Goal: Information Seeking & Learning: Find specific fact

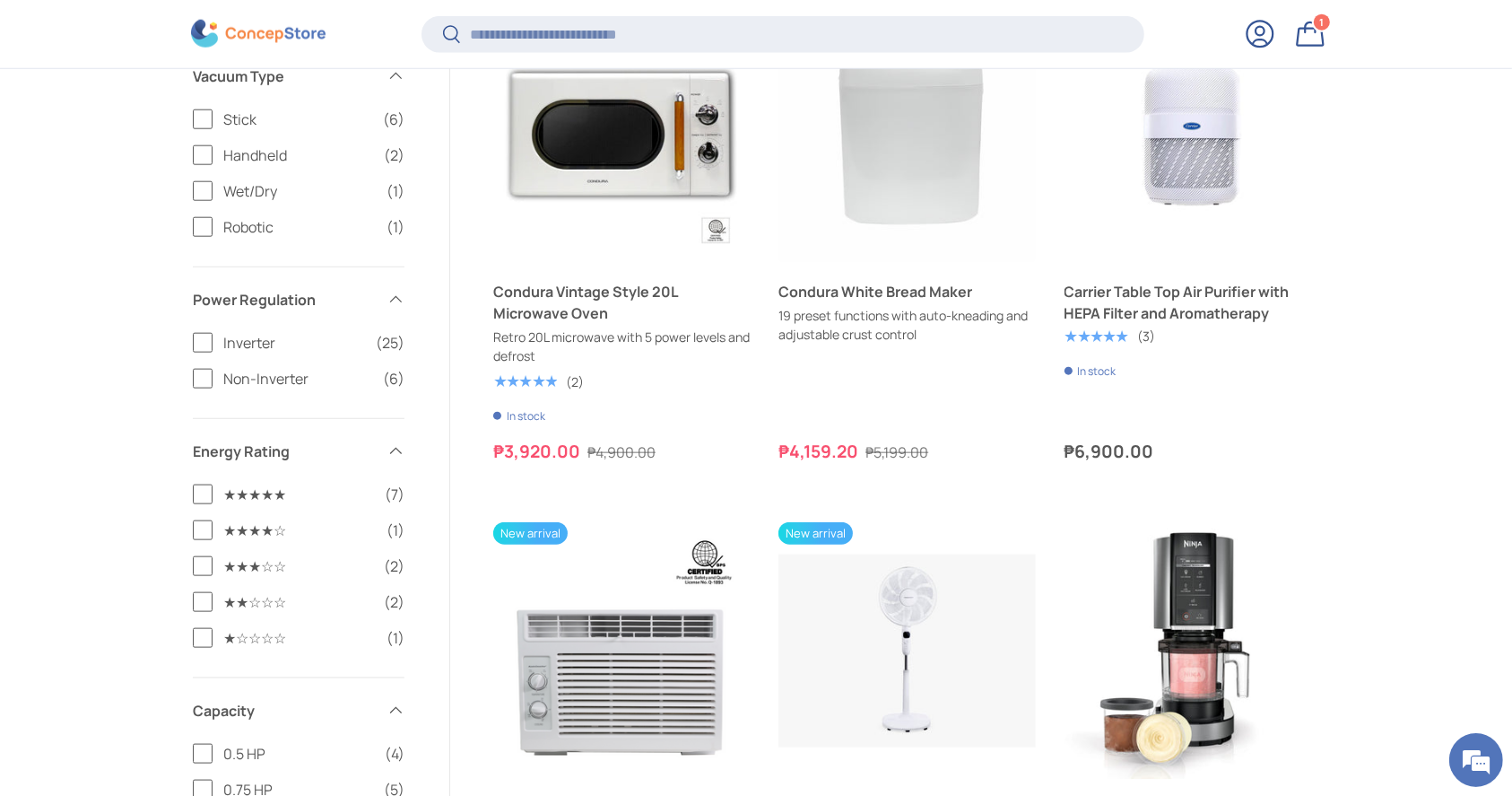
scroll to position [1986, 0]
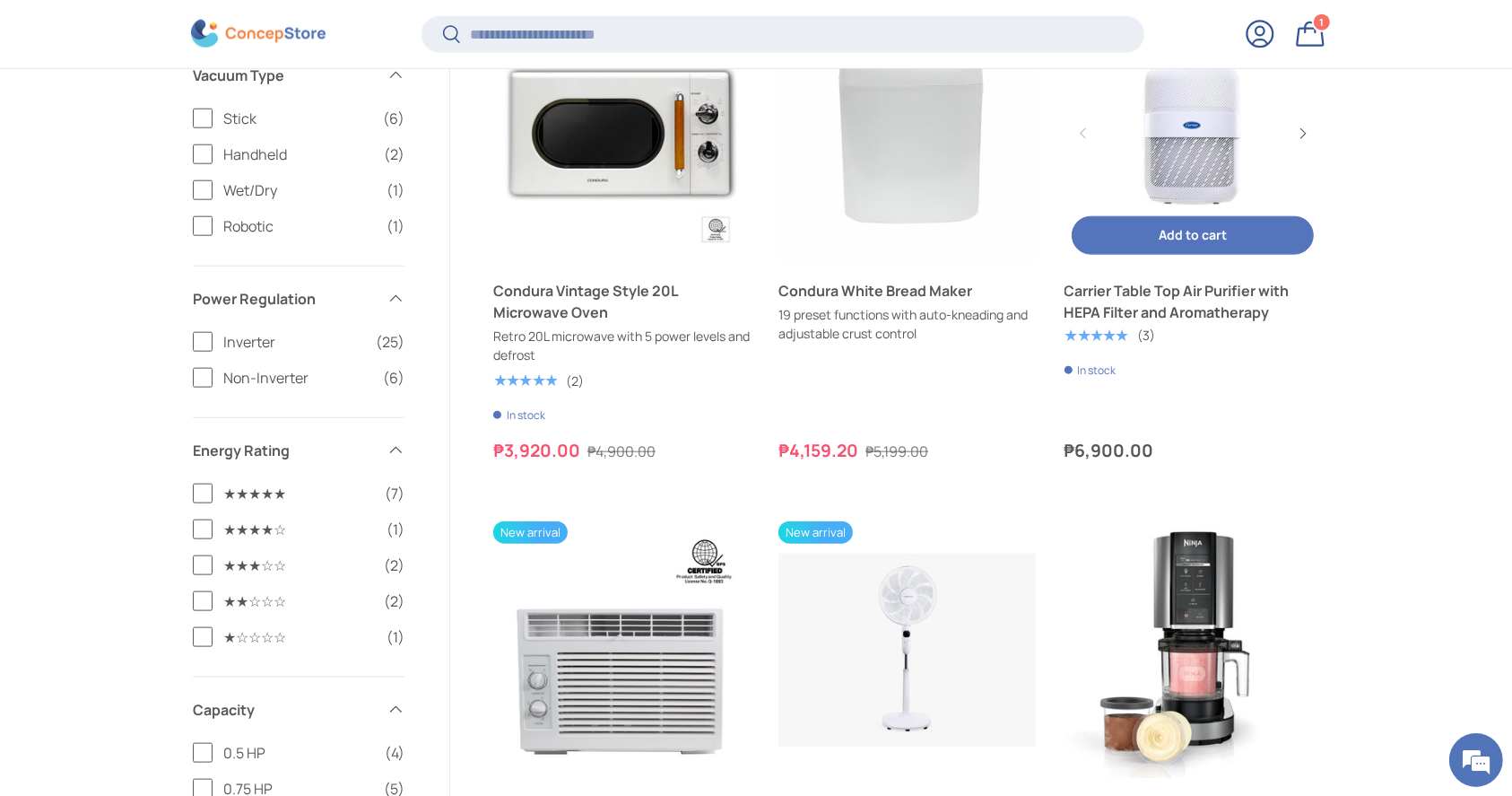
click at [1150, 166] on link "Carrier Table Top Air Purifier with HEPA Filter and Aromatherapy" at bounding box center [1192, 133] width 256 height 256
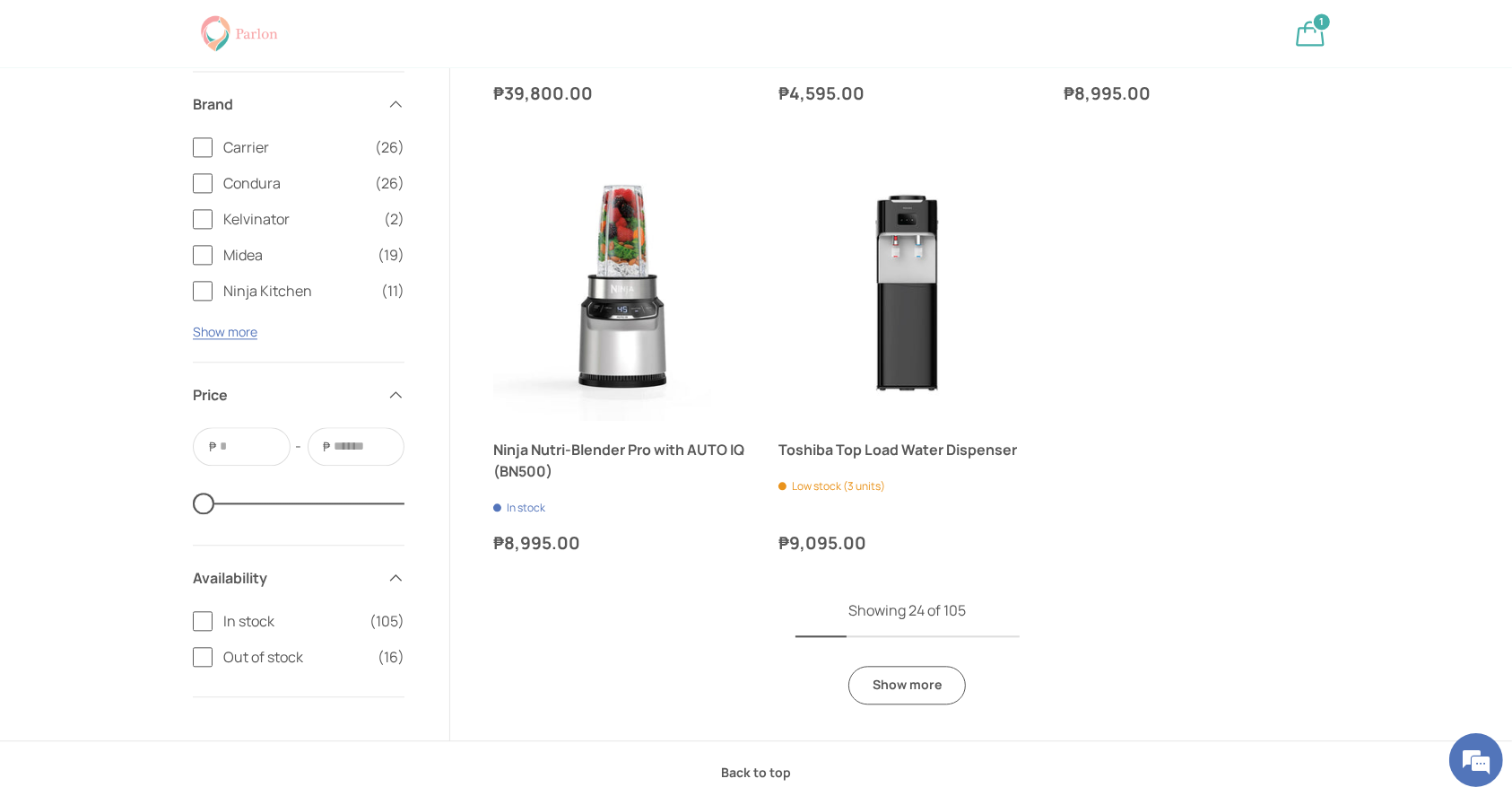
click at [923, 695] on link "Show more" at bounding box center [907, 684] width 118 height 39
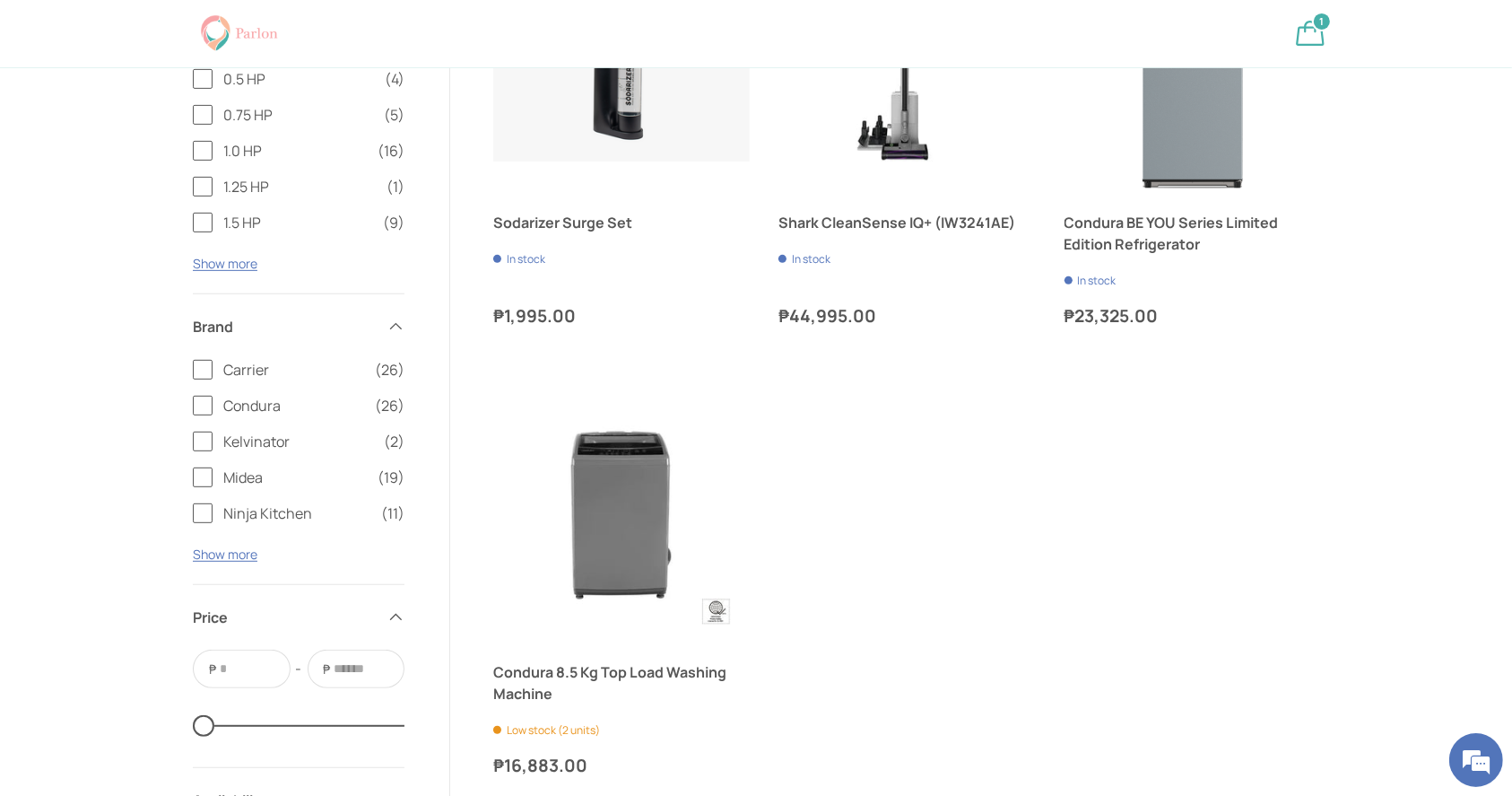
scroll to position [7828, 0]
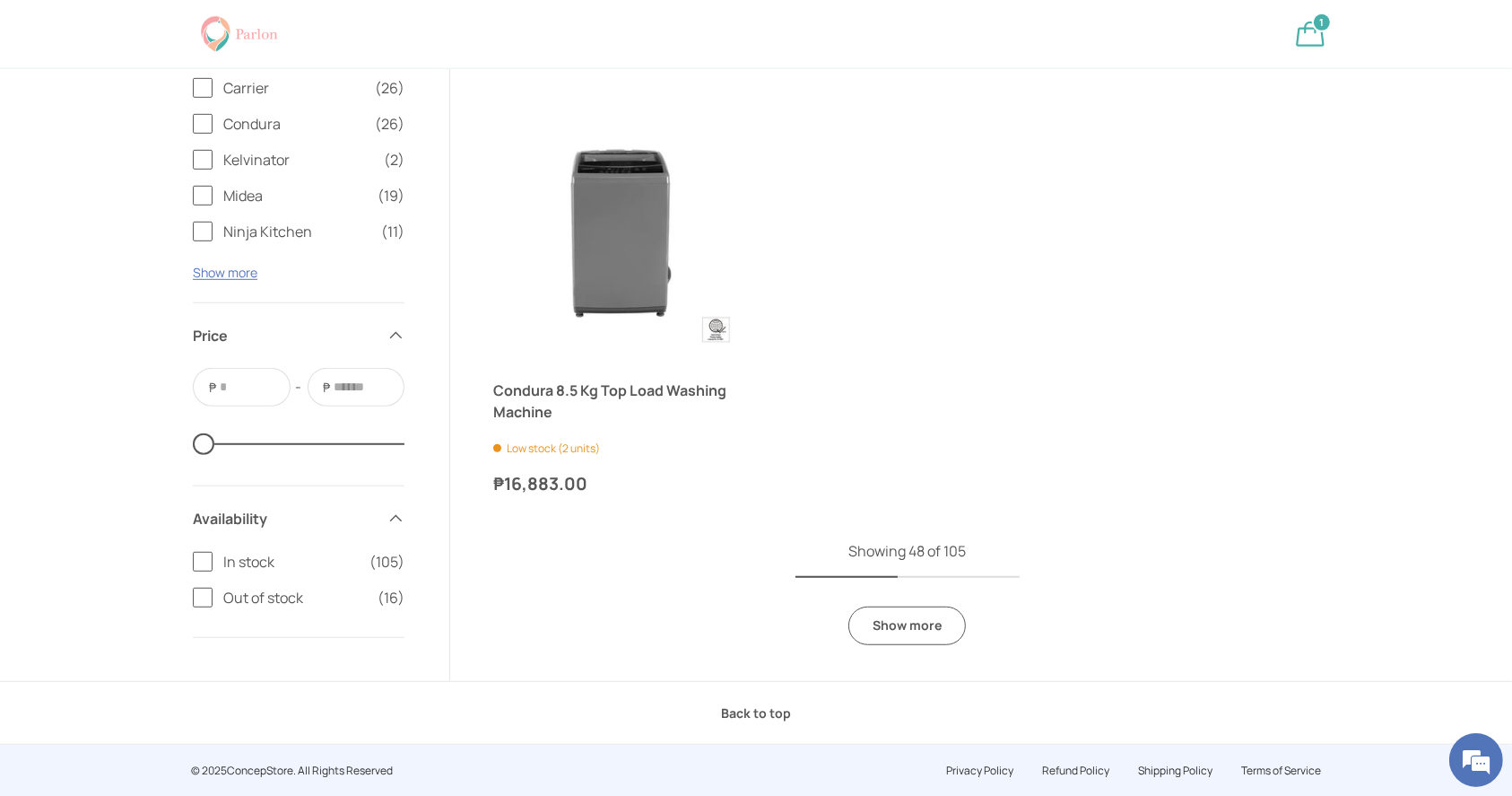
click at [926, 610] on link "Show more" at bounding box center [907, 626] width 118 height 39
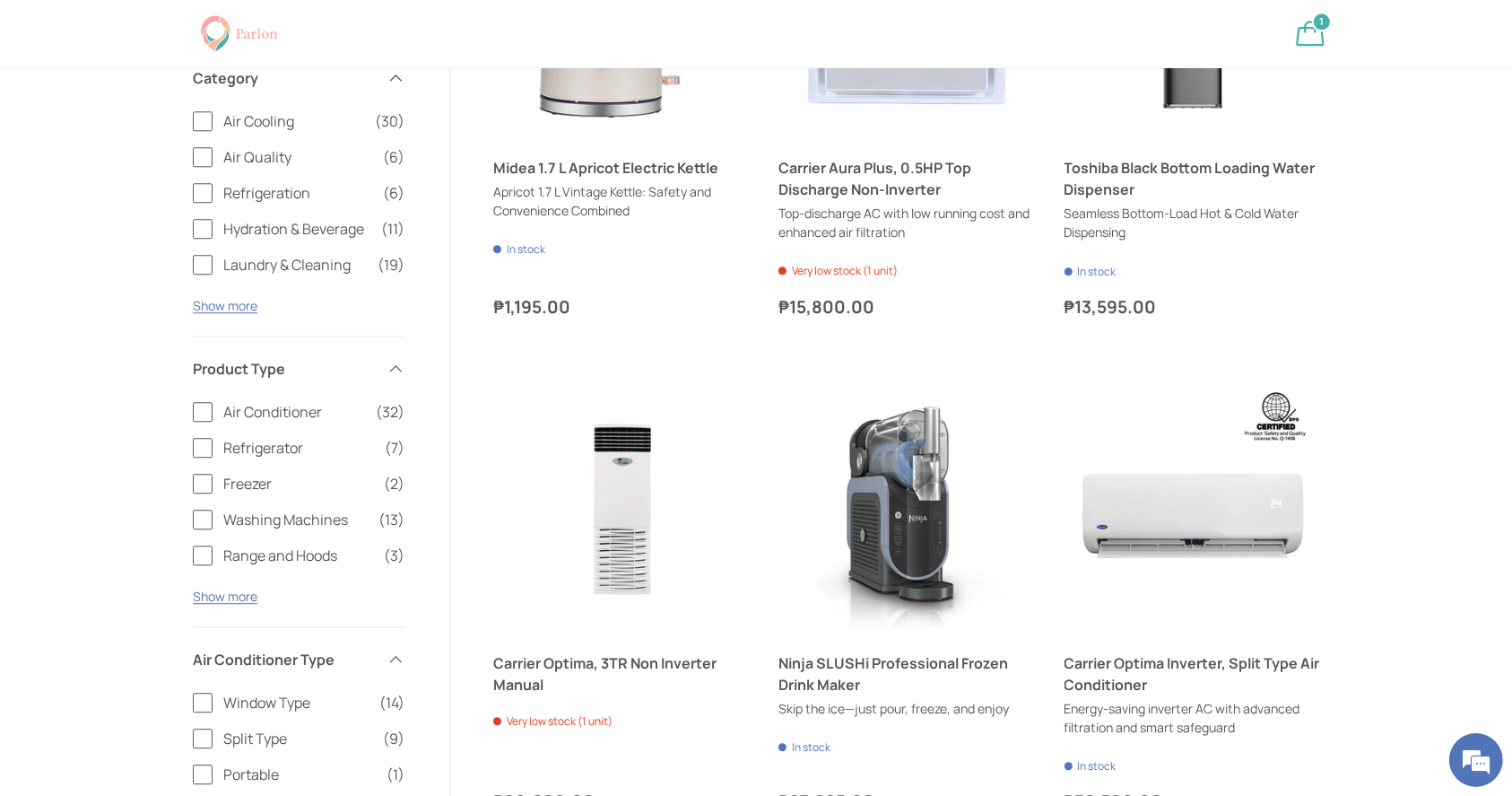
scroll to position [4867, 0]
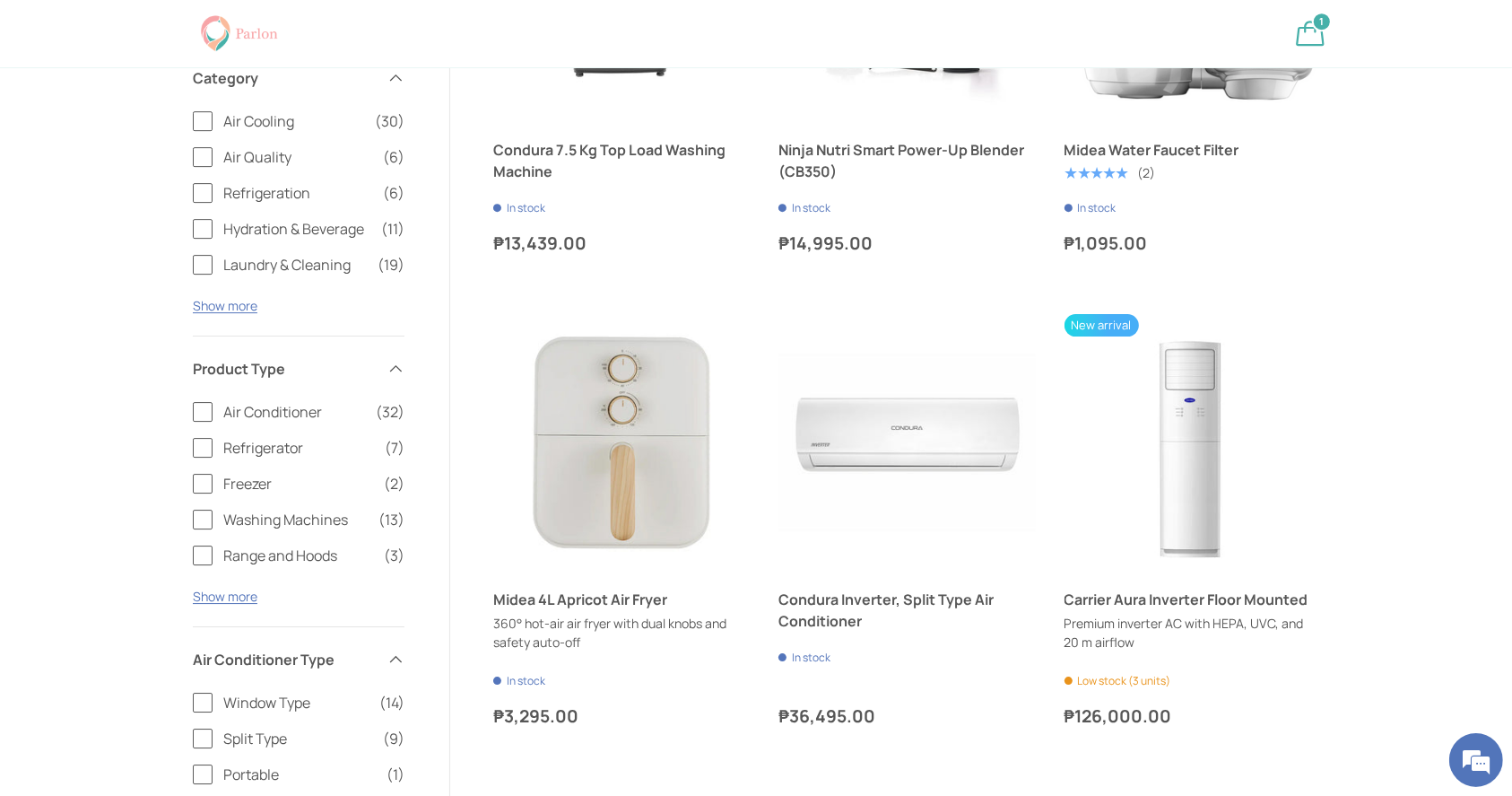
click at [101, 436] on div "Filter Filter & Sort Sort by Best selling Featured Best selling Alphabetically,…" at bounding box center [756, 467] width 1512 height 11277
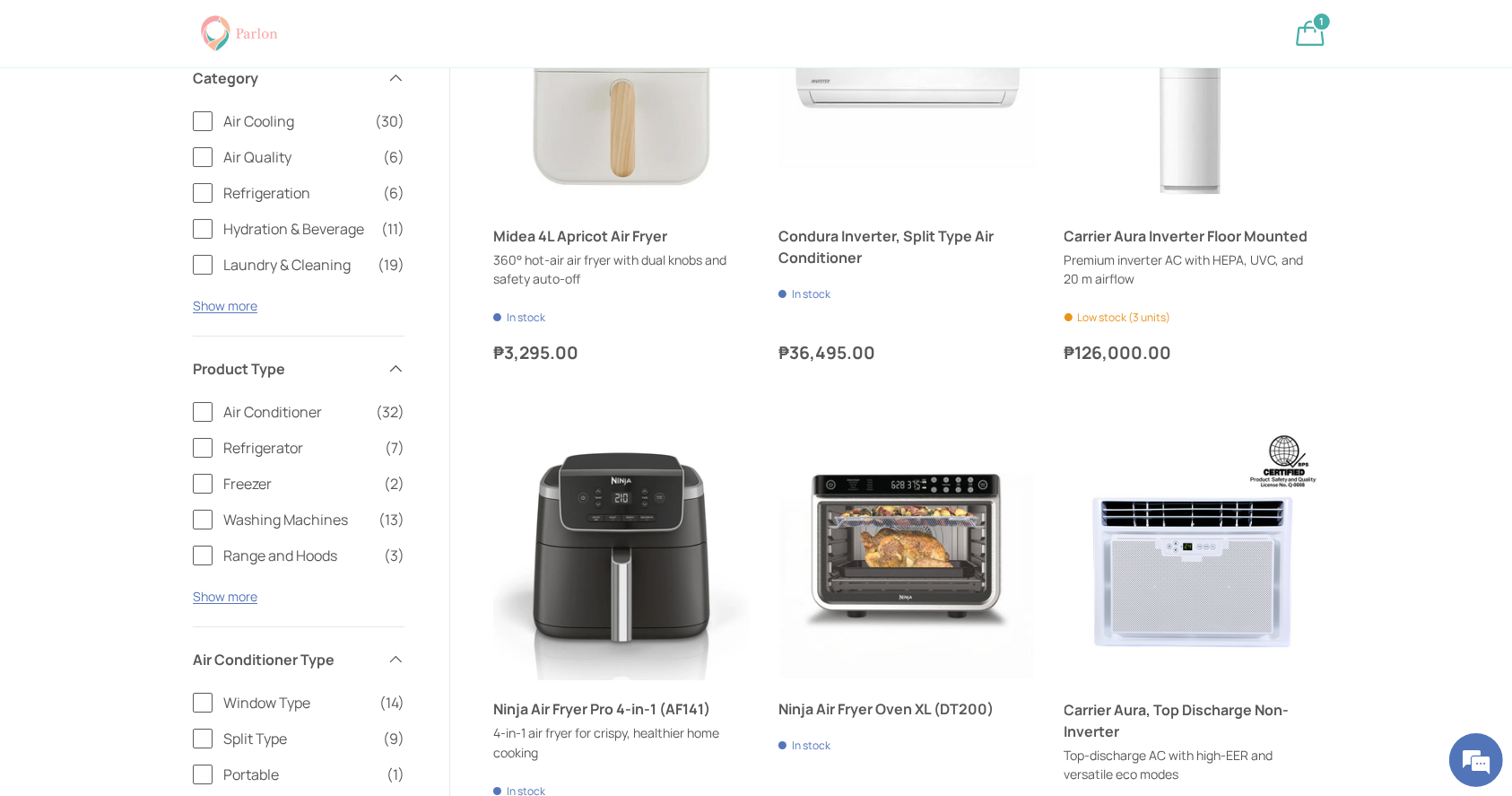
scroll to position [6073, 0]
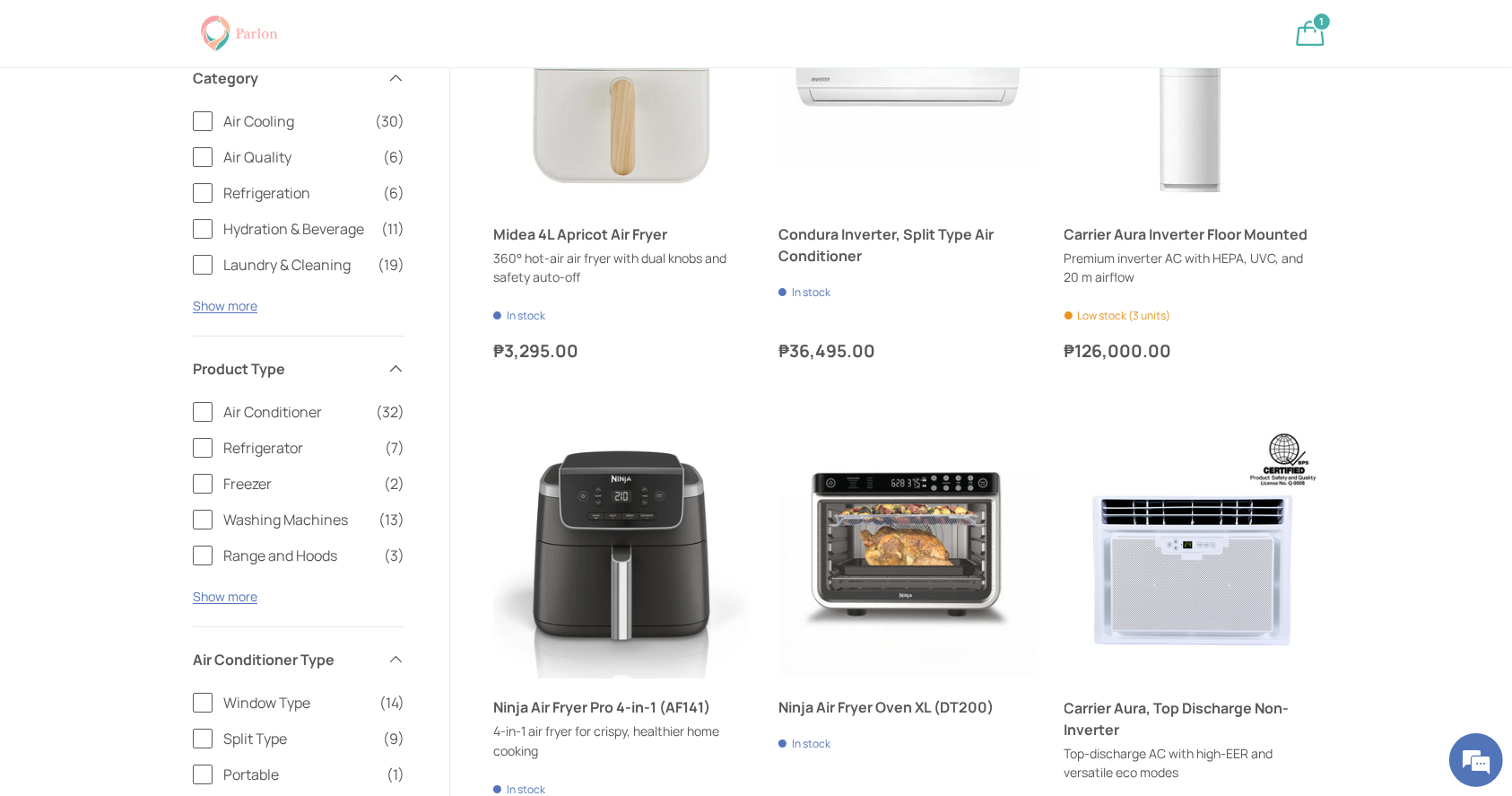
click at [388, 652] on span at bounding box center [395, 660] width 18 height 18
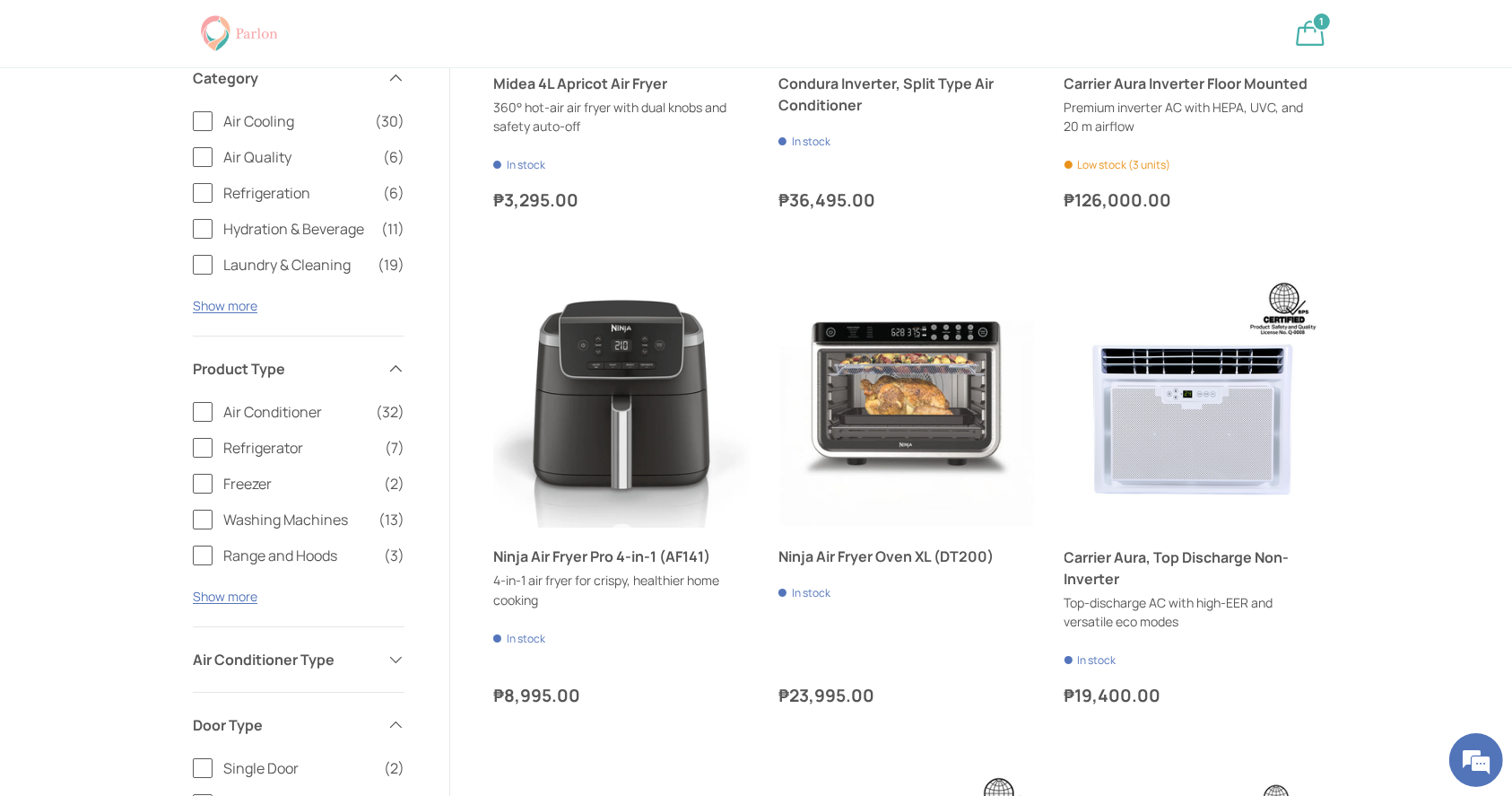
click at [388, 652] on span at bounding box center [395, 660] width 18 height 18
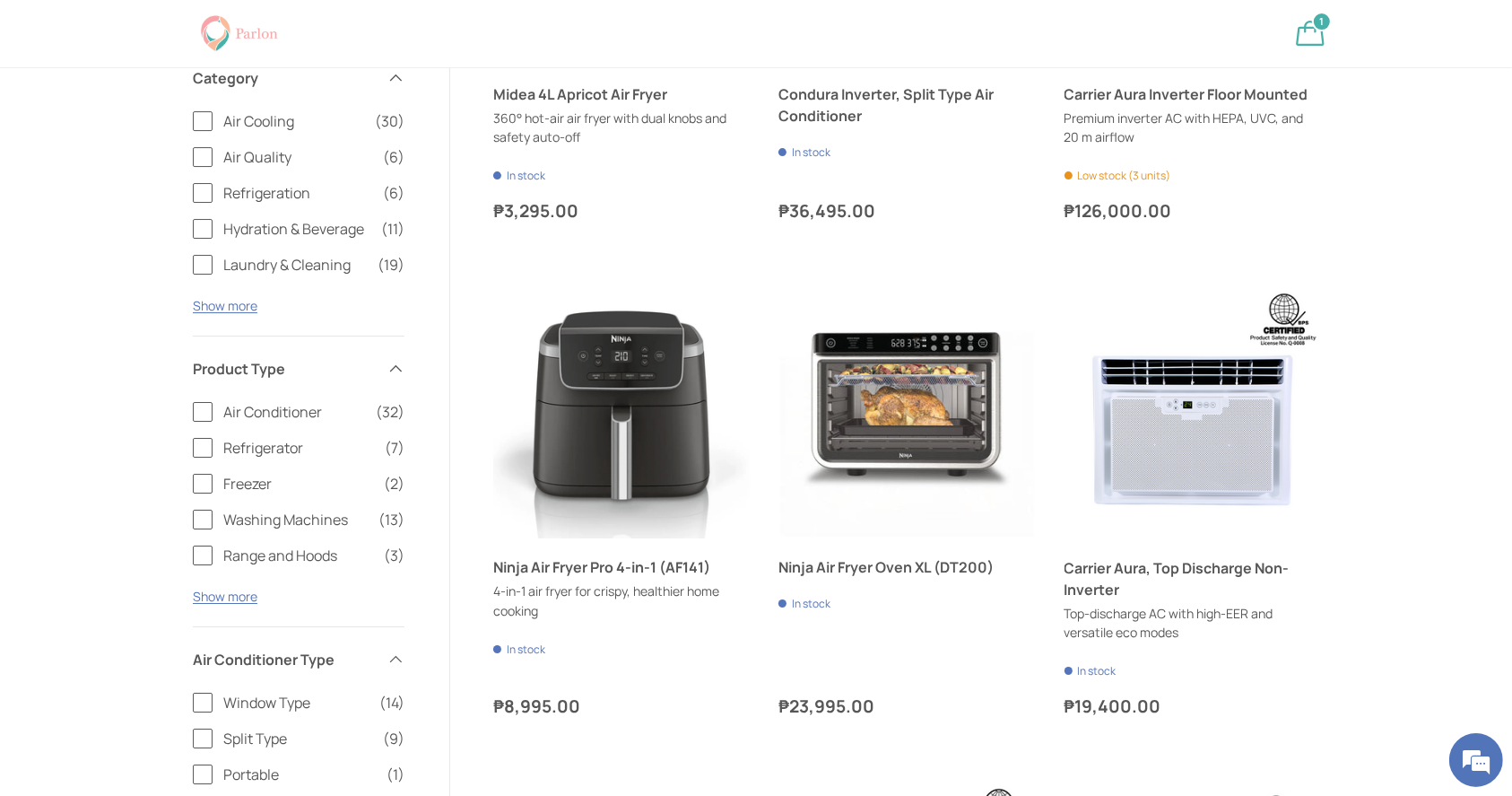
scroll to position [6325, 0]
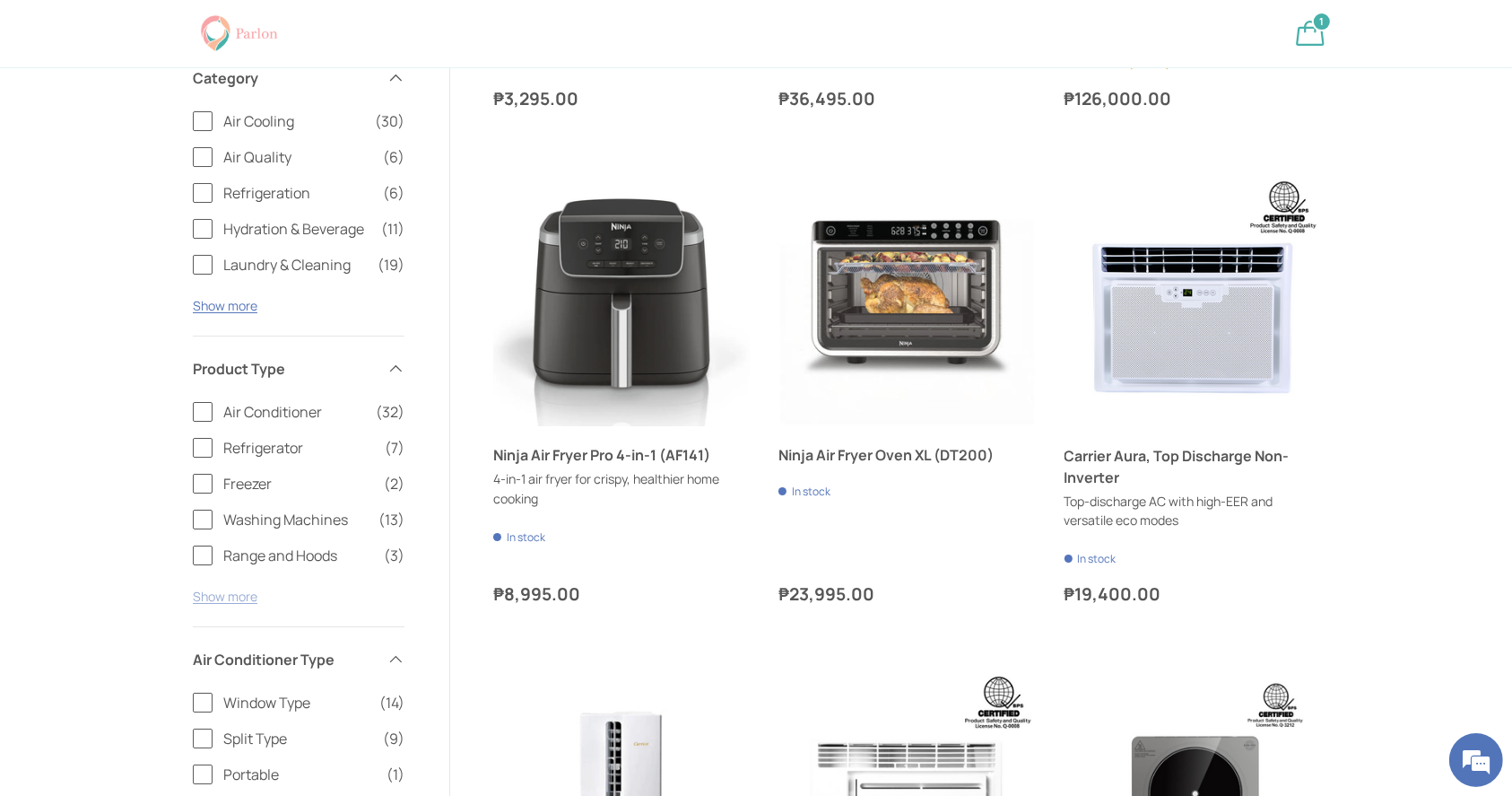
click at [223, 588] on button "Show more" at bounding box center [225, 596] width 65 height 17
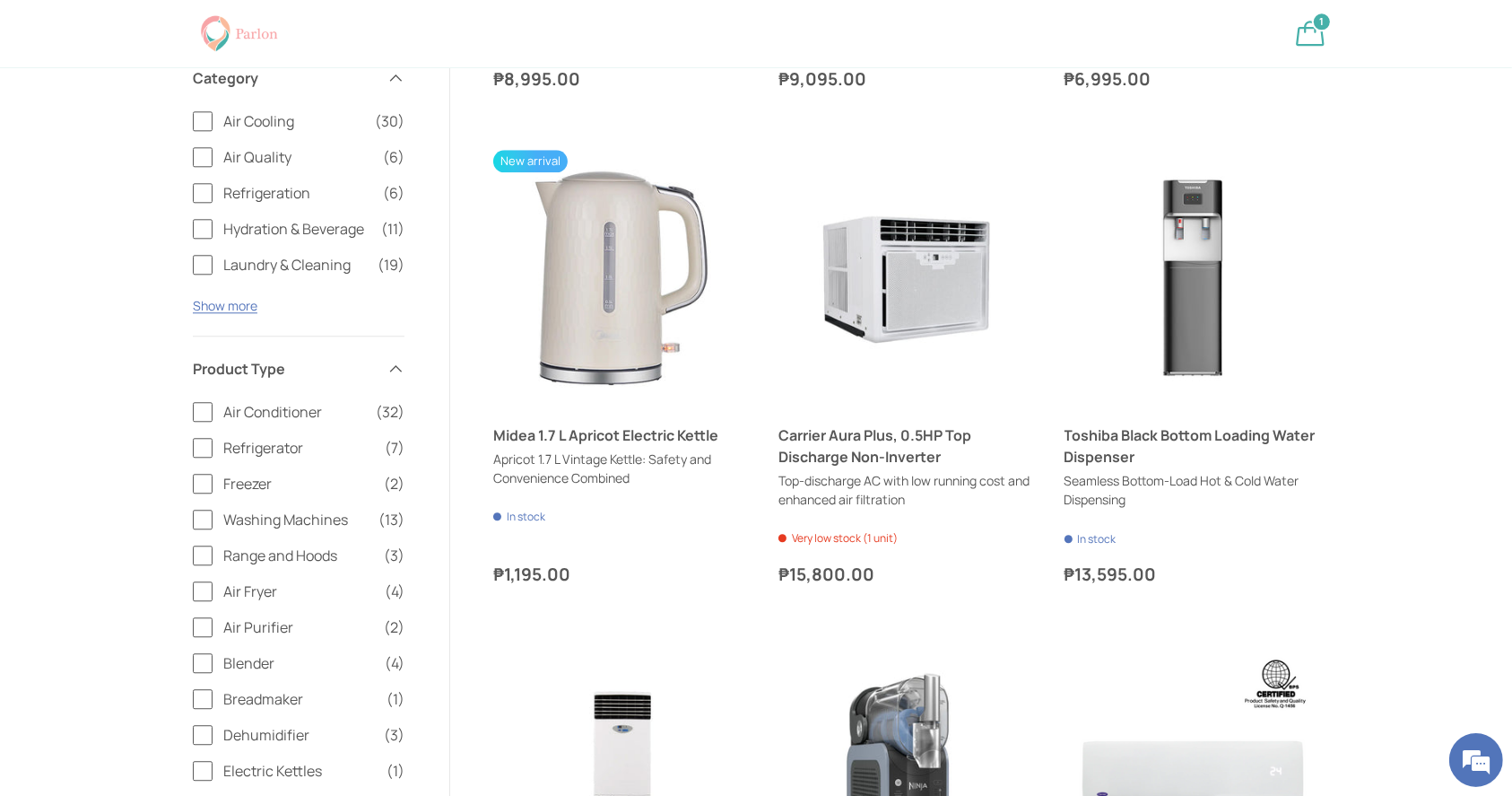
scroll to position [4427, 0]
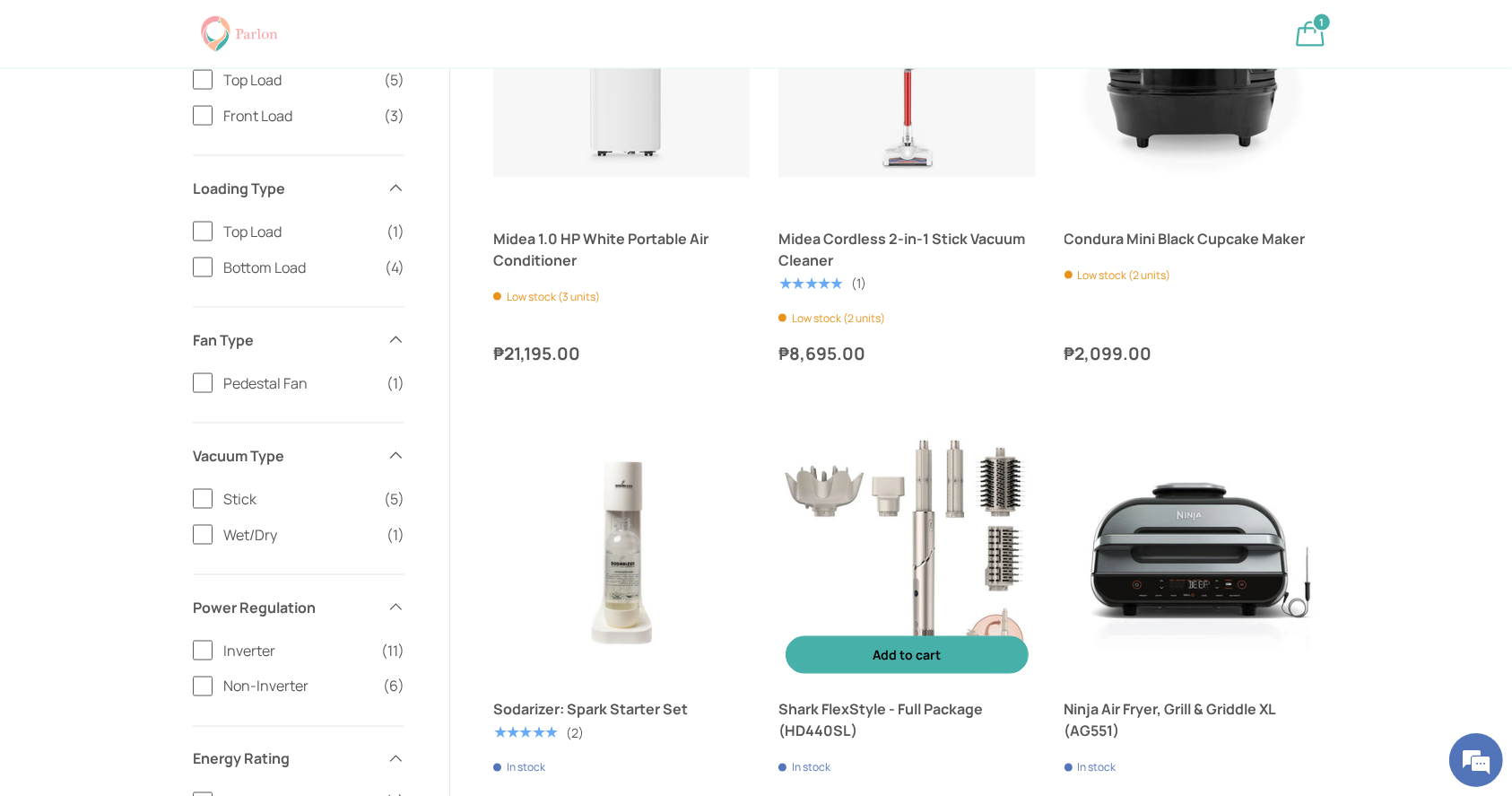
scroll to position [2968, 0]
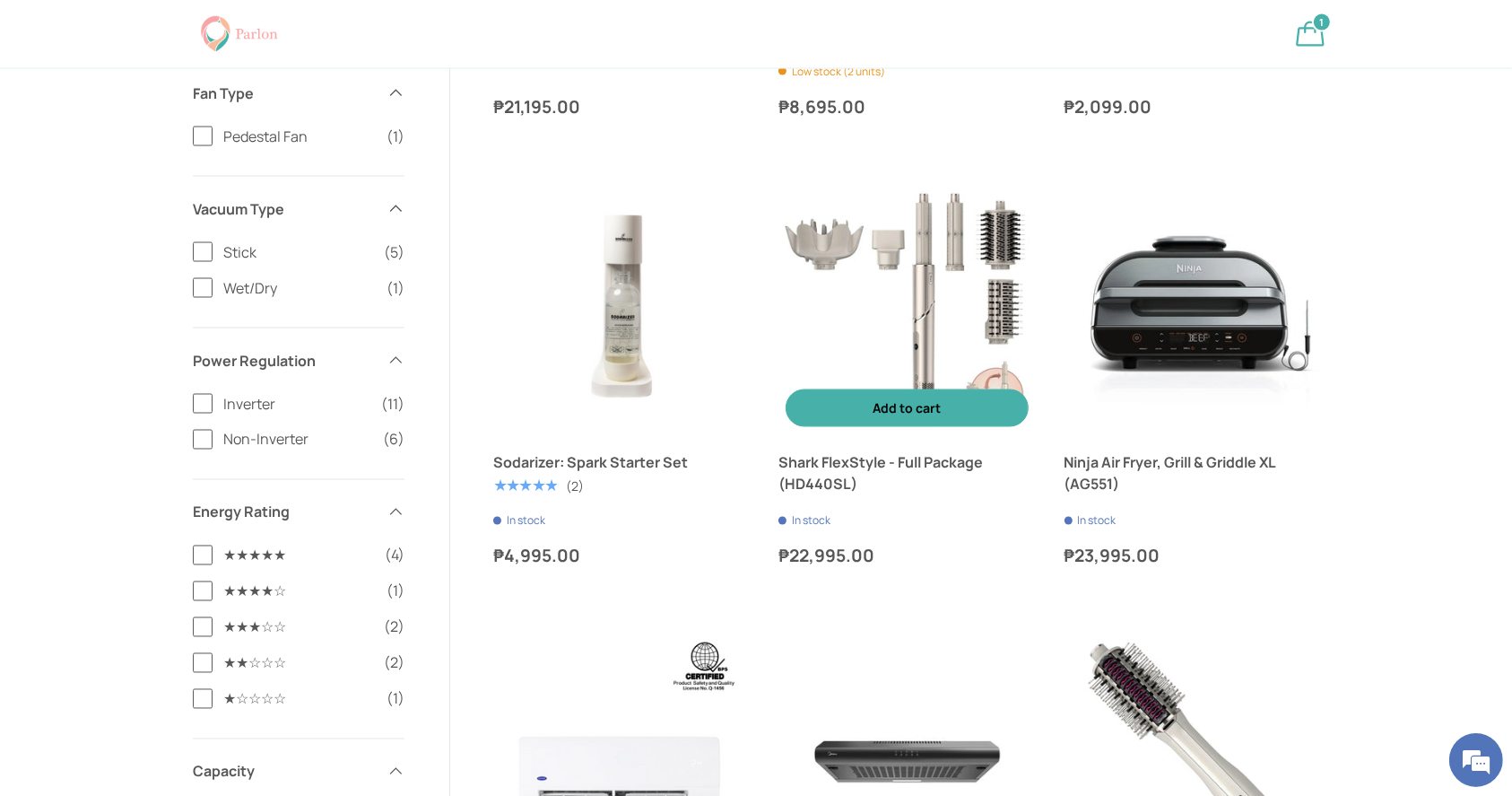
click at [896, 278] on img "Shark FlexStyle - Full Package (HD440SL)" at bounding box center [905, 305] width 256 height 256
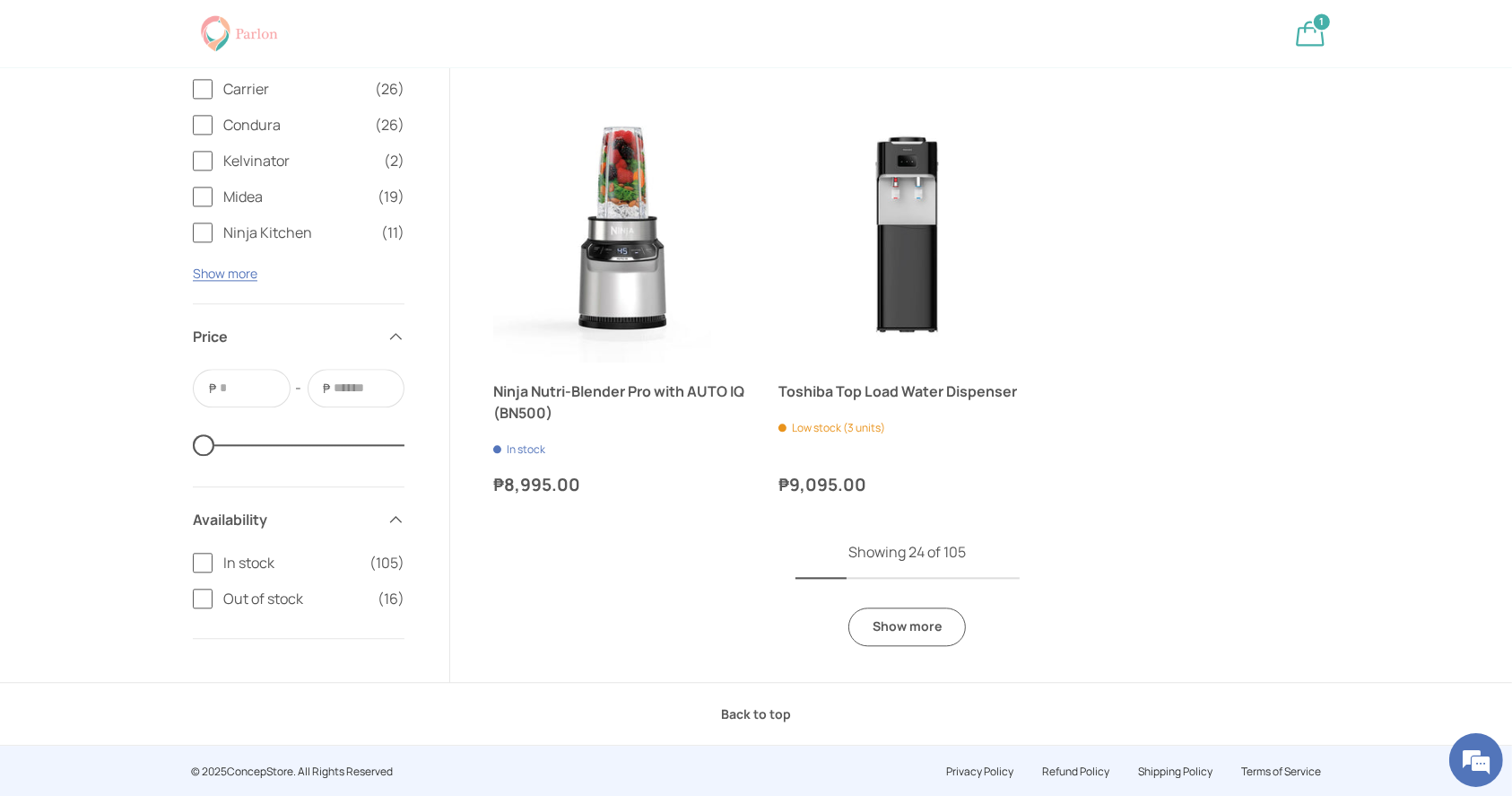
click at [909, 639] on link "Show more" at bounding box center [907, 626] width 118 height 39
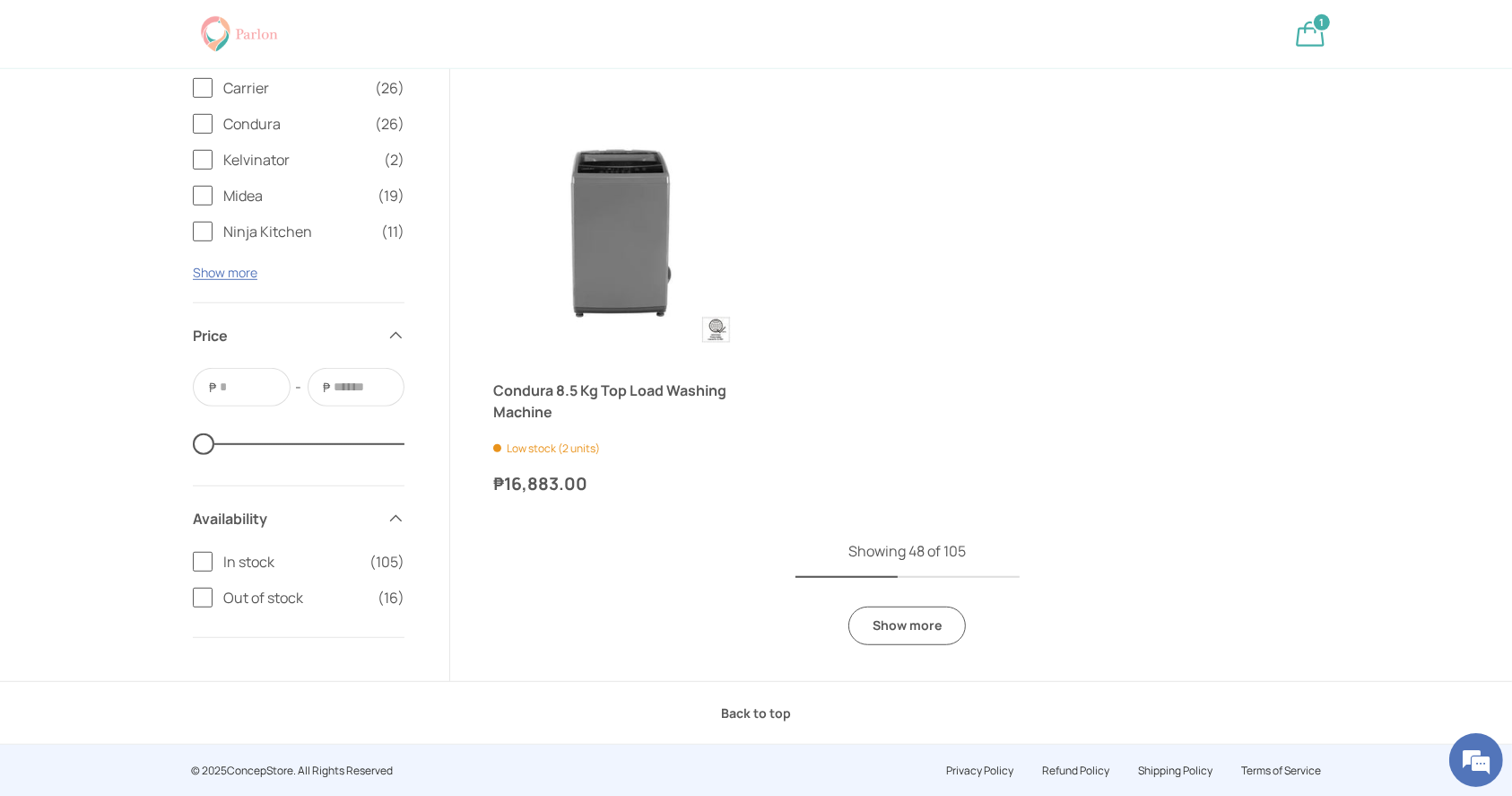
click at [929, 633] on link "Show more" at bounding box center [907, 626] width 118 height 39
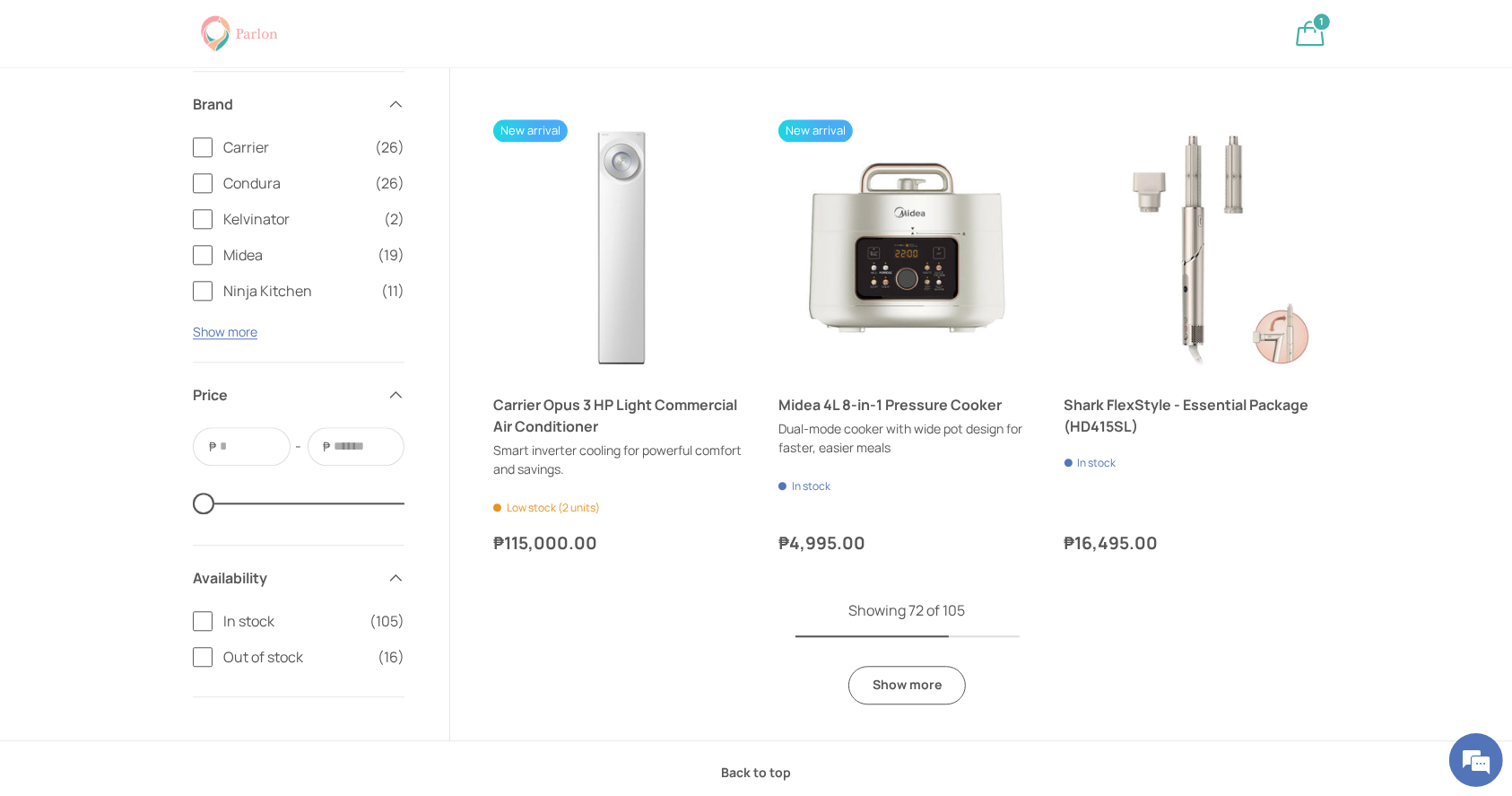
scroll to position [11134, 0]
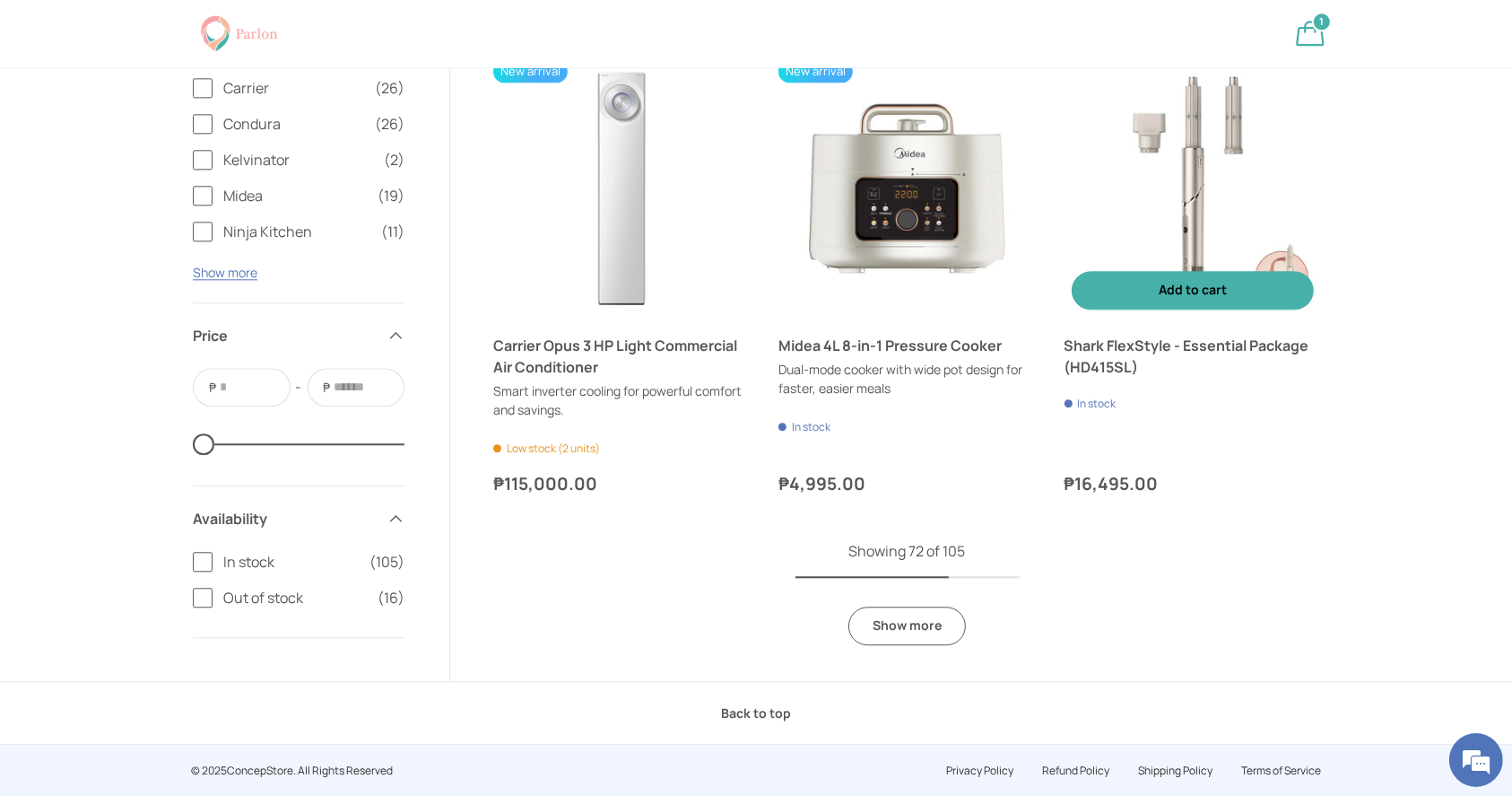
click at [1159, 207] on img "Shark FlexStyle - Essential Package (HD415SL)" at bounding box center [1192, 187] width 256 height 256
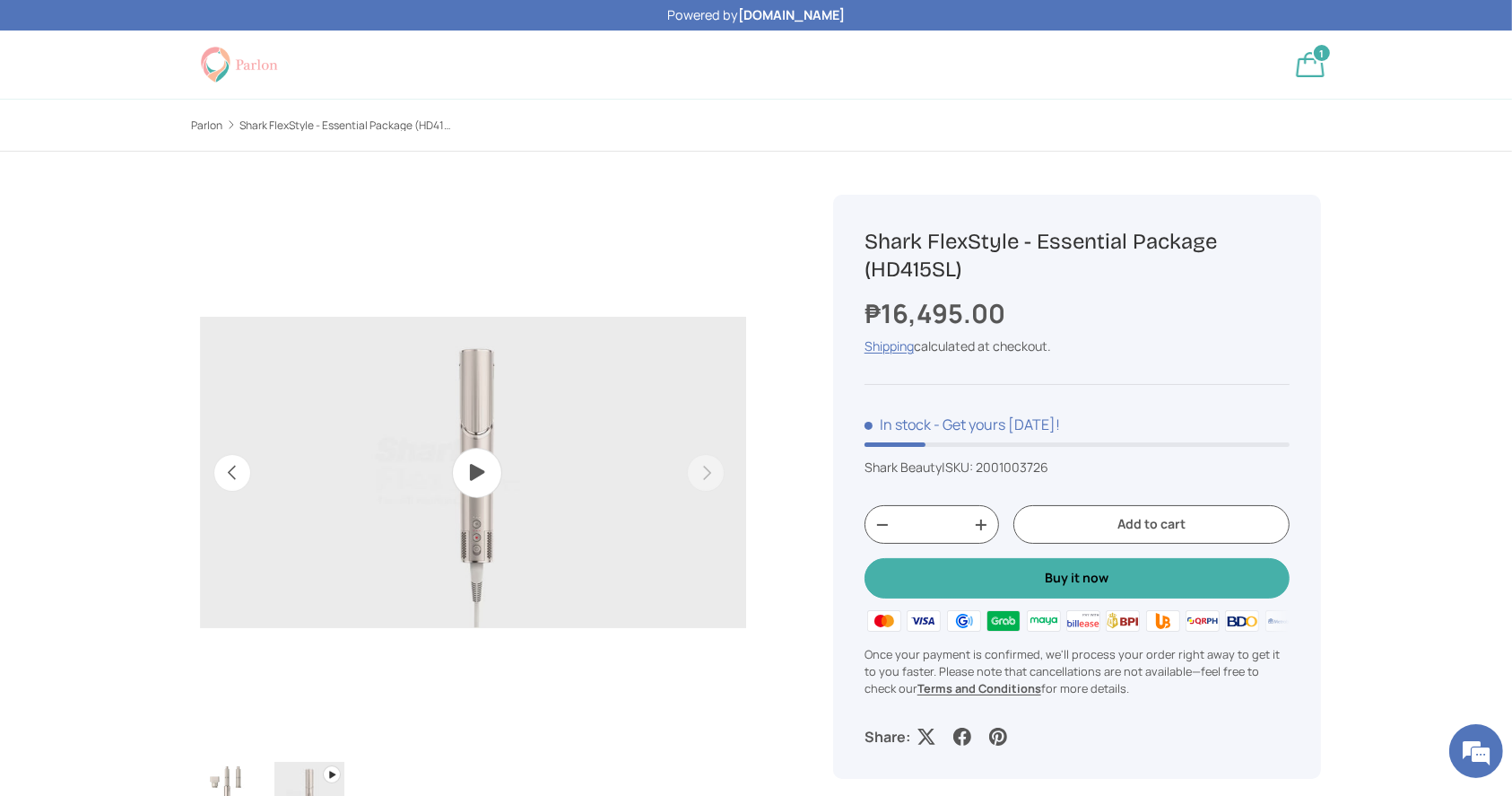
scroll to position [0, 565]
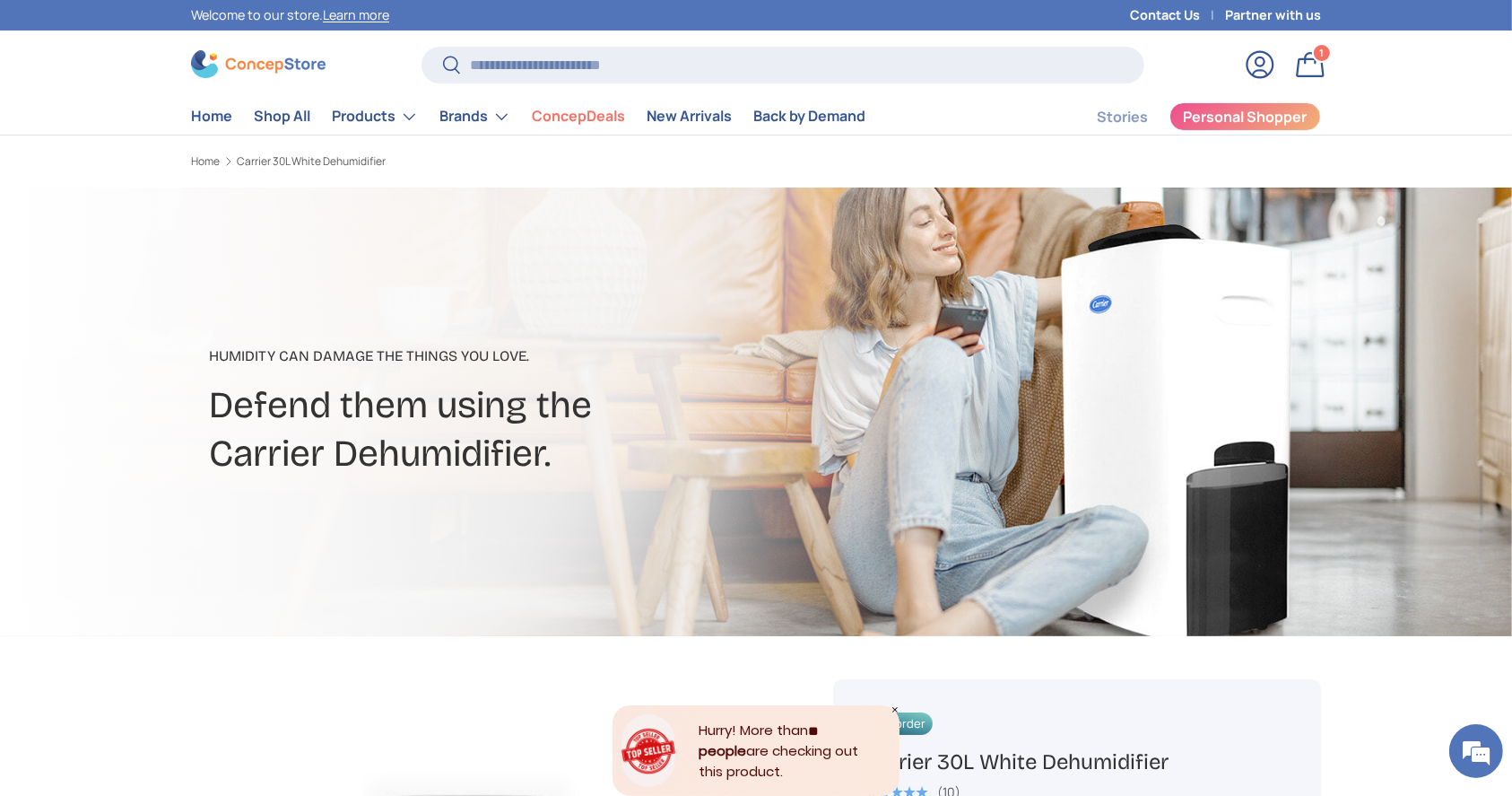
click at [290, 52] on img at bounding box center [258, 64] width 134 height 28
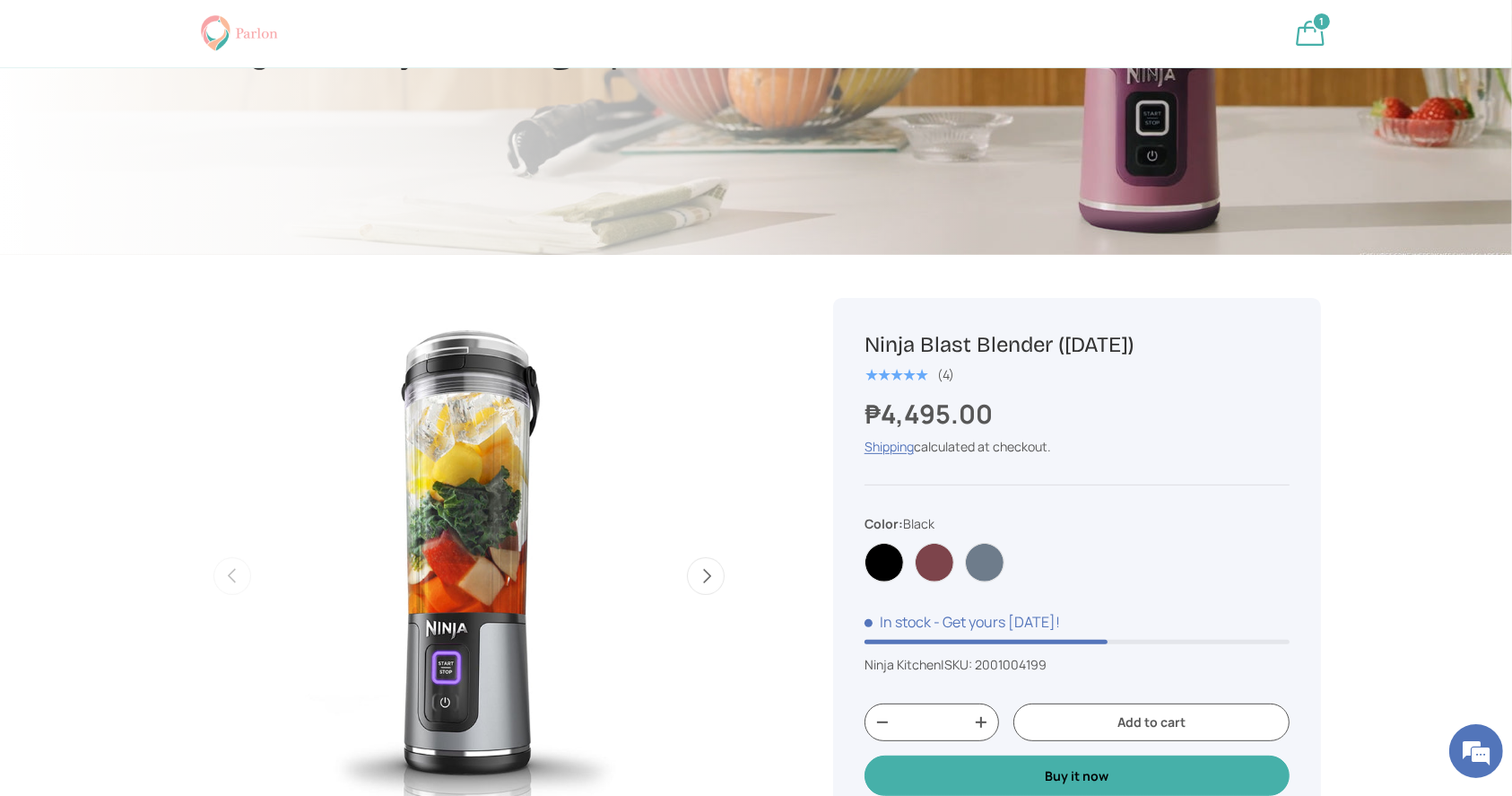
scroll to position [553, 0]
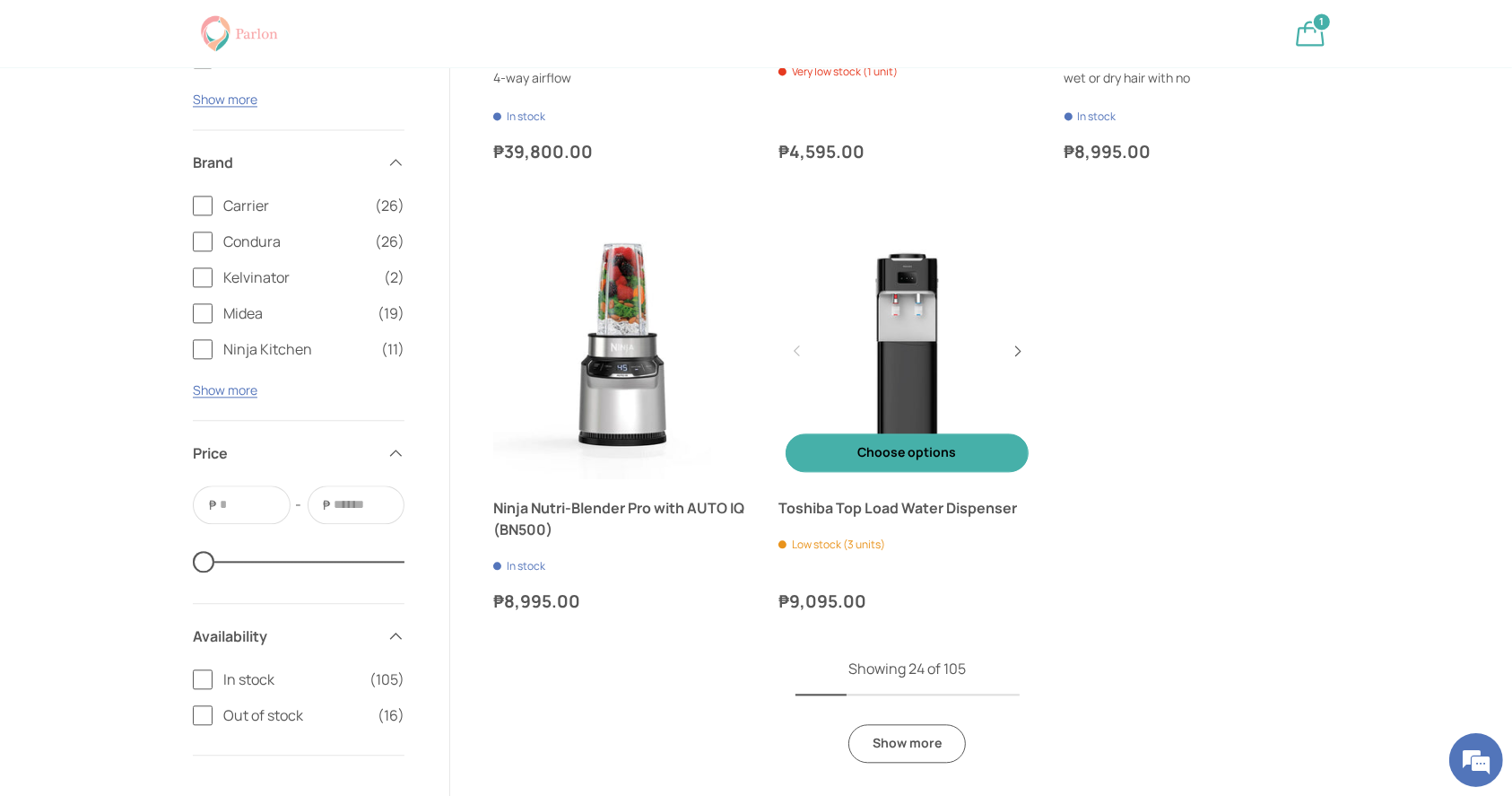
scroll to position [3984, 0]
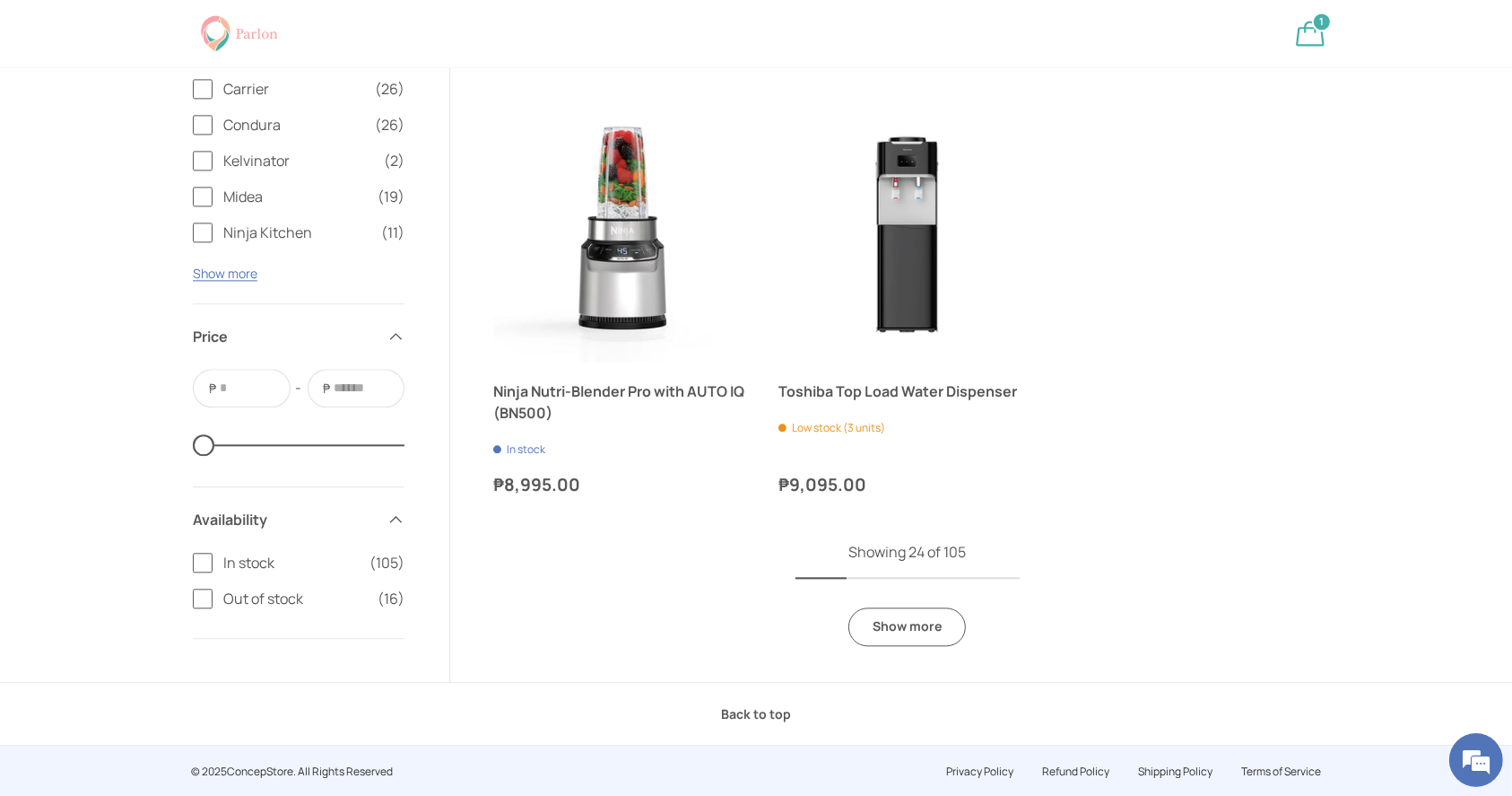
click at [902, 624] on link "Show more" at bounding box center [907, 626] width 118 height 39
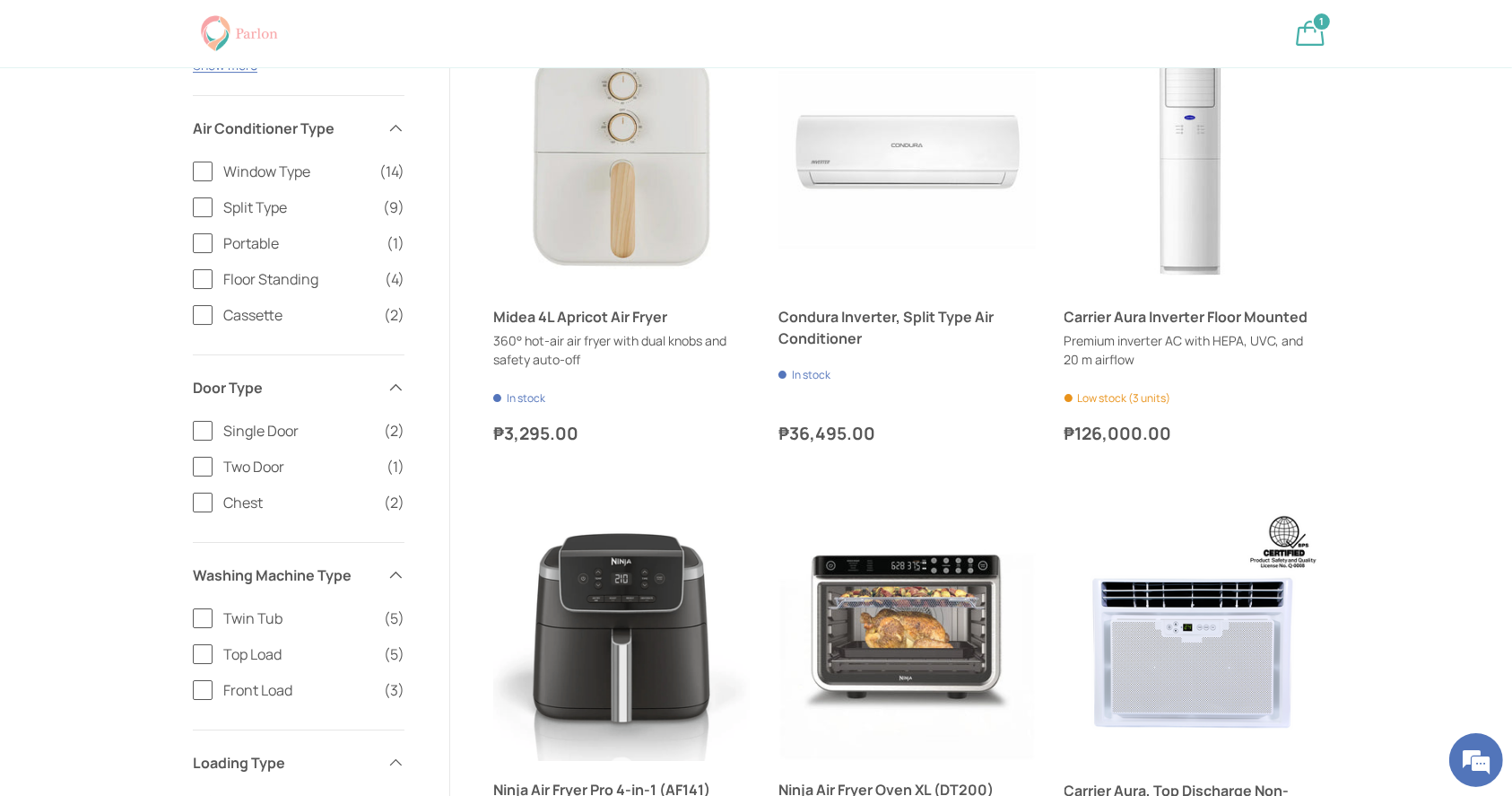
scroll to position [6311, 0]
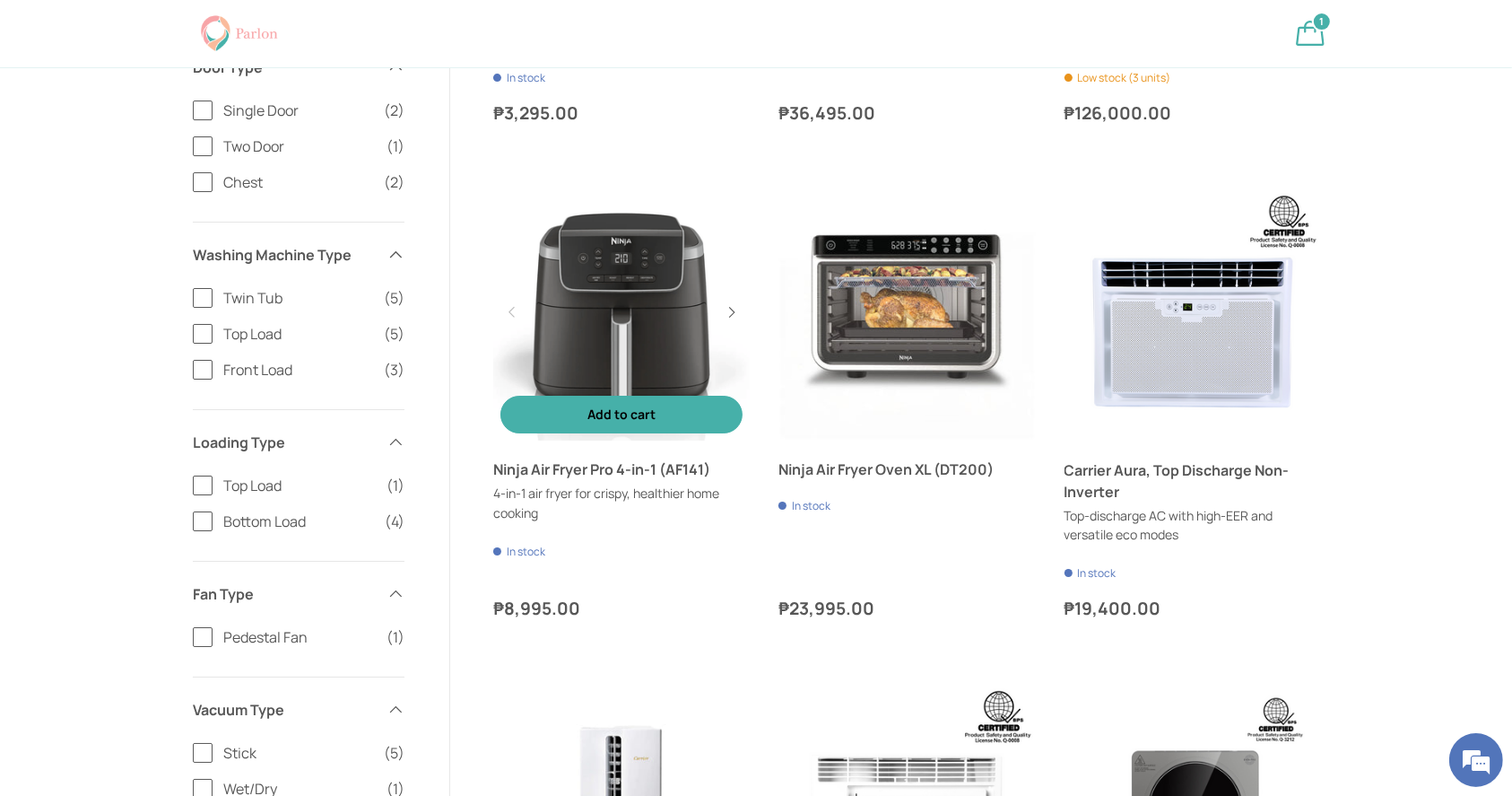
click at [645, 253] on link "Ninja Air Fryer Pro 4-in-1 (AF141)" at bounding box center [621, 312] width 256 height 256
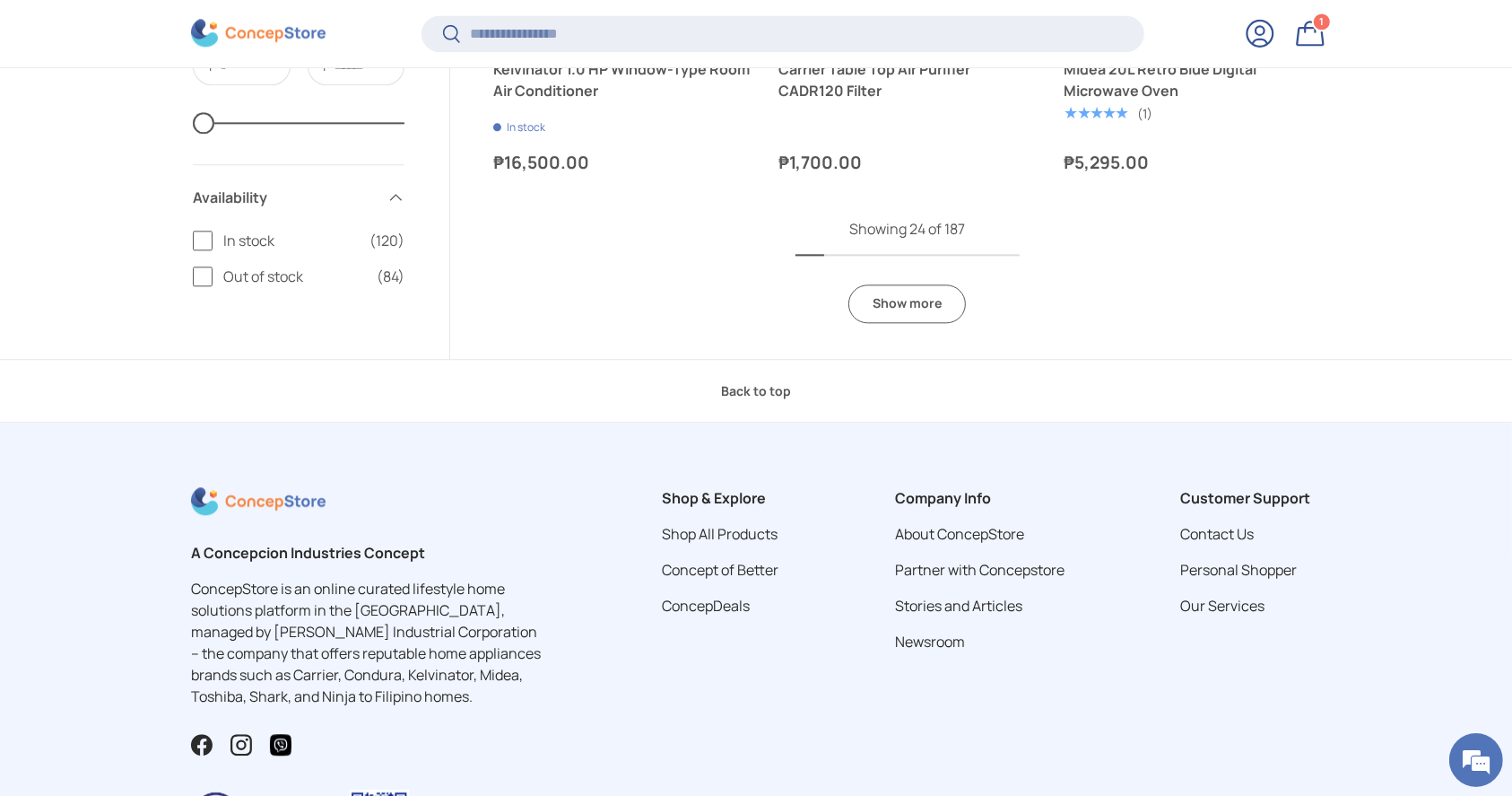
scroll to position [4230, 0]
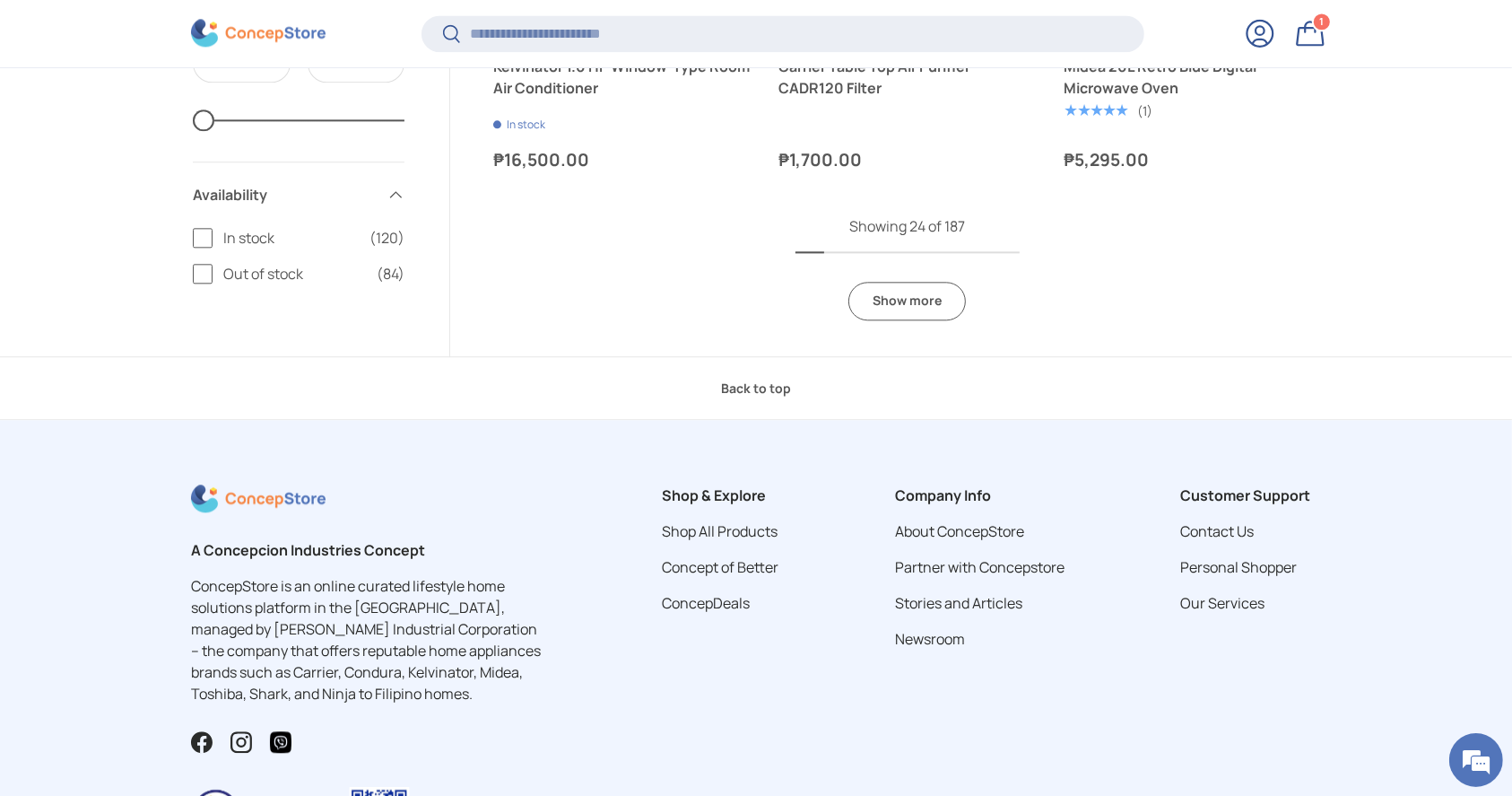
click at [911, 312] on link "Show more" at bounding box center [907, 301] width 118 height 39
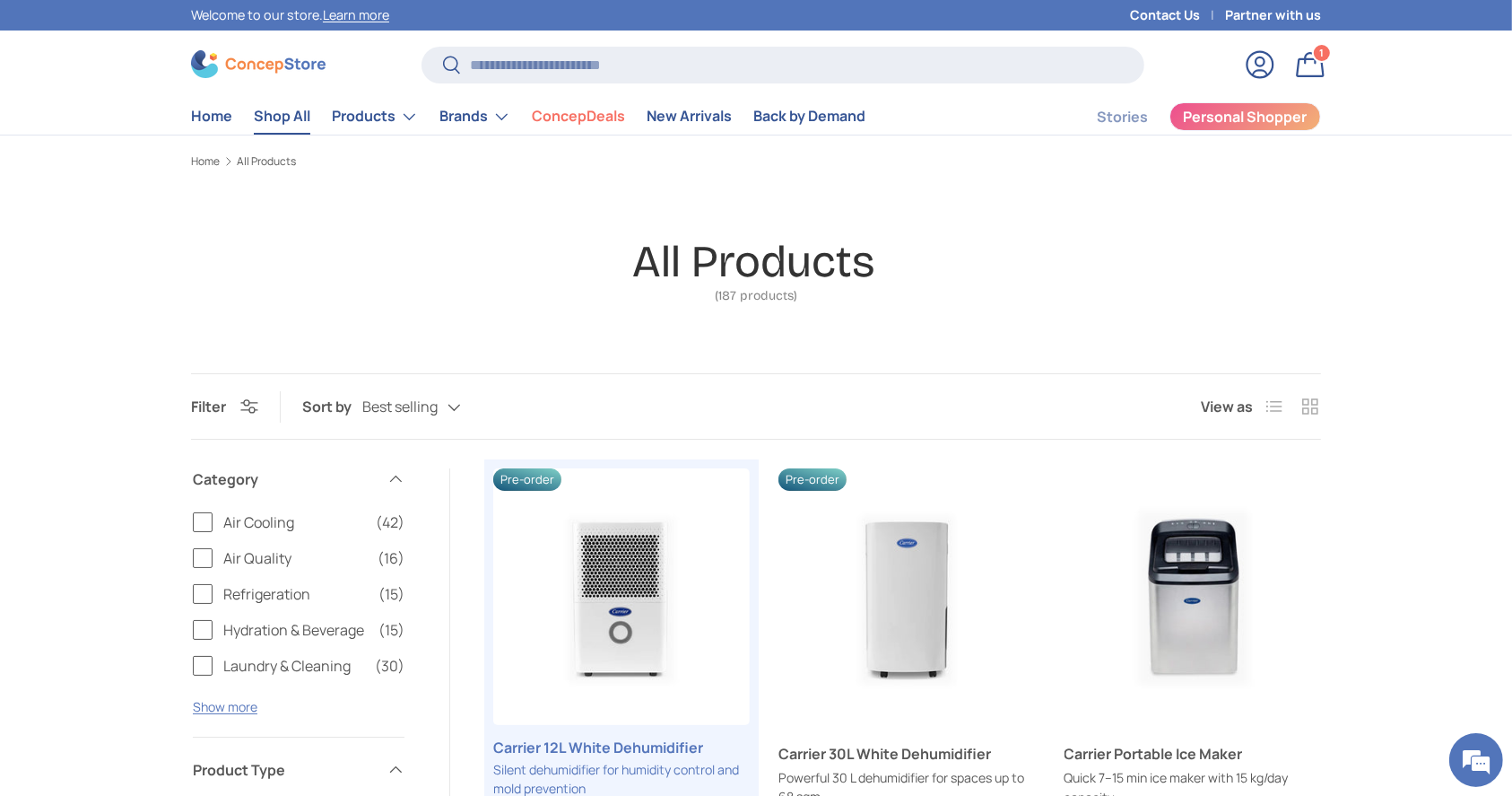
scroll to position [398, 0]
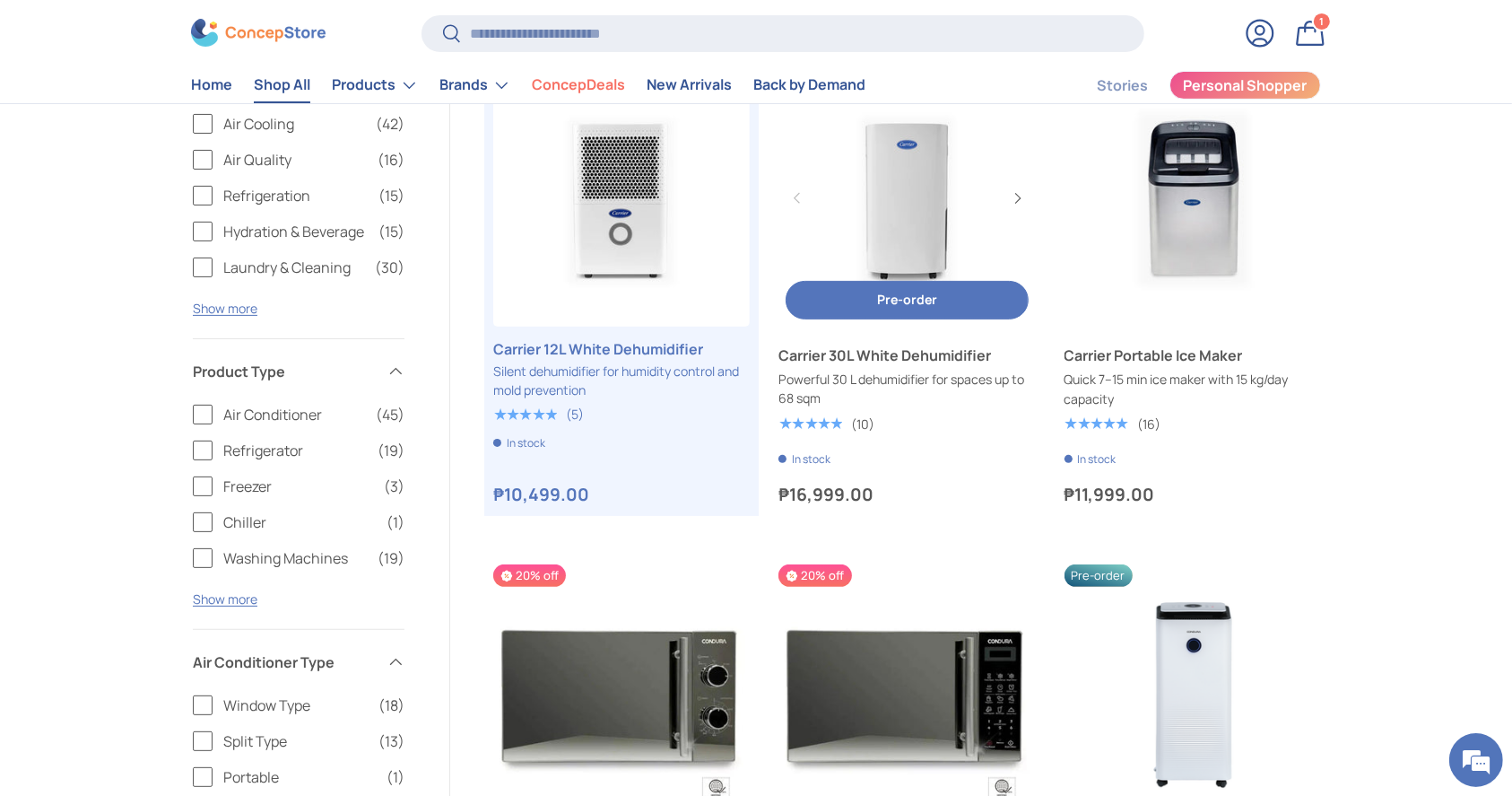
click at [910, 184] on link "Carrier 30L White Dehumidifier" at bounding box center [905, 197] width 256 height 256
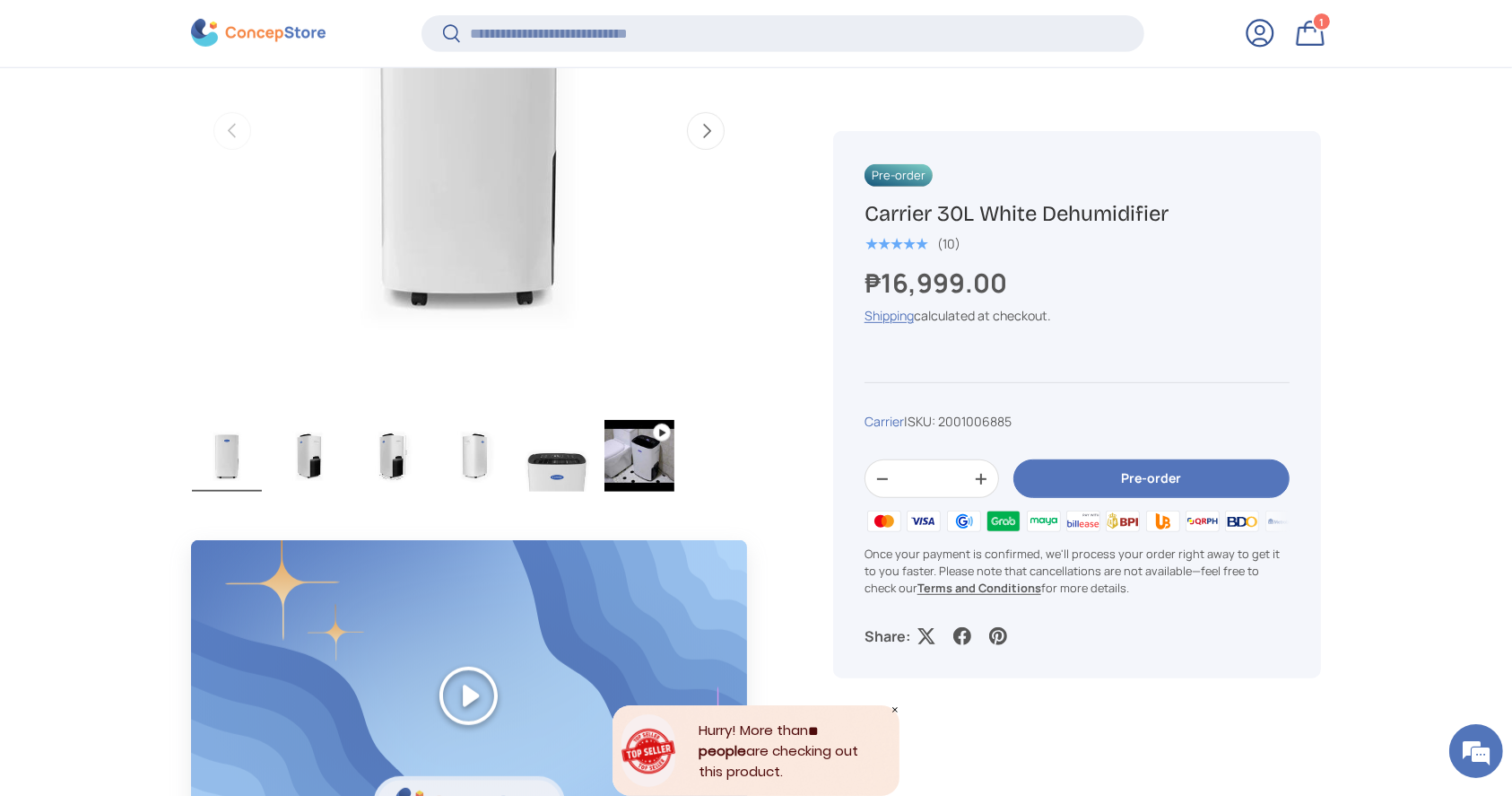
scroll to position [823, 0]
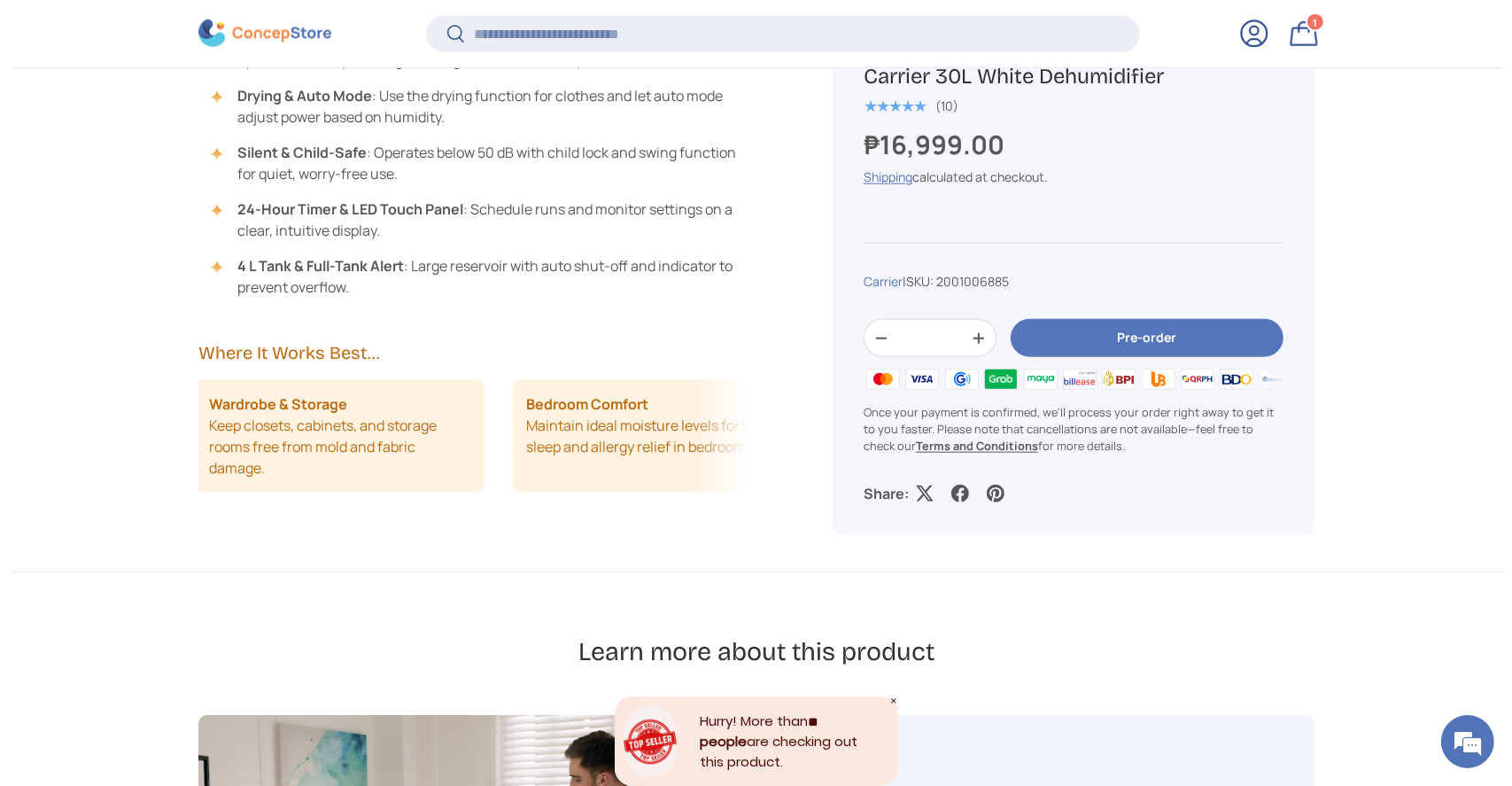
scroll to position [0, 0]
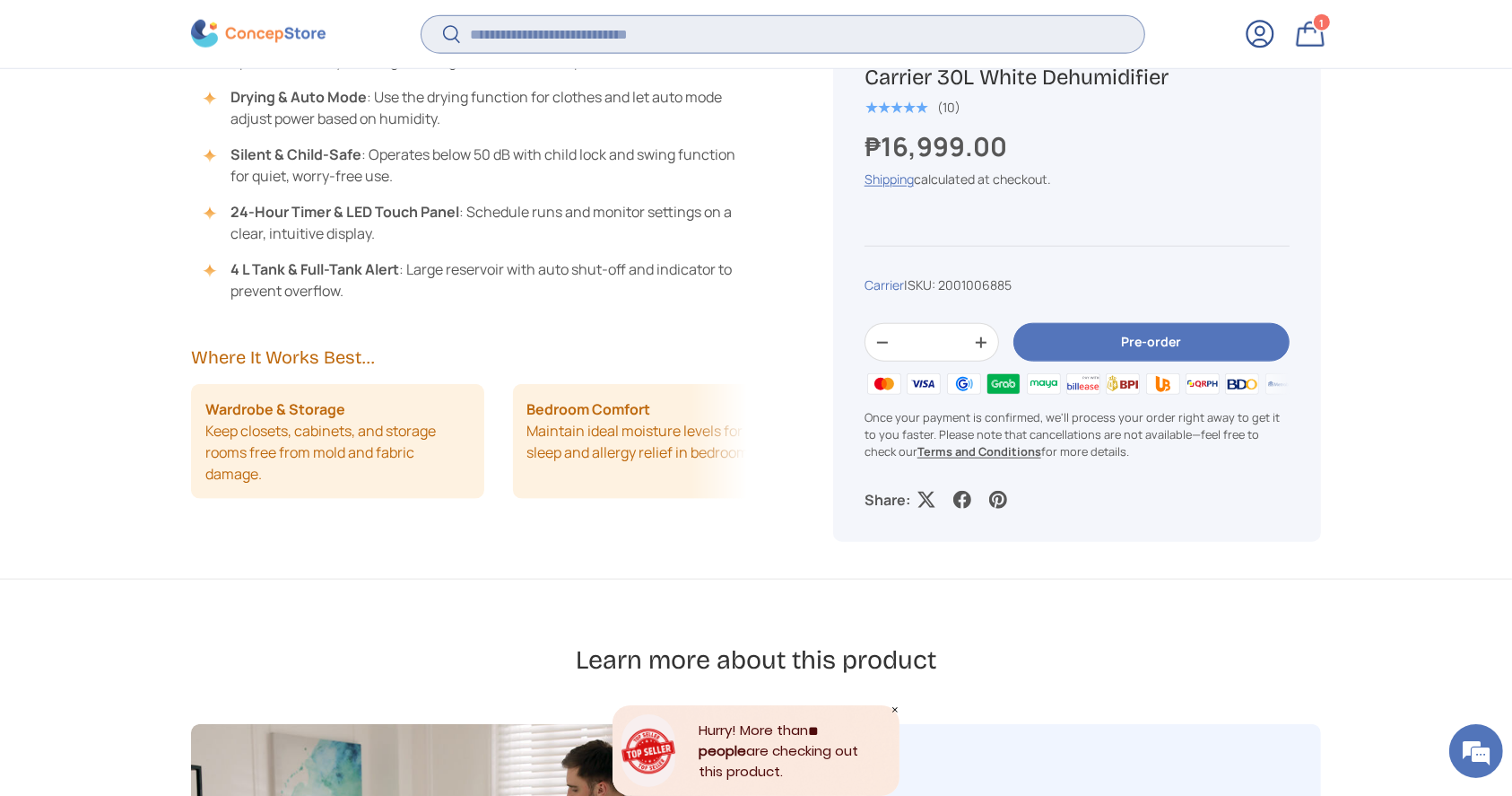
click at [591, 35] on input "Search" at bounding box center [783, 33] width 723 height 37
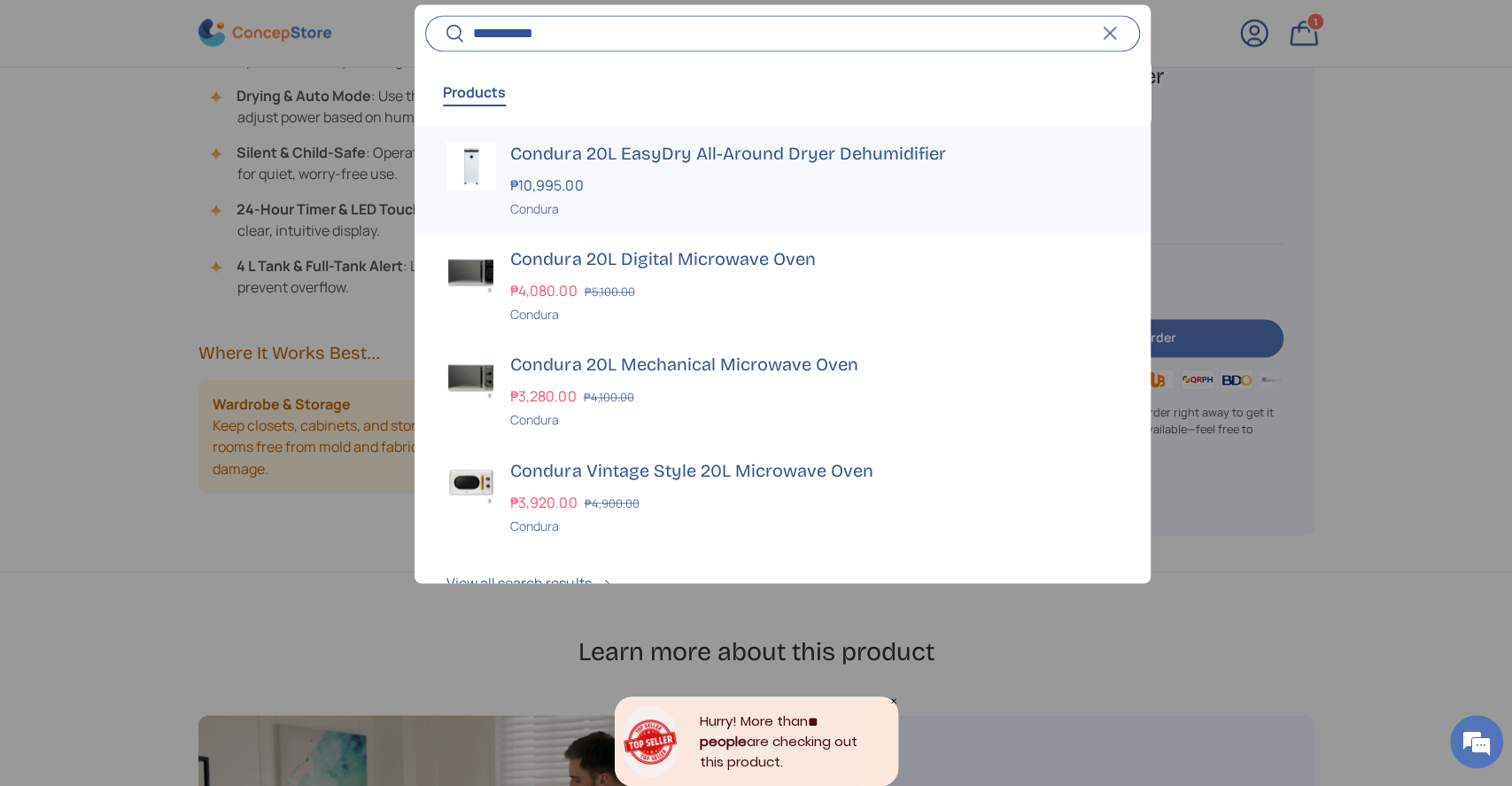
type input "**********"
click at [631, 200] on div "Condura" at bounding box center [815, 209] width 608 height 19
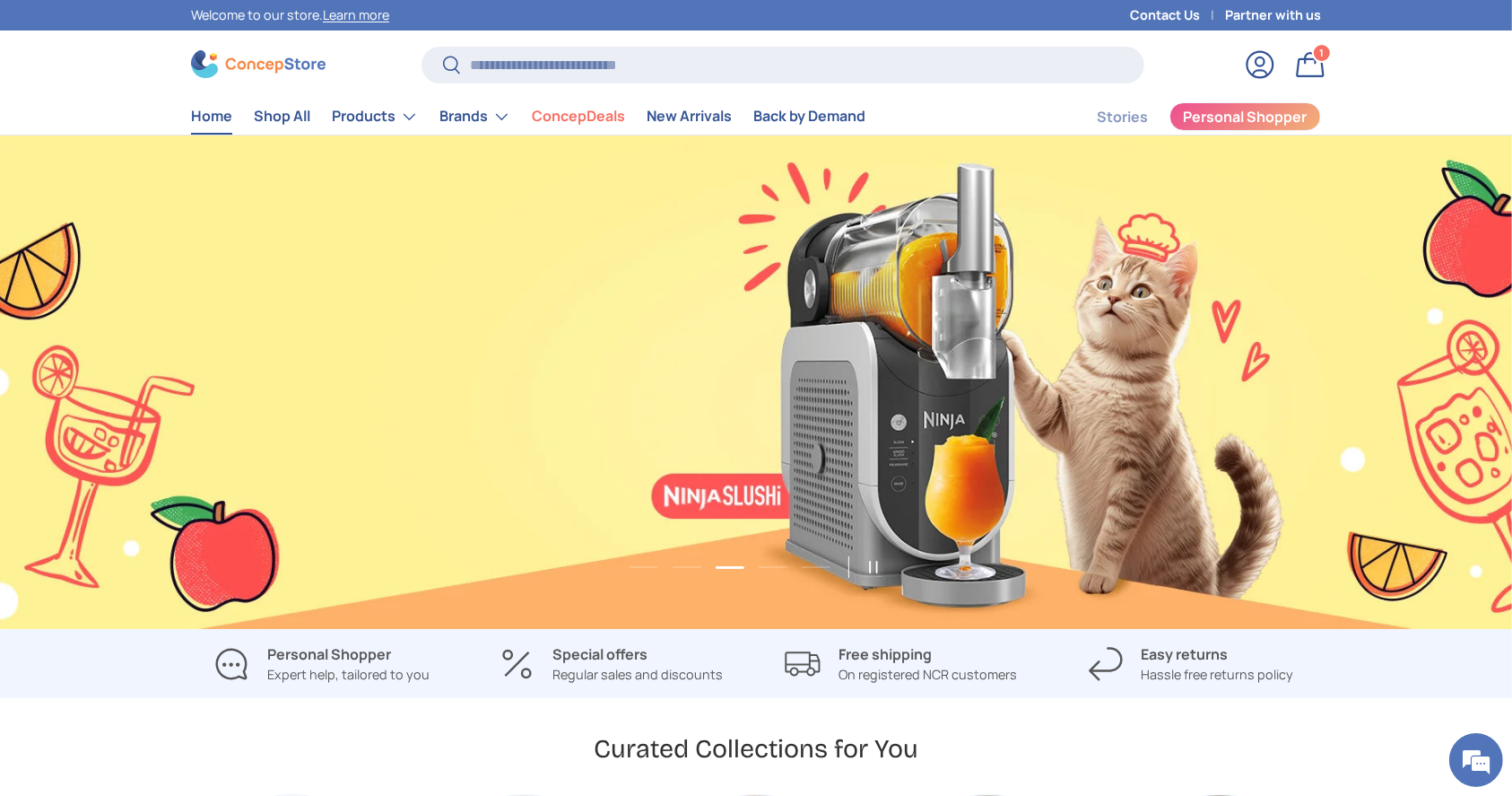
scroll to position [0, 3024]
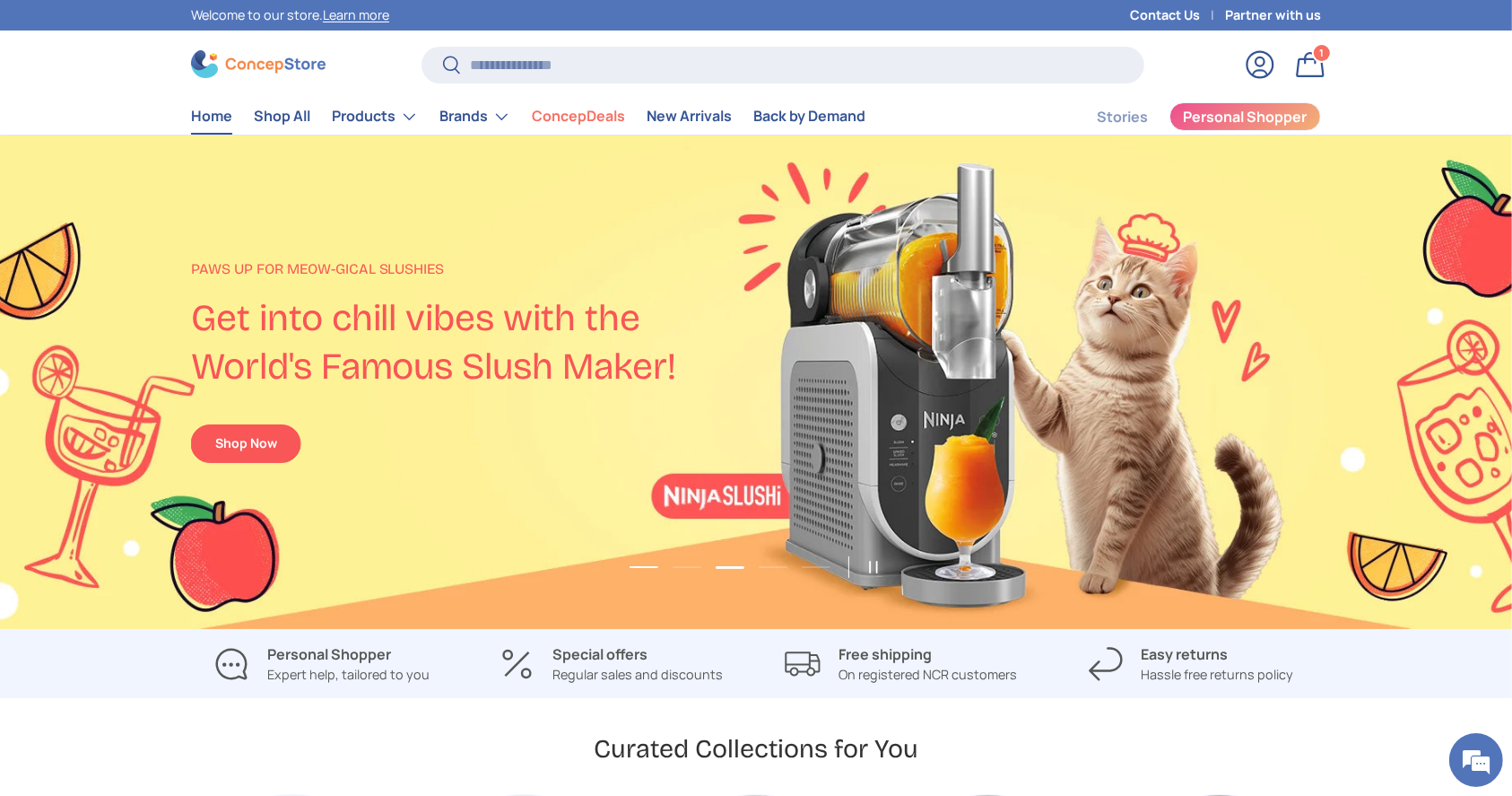
click at [648, 564] on button "Load slide 1 of 5" at bounding box center [644, 566] width 40 height 27
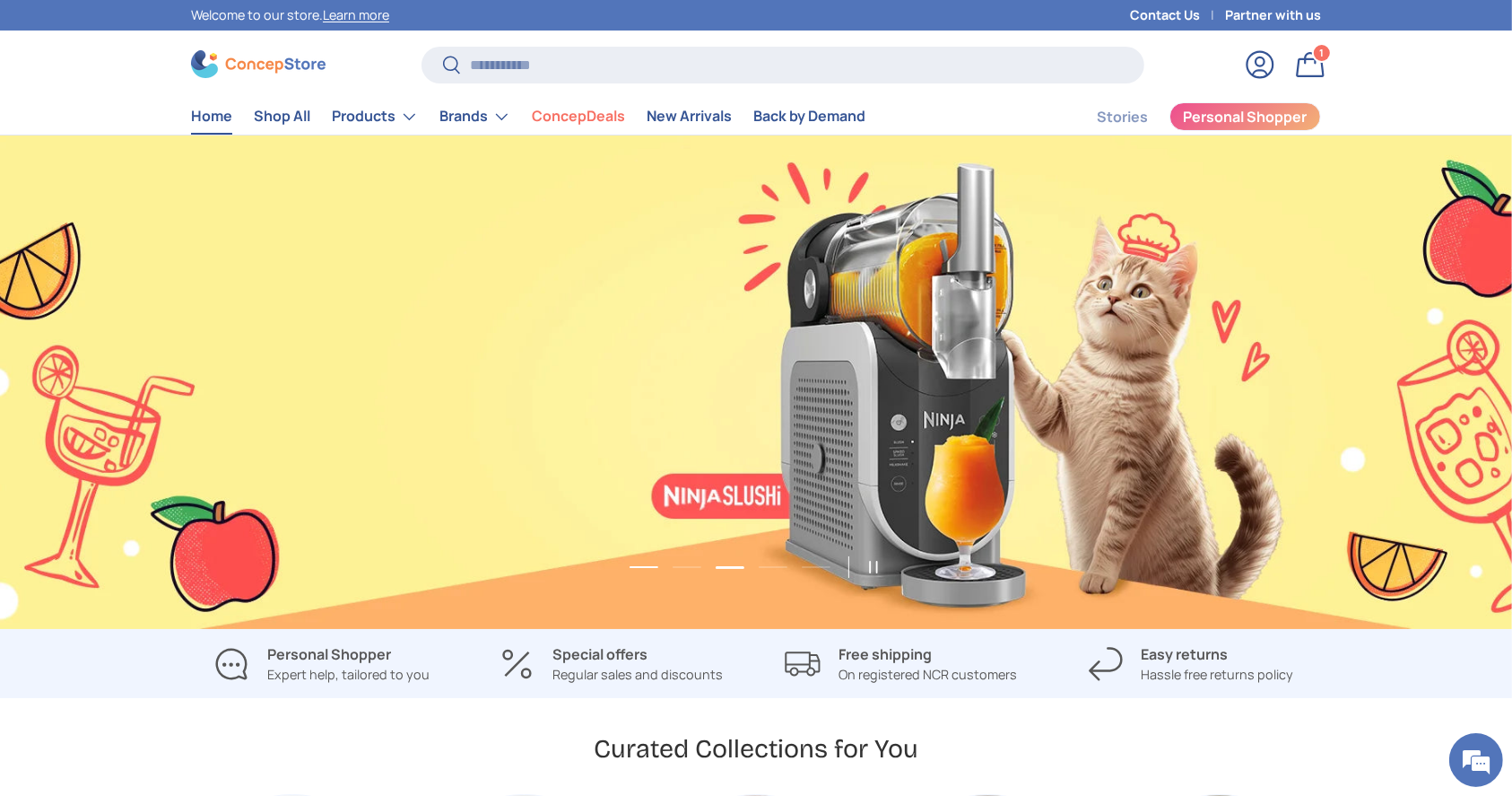
scroll to position [0, 0]
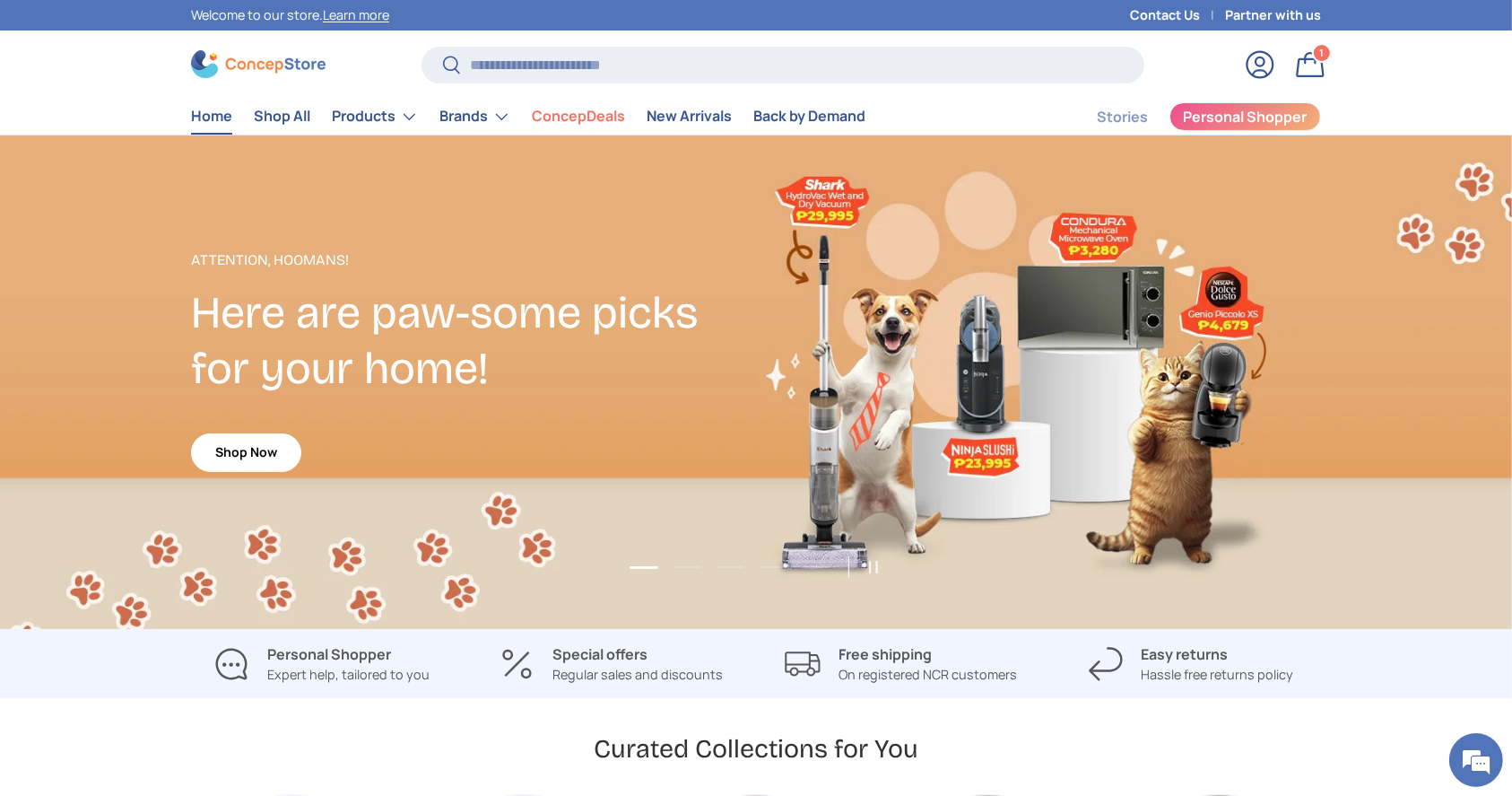
click at [250, 455] on link "Shop Now" at bounding box center [246, 452] width 111 height 39
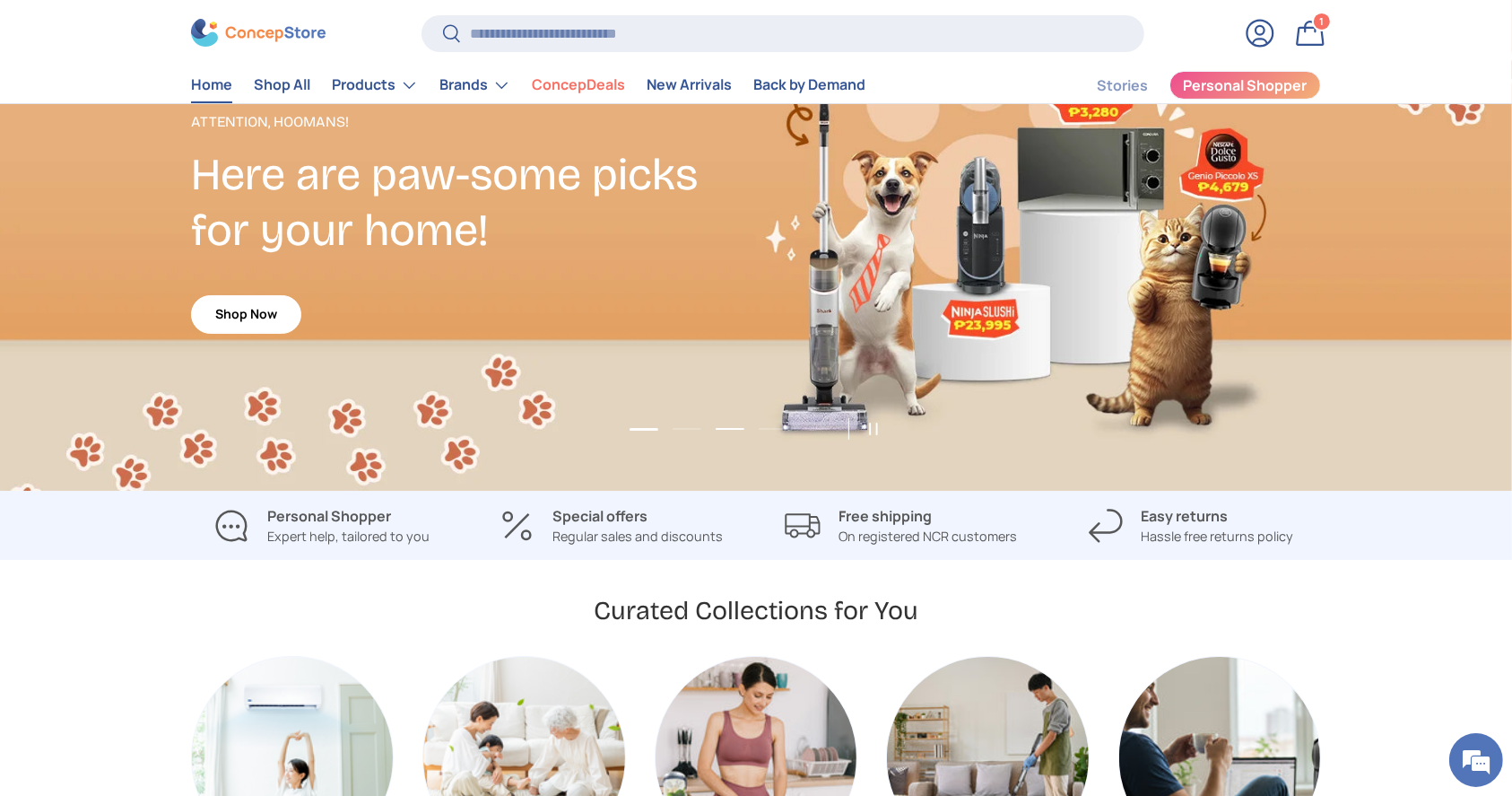
click at [721, 433] on button "Load slide 3 of 5" at bounding box center [730, 428] width 40 height 27
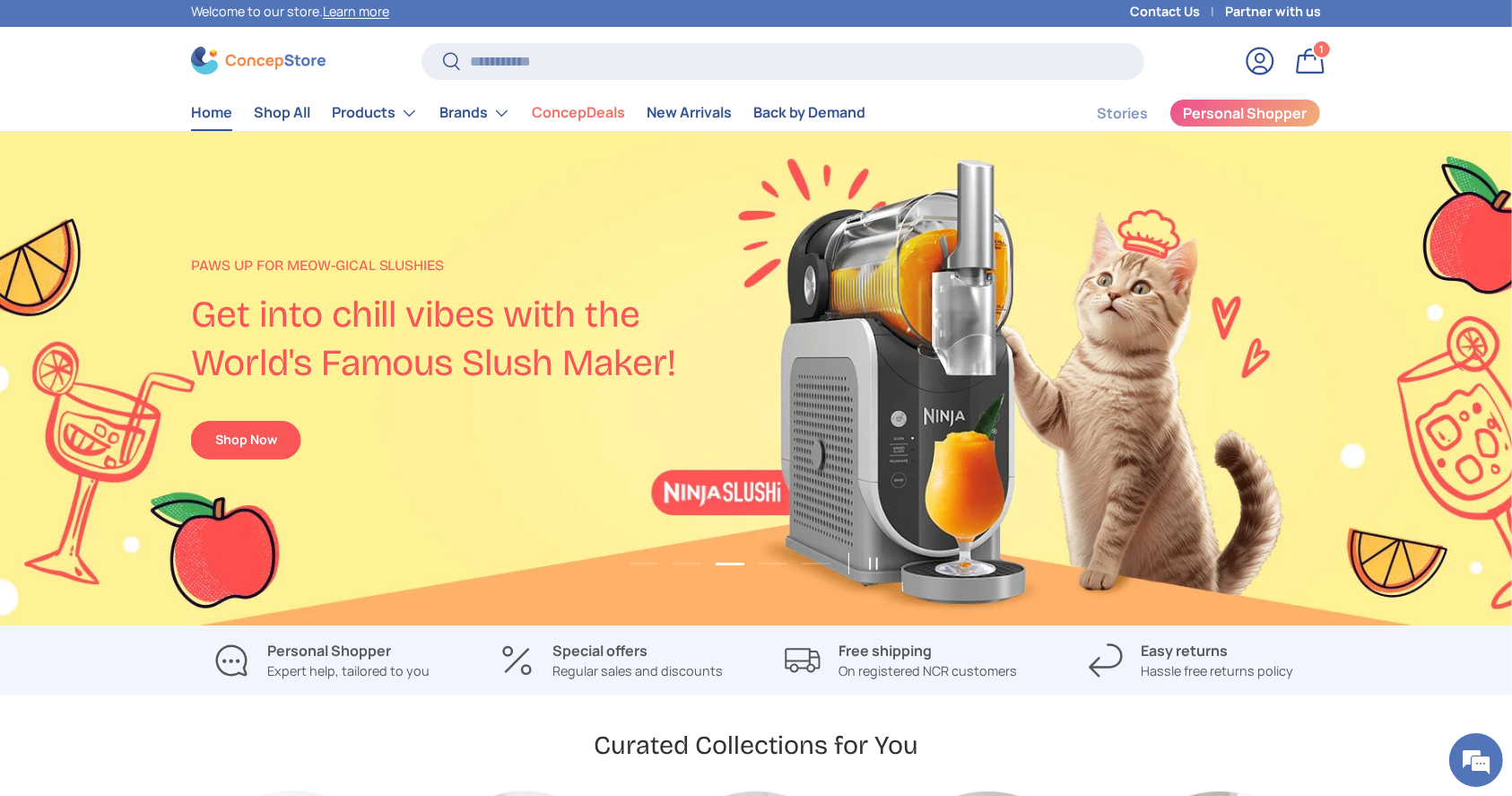
scroll to position [2, 0]
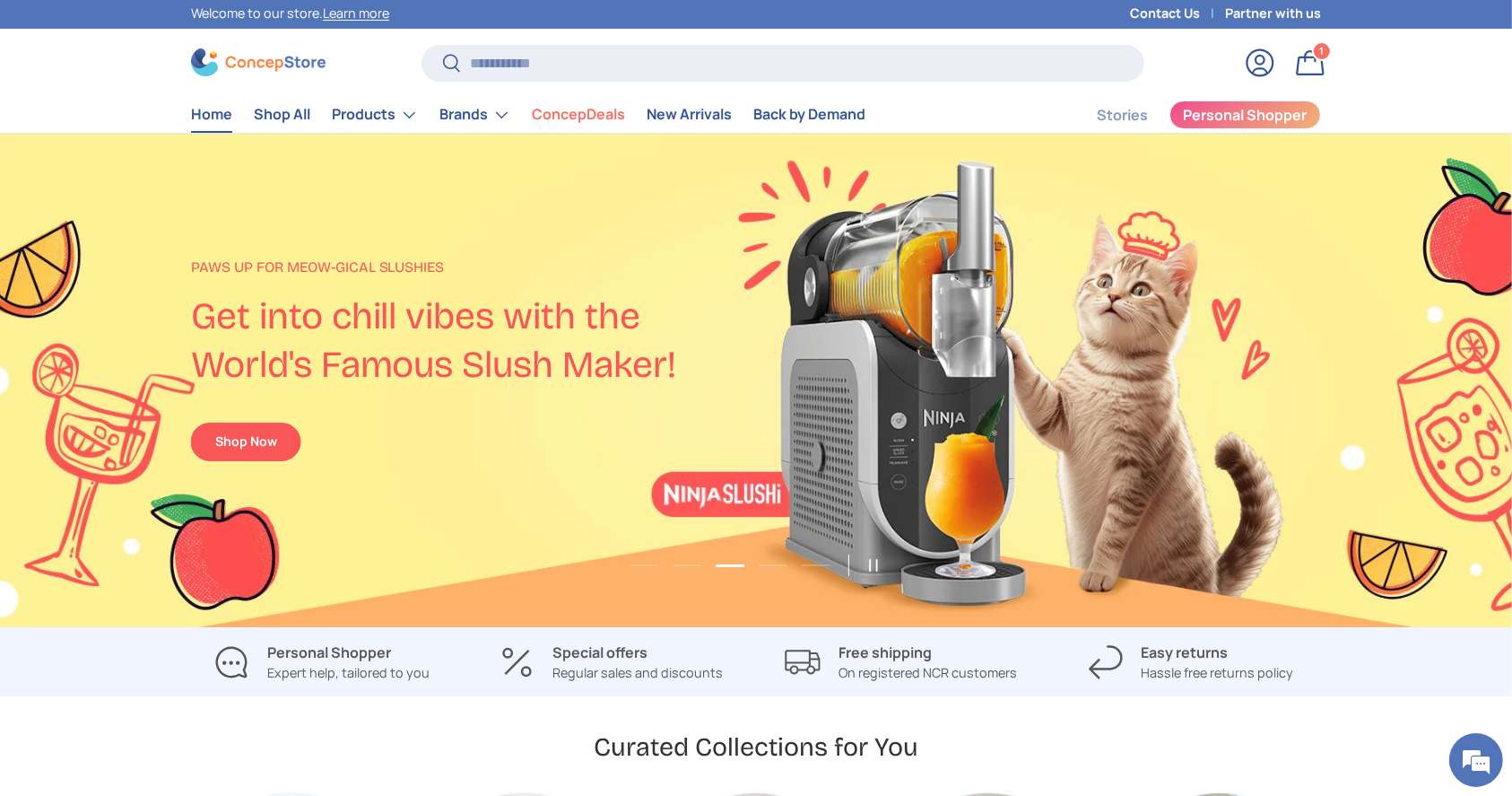
click at [733, 565] on button "Load slide 3 of 5" at bounding box center [730, 566] width 40 height 28
click at [719, 571] on button "Load slide 3 of 5" at bounding box center [730, 566] width 40 height 28
click at [781, 556] on button "Load slide 4 of 5" at bounding box center [773, 565] width 40 height 27
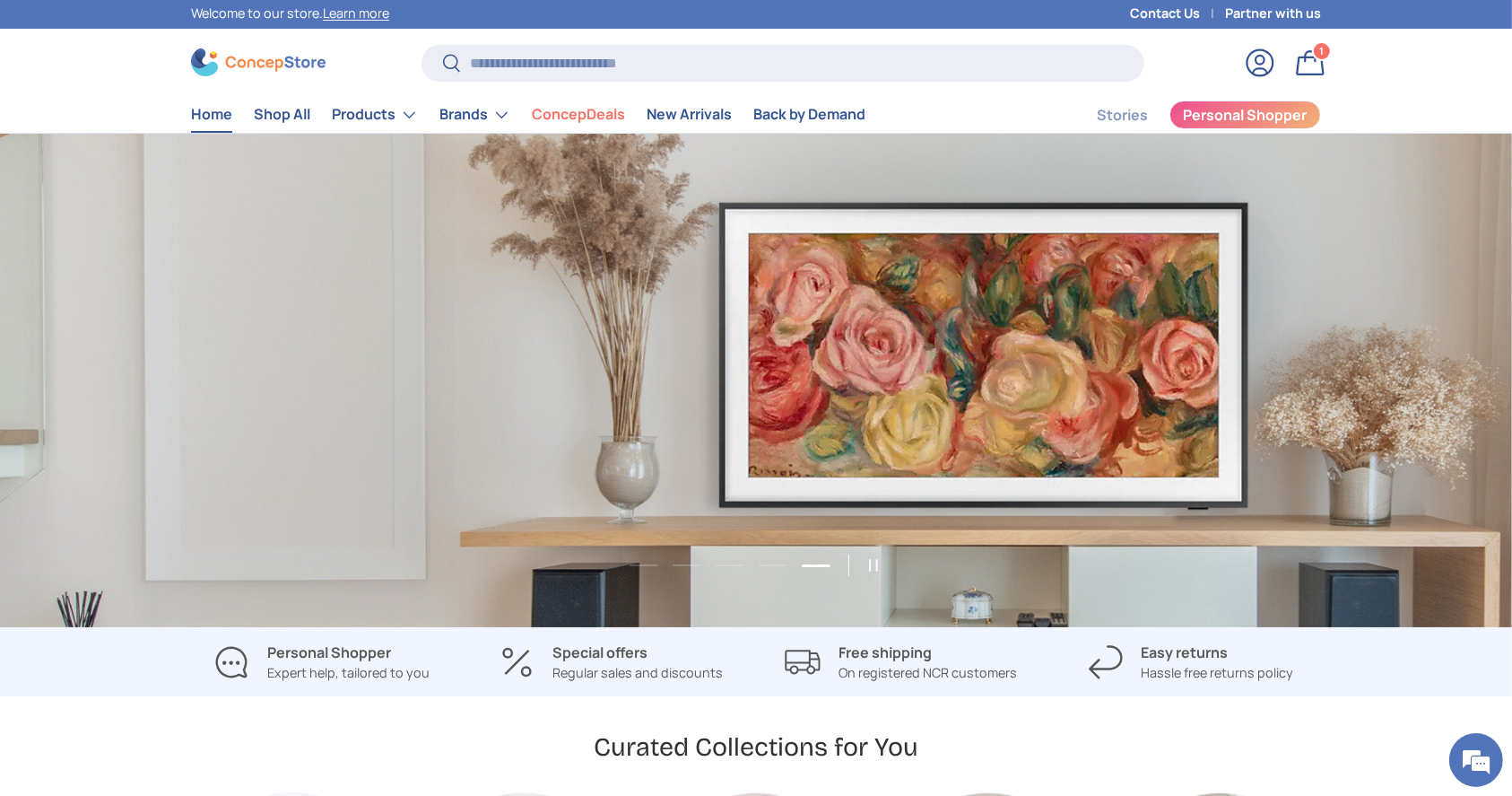
scroll to position [0, 6047]
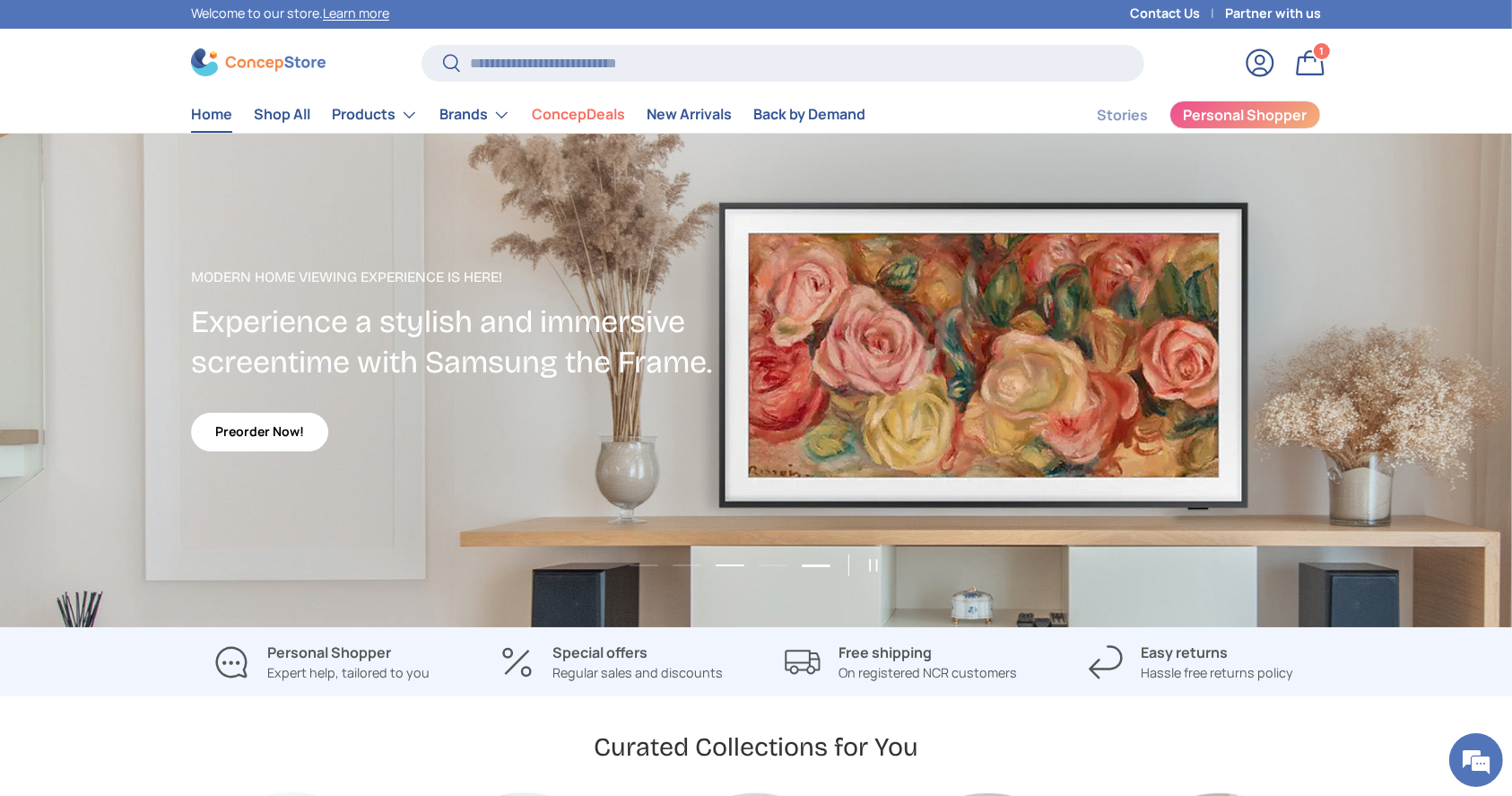
click at [738, 562] on button "Load slide 3 of 5" at bounding box center [730, 565] width 40 height 27
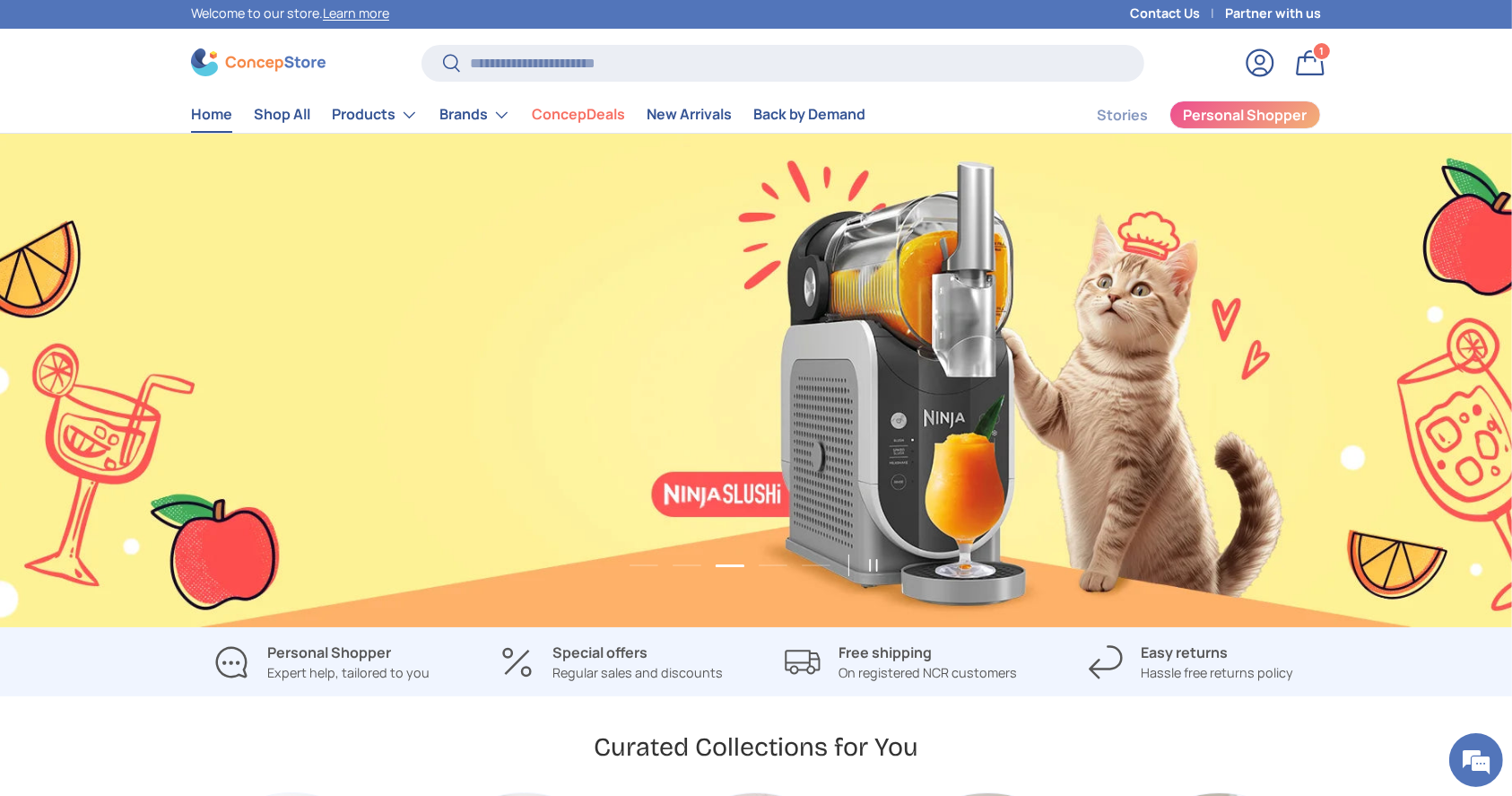
scroll to position [0, 3024]
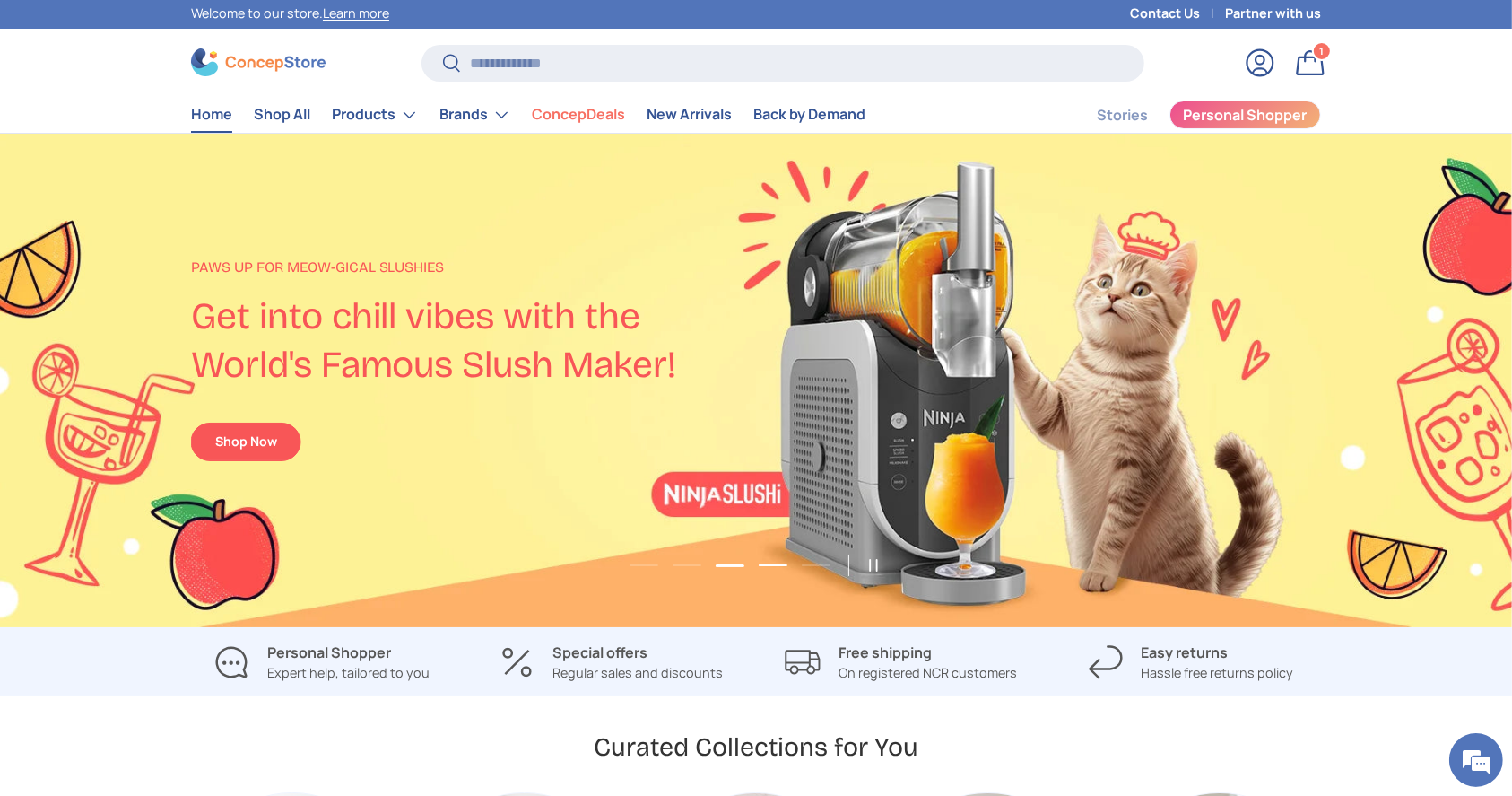
click at [769, 566] on button "Load slide 4 of 5" at bounding box center [773, 565] width 40 height 27
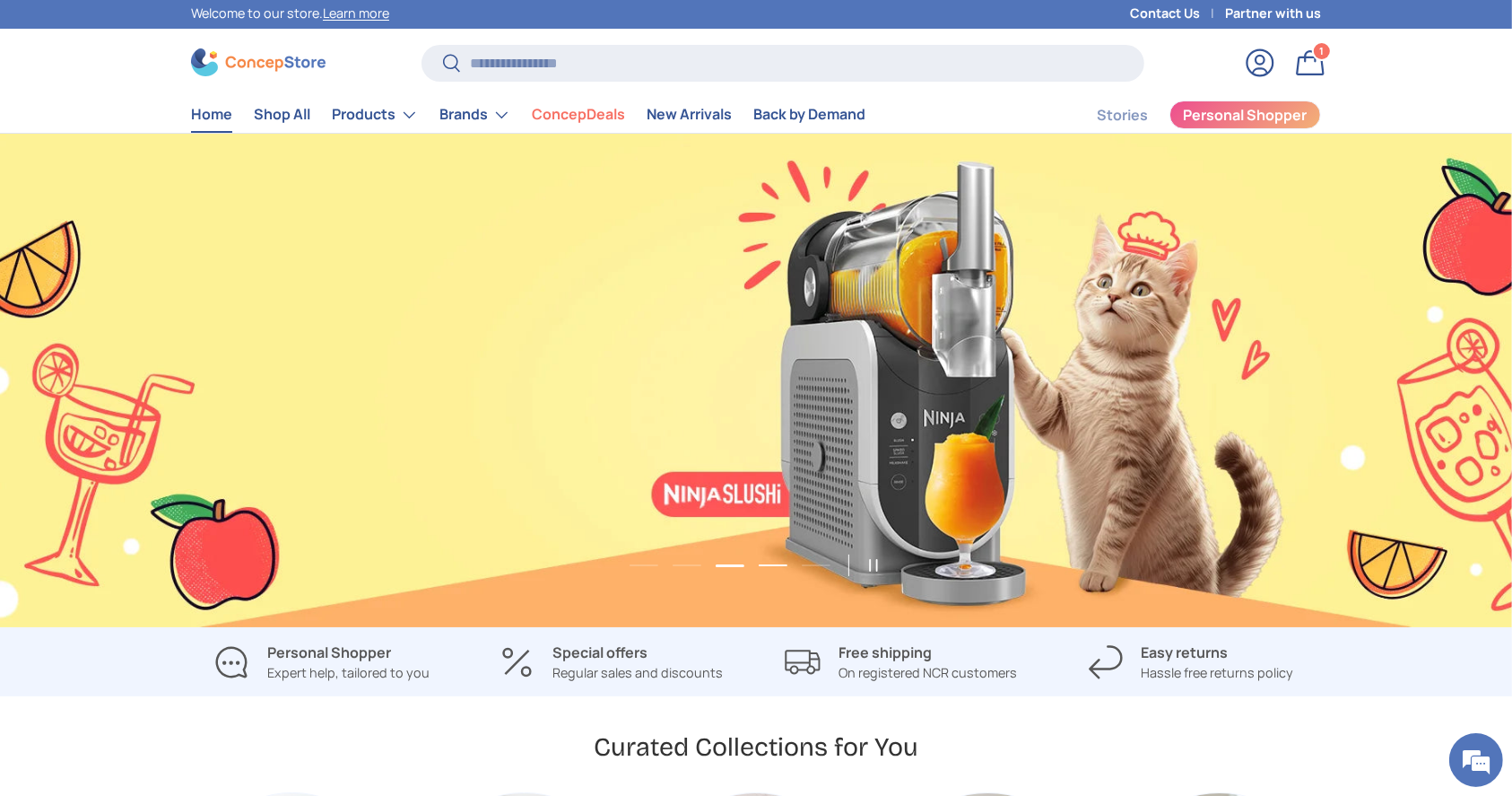
scroll to position [0, 4535]
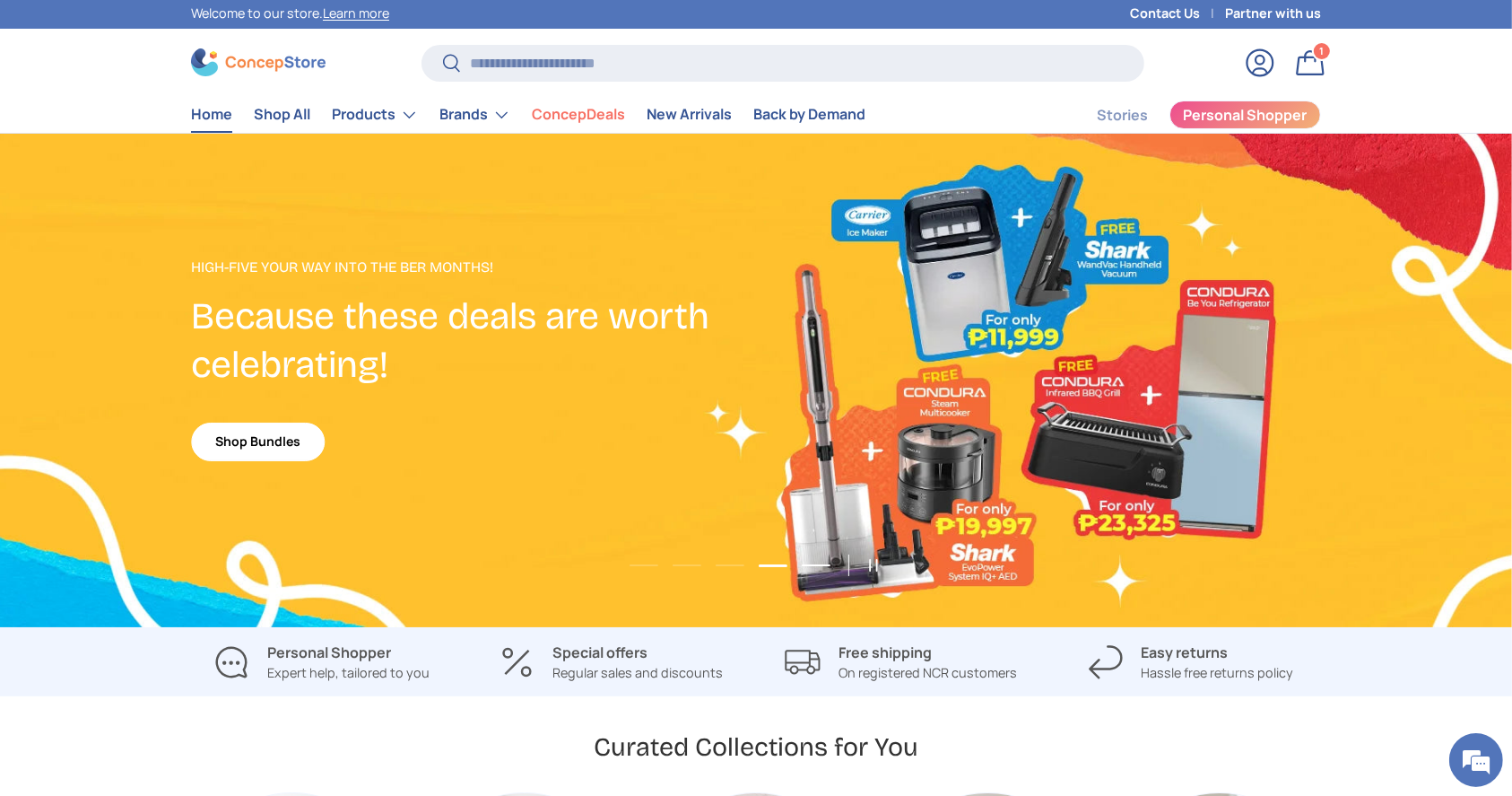
click at [812, 566] on button "Load slide 5 of 5" at bounding box center [816, 565] width 40 height 27
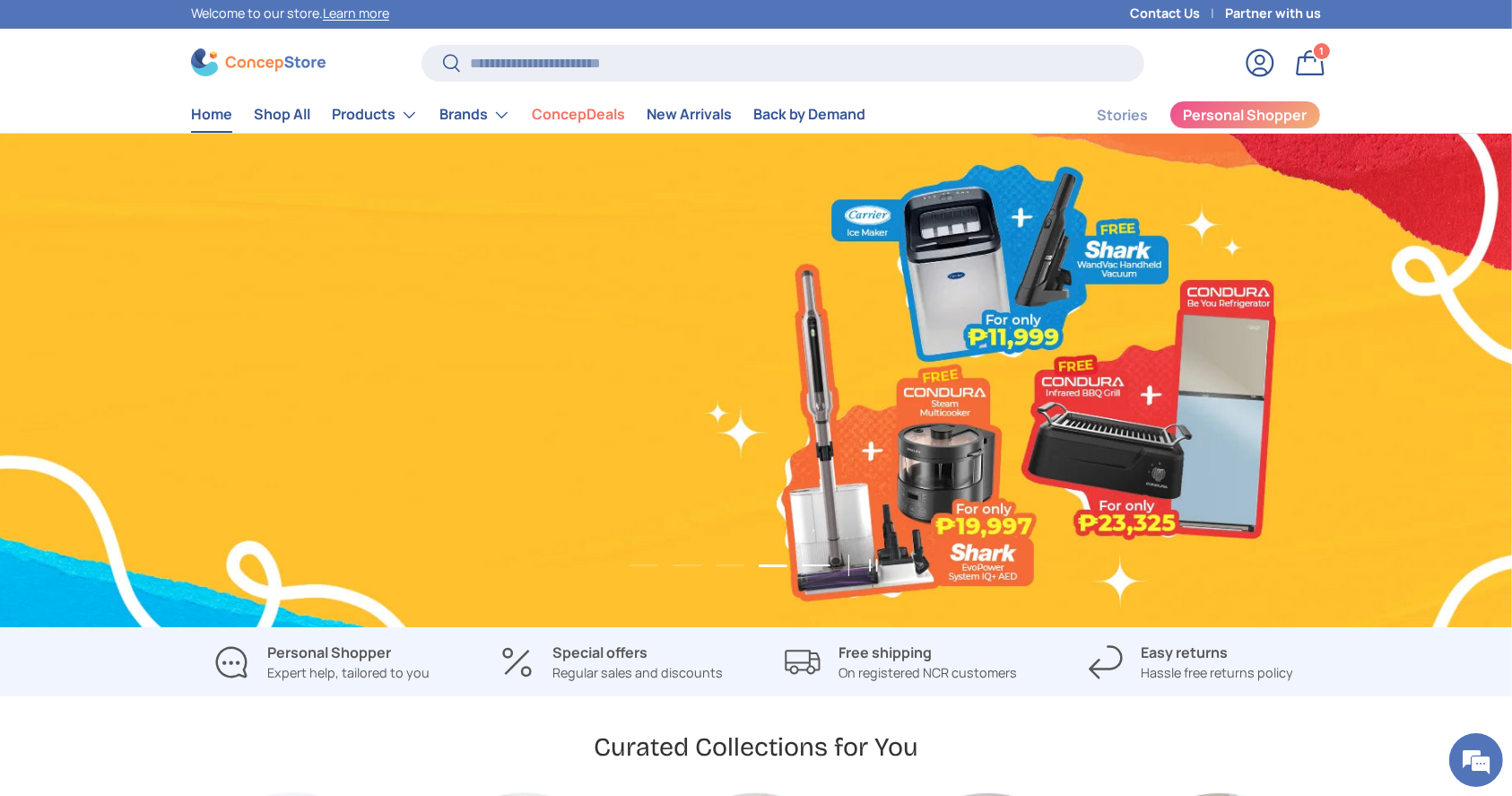
scroll to position [0, 6047]
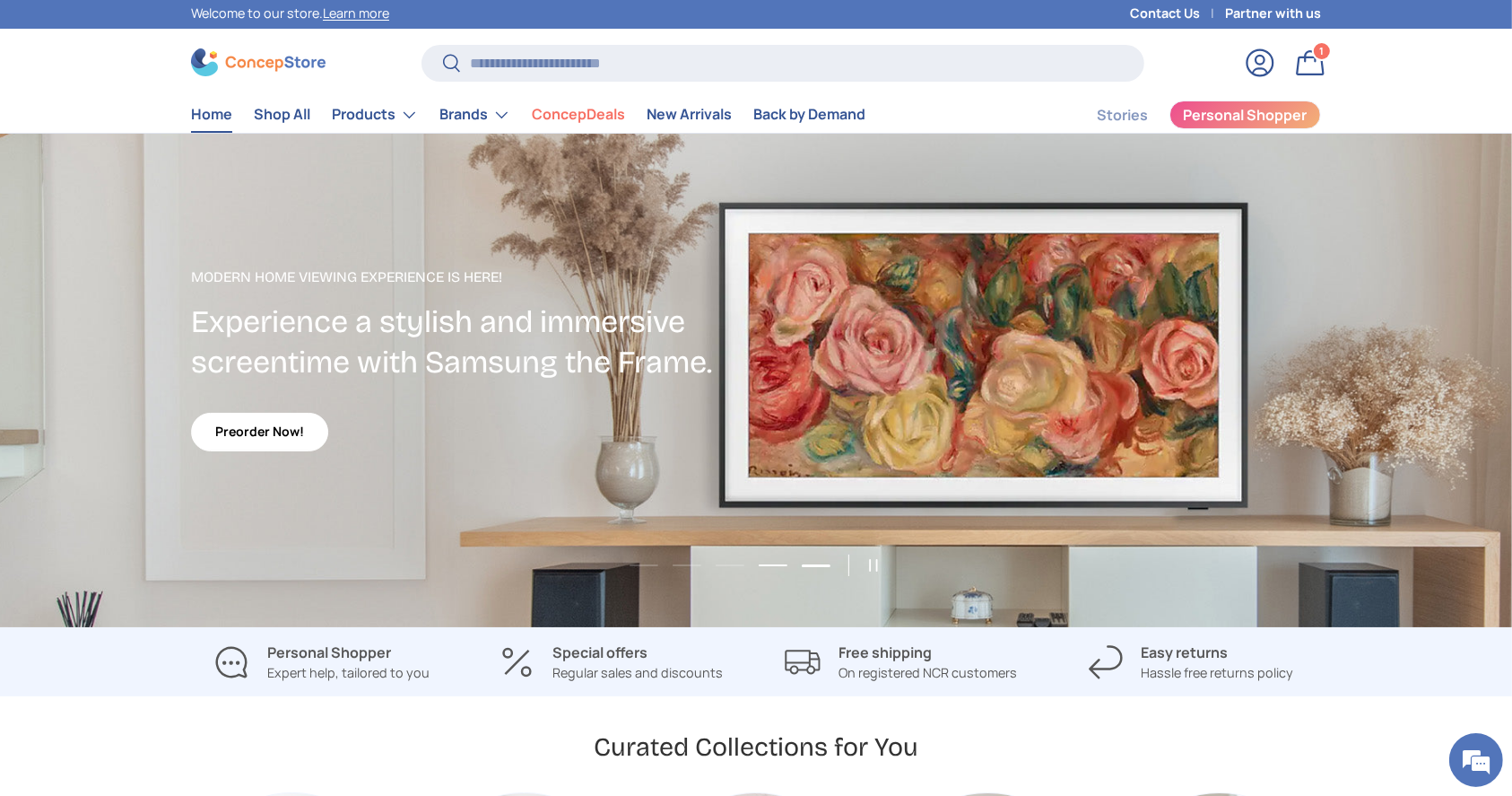
click at [781, 563] on button "Load slide 4 of 5" at bounding box center [773, 565] width 40 height 27
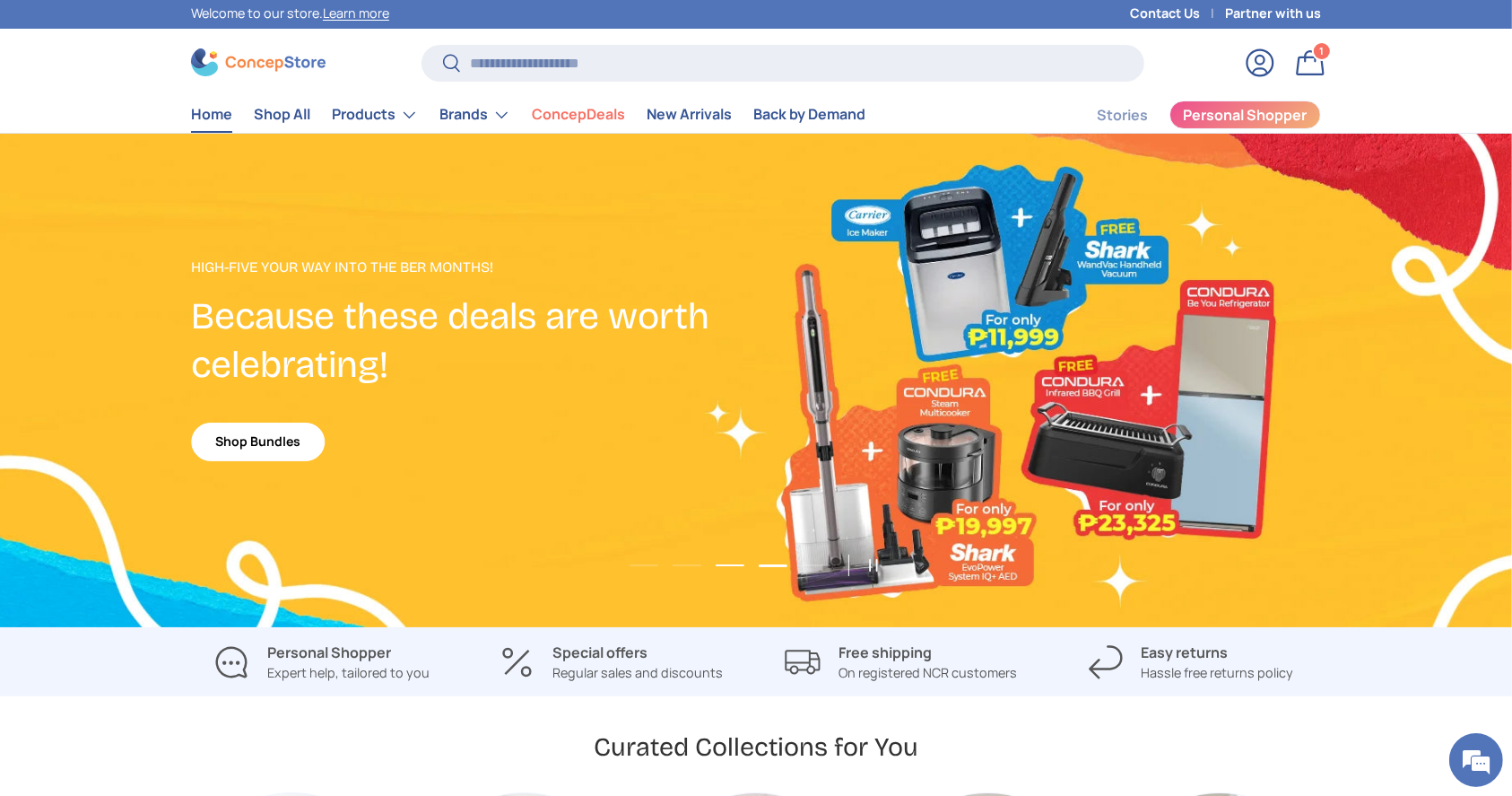
click at [724, 562] on button "Load slide 3 of 5" at bounding box center [730, 565] width 40 height 27
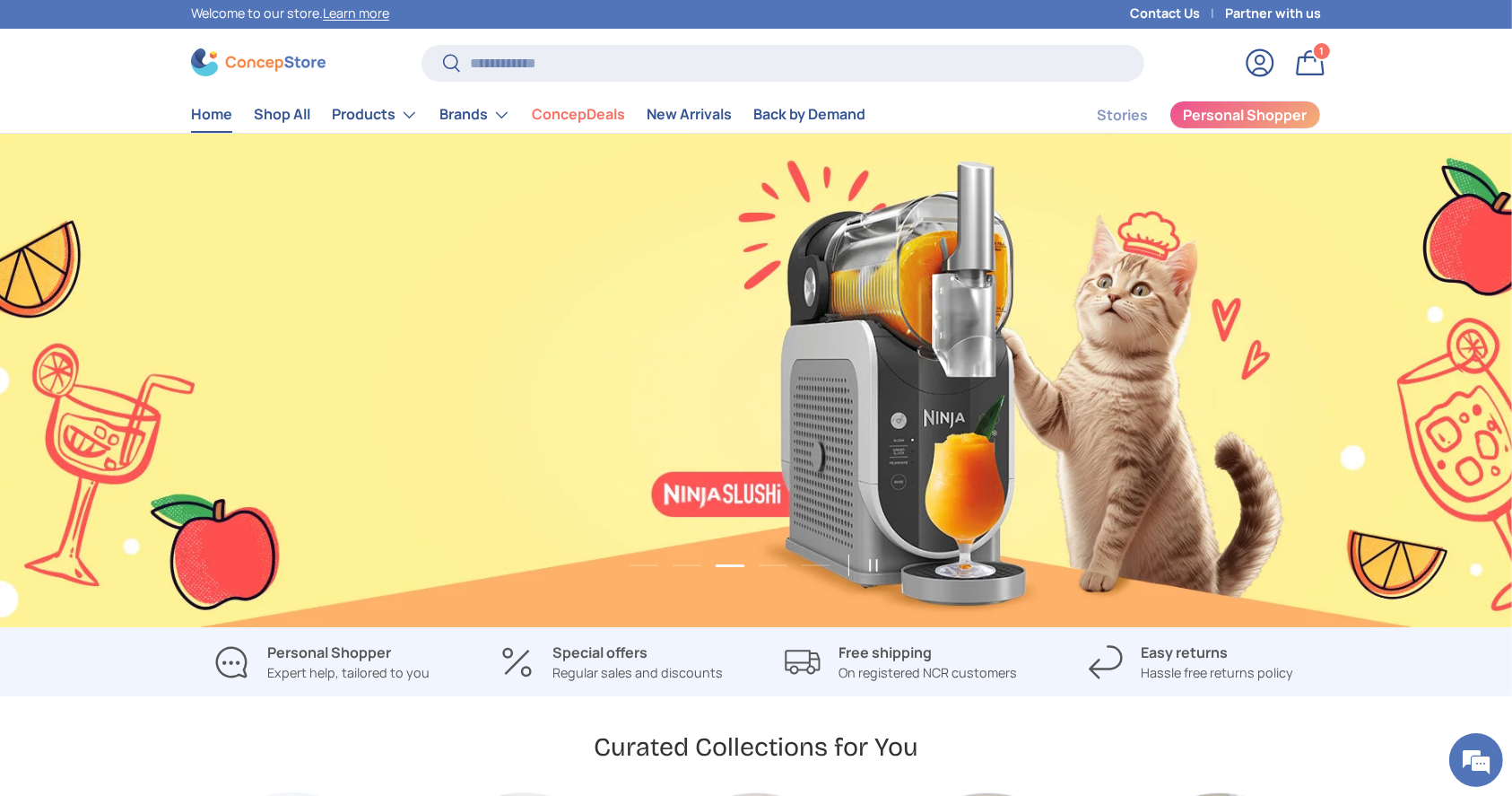
scroll to position [0, 3024]
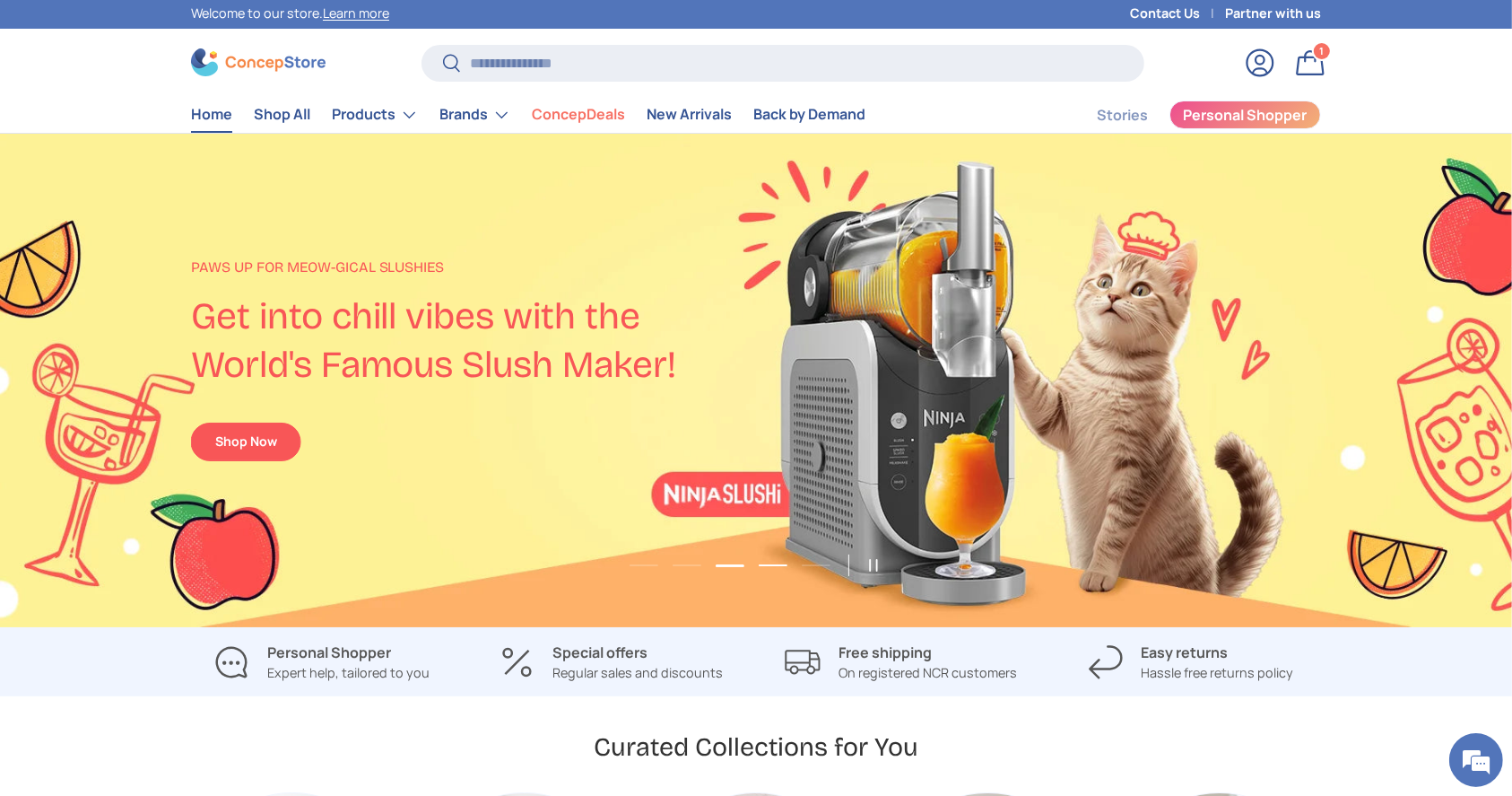
click at [766, 563] on button "Load slide 4 of 5" at bounding box center [773, 565] width 40 height 27
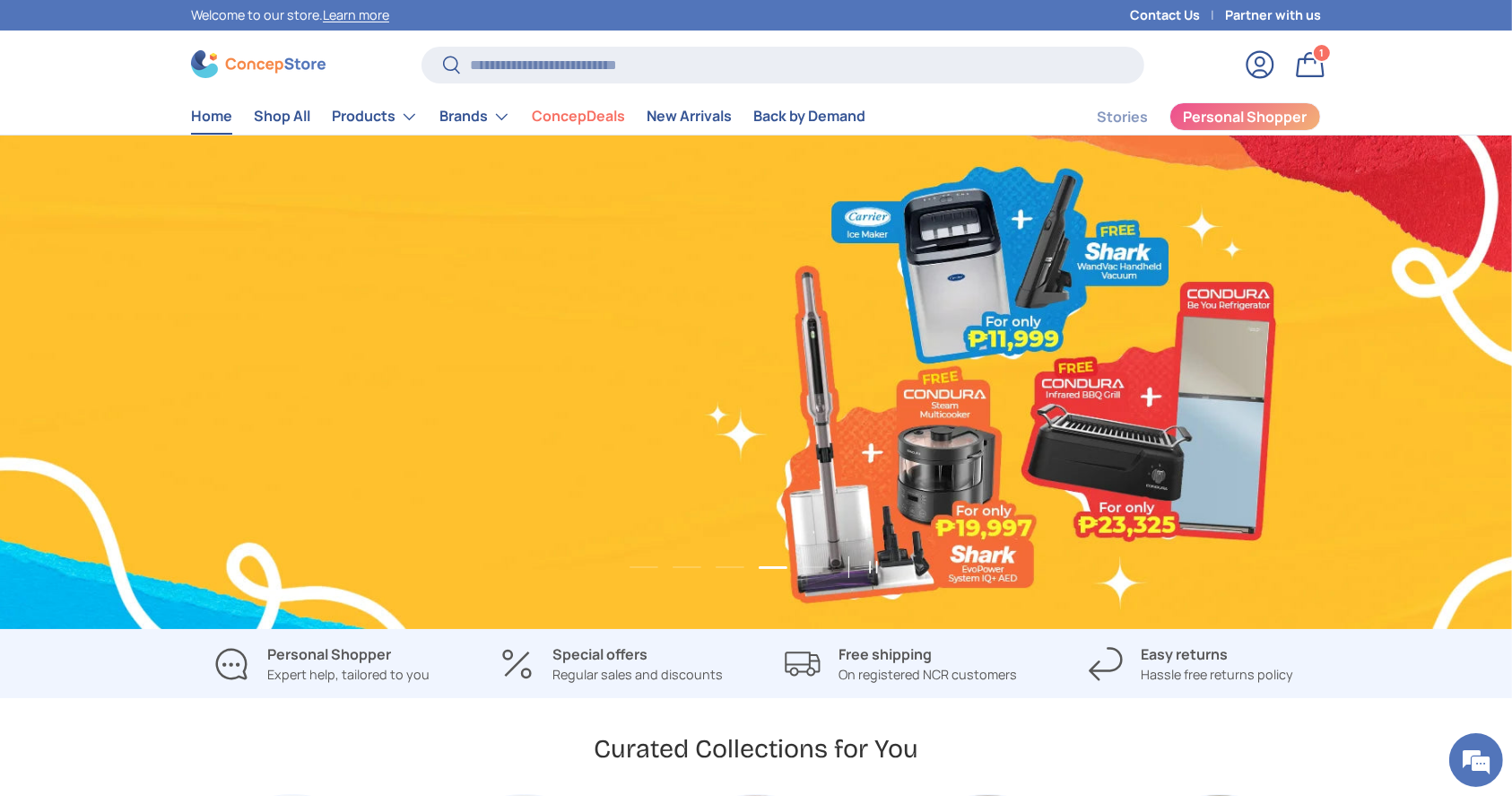
scroll to position [0, 6047]
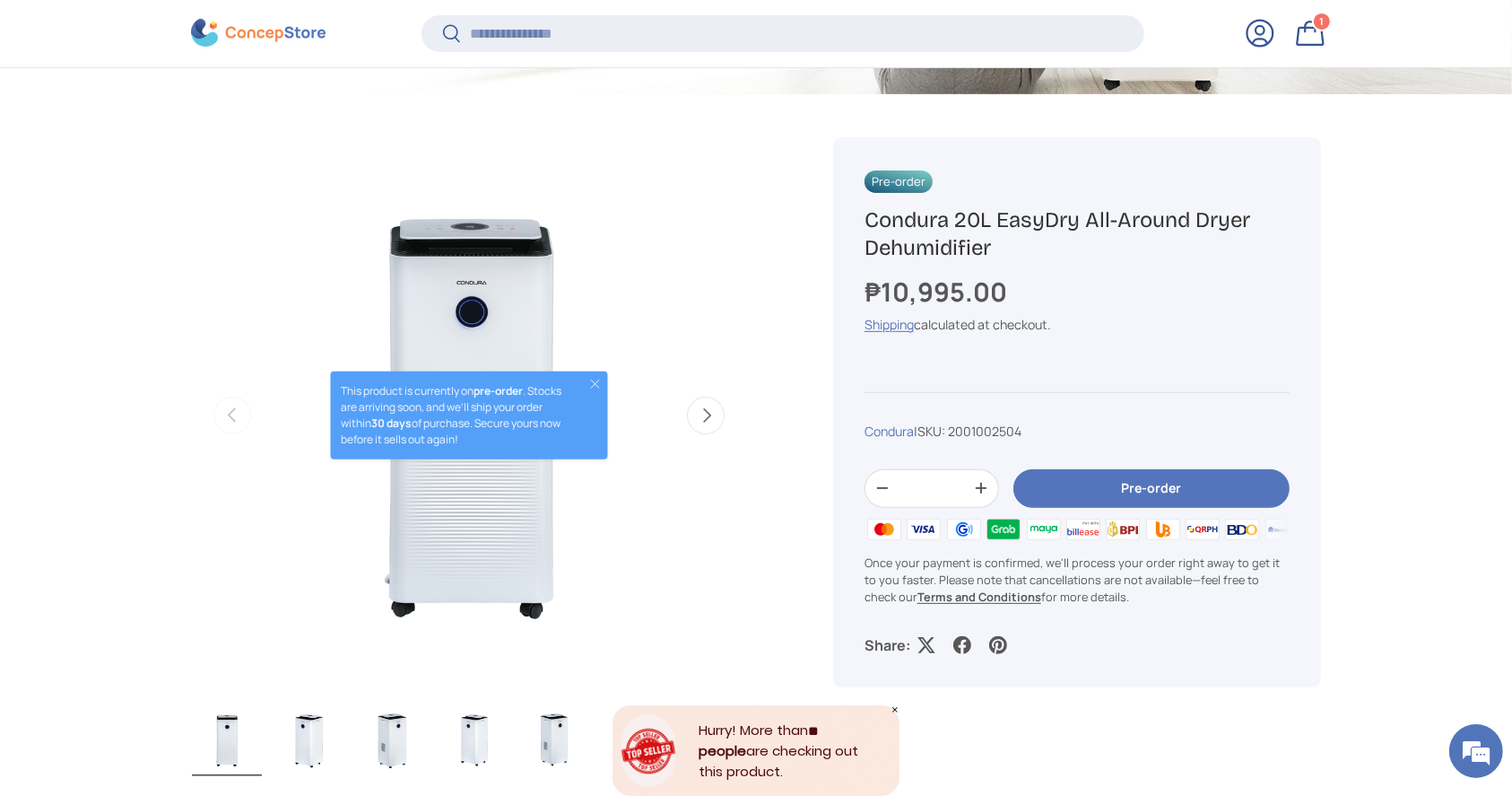
drag, startPoint x: 1007, startPoint y: 247, endPoint x: 867, endPoint y: 219, distance: 142.8
click at [867, 219] on h1 "Condura 20L EasyDry All-Around Dryer Dehumidifier" at bounding box center [1077, 234] width 425 height 56
copy h1 "Condura 20L EasyDry All-Around Dryer Dehumidifier"
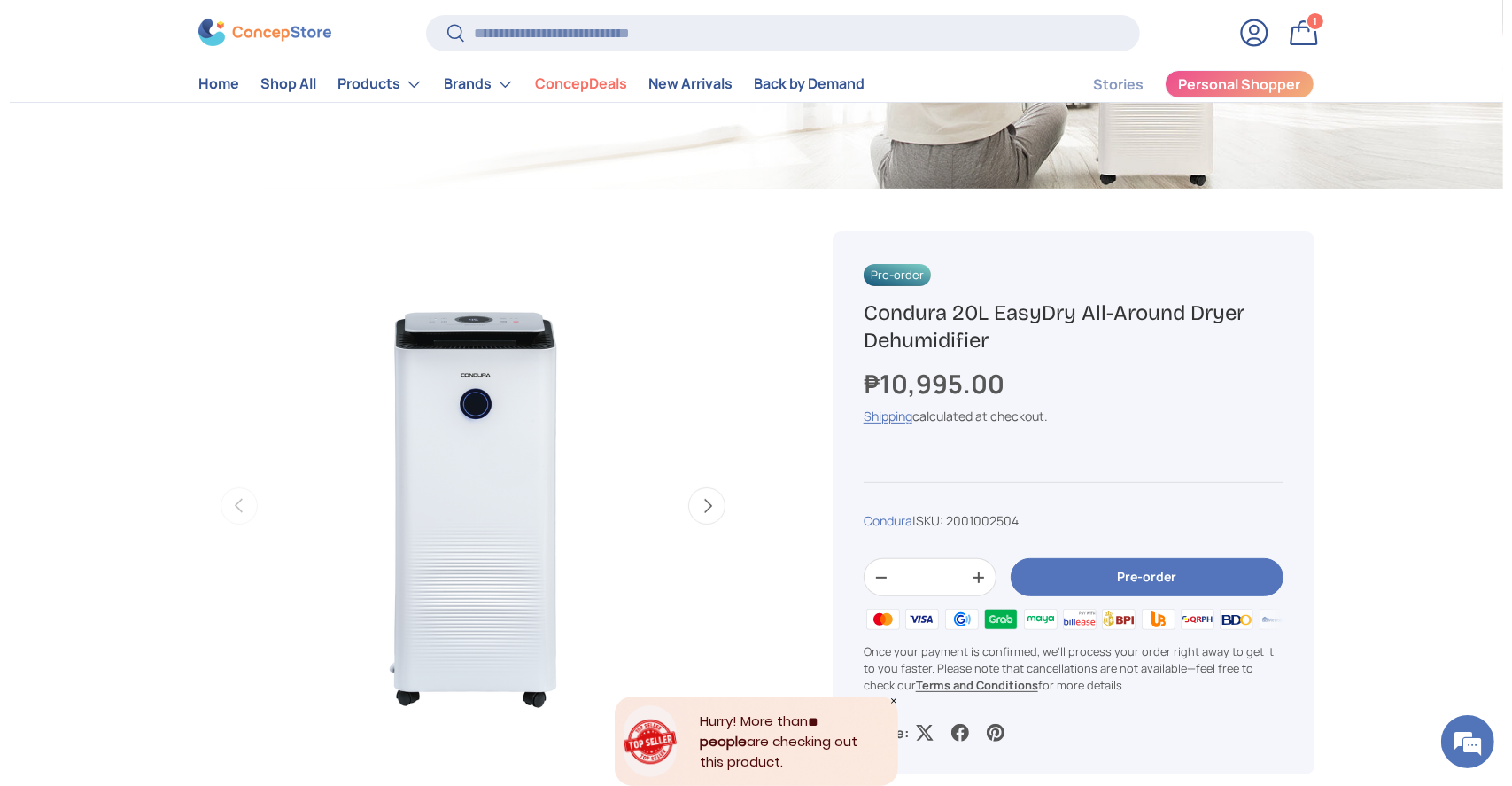
scroll to position [333, 0]
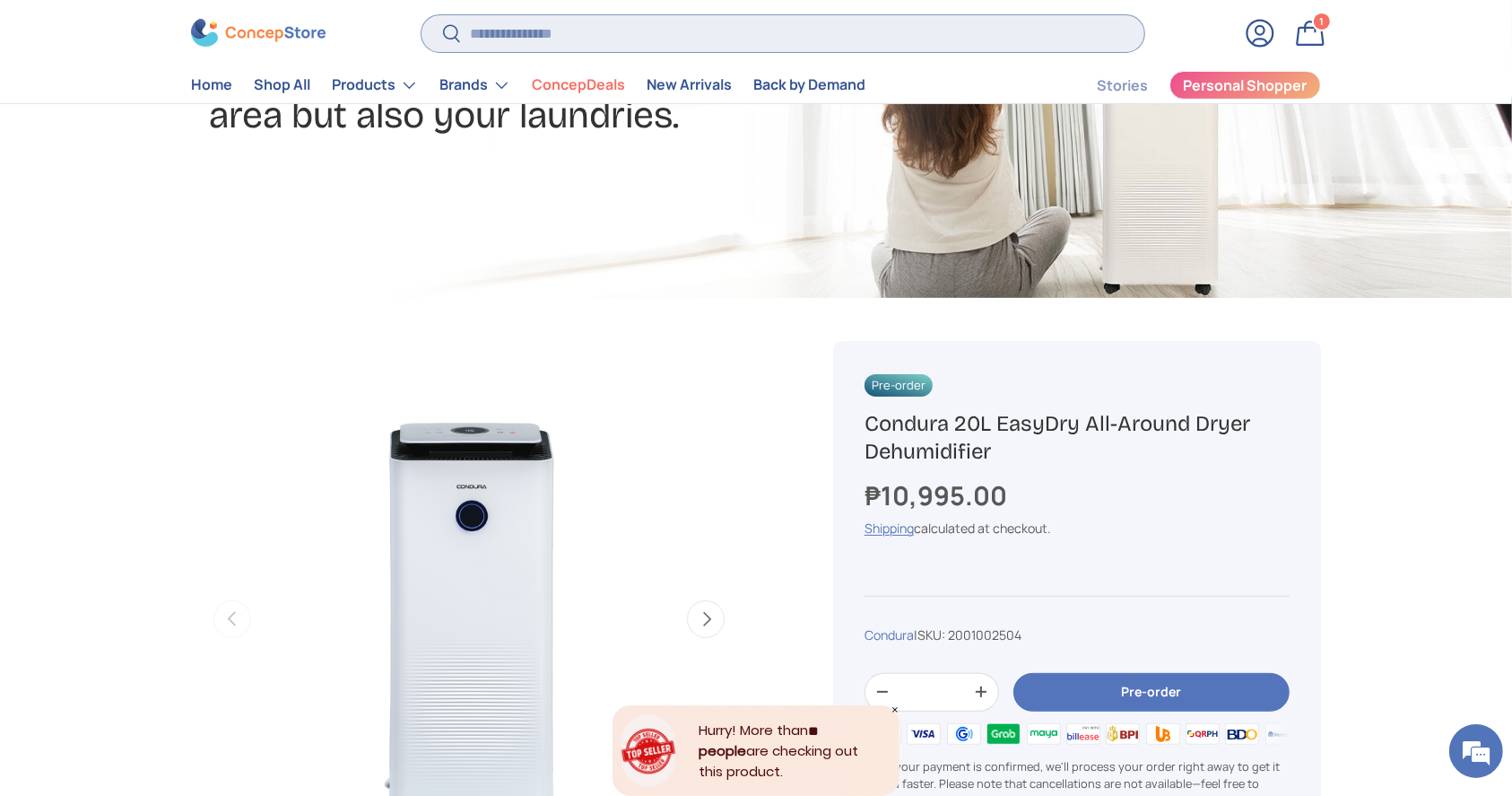
click at [597, 51] on input "Search" at bounding box center [783, 33] width 723 height 37
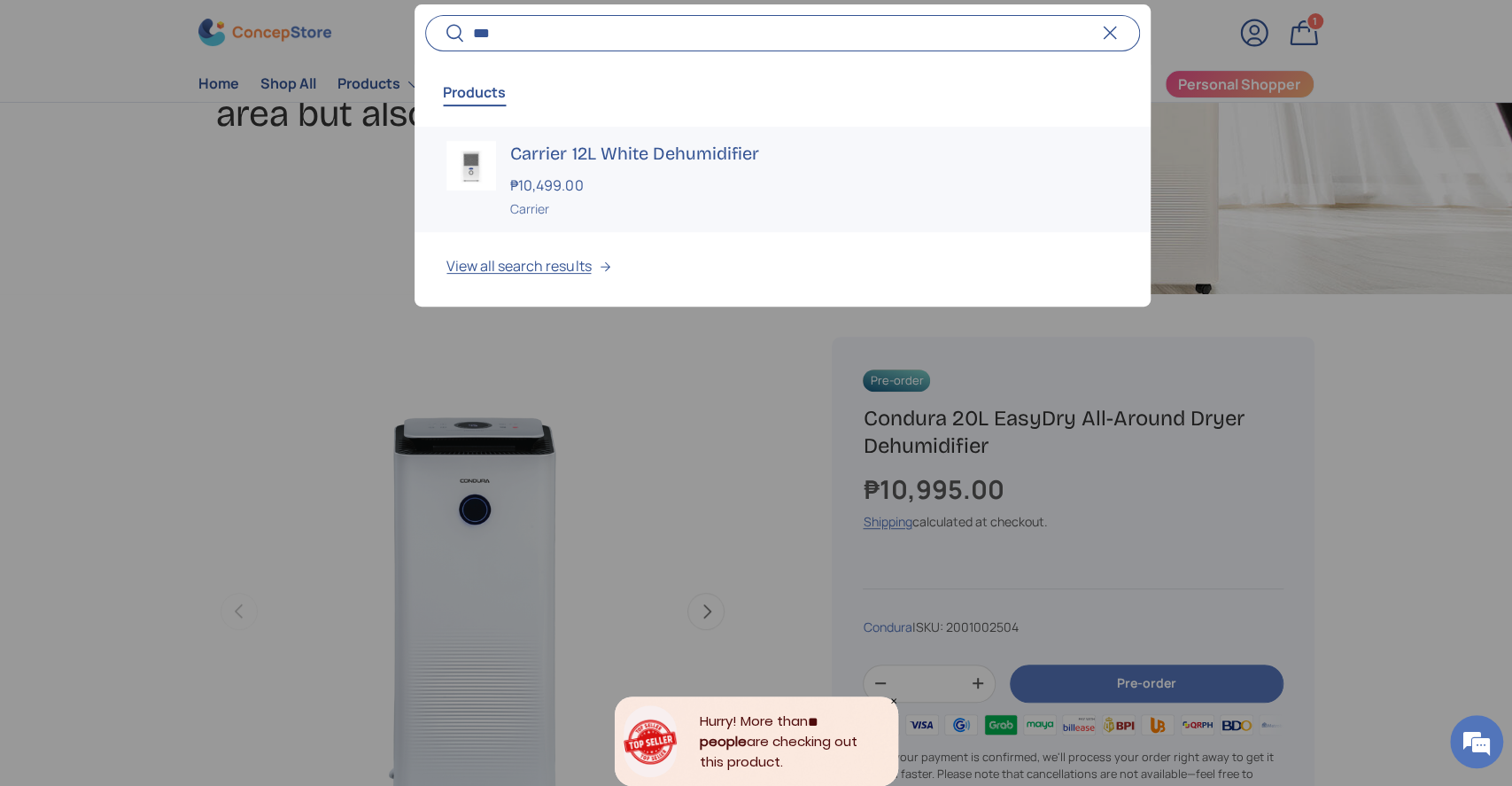
type input "***"
click at [602, 156] on h3 "Carrier 12L White Dehumidifier" at bounding box center [815, 152] width 608 height 25
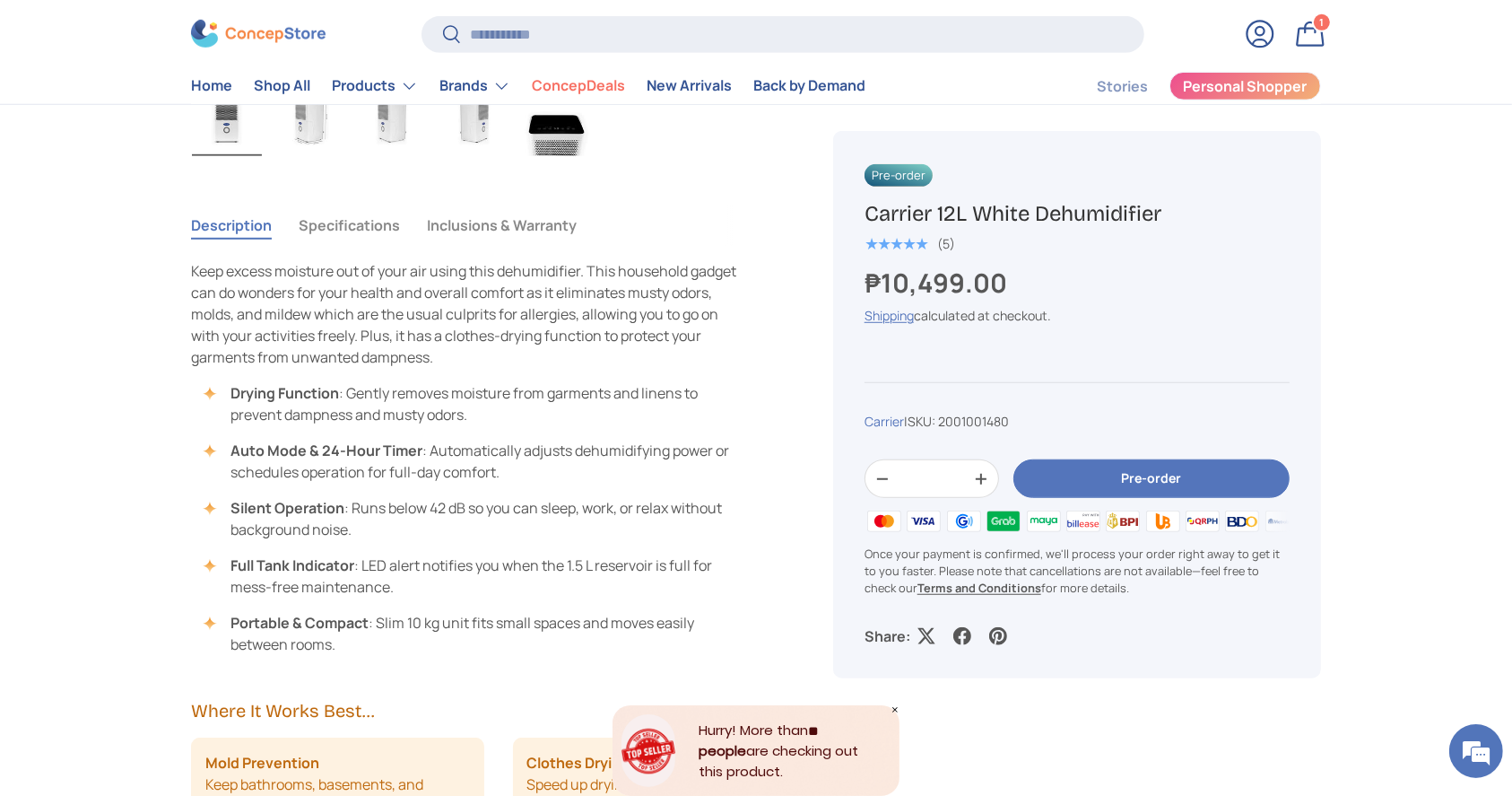
scroll to position [1173, 0]
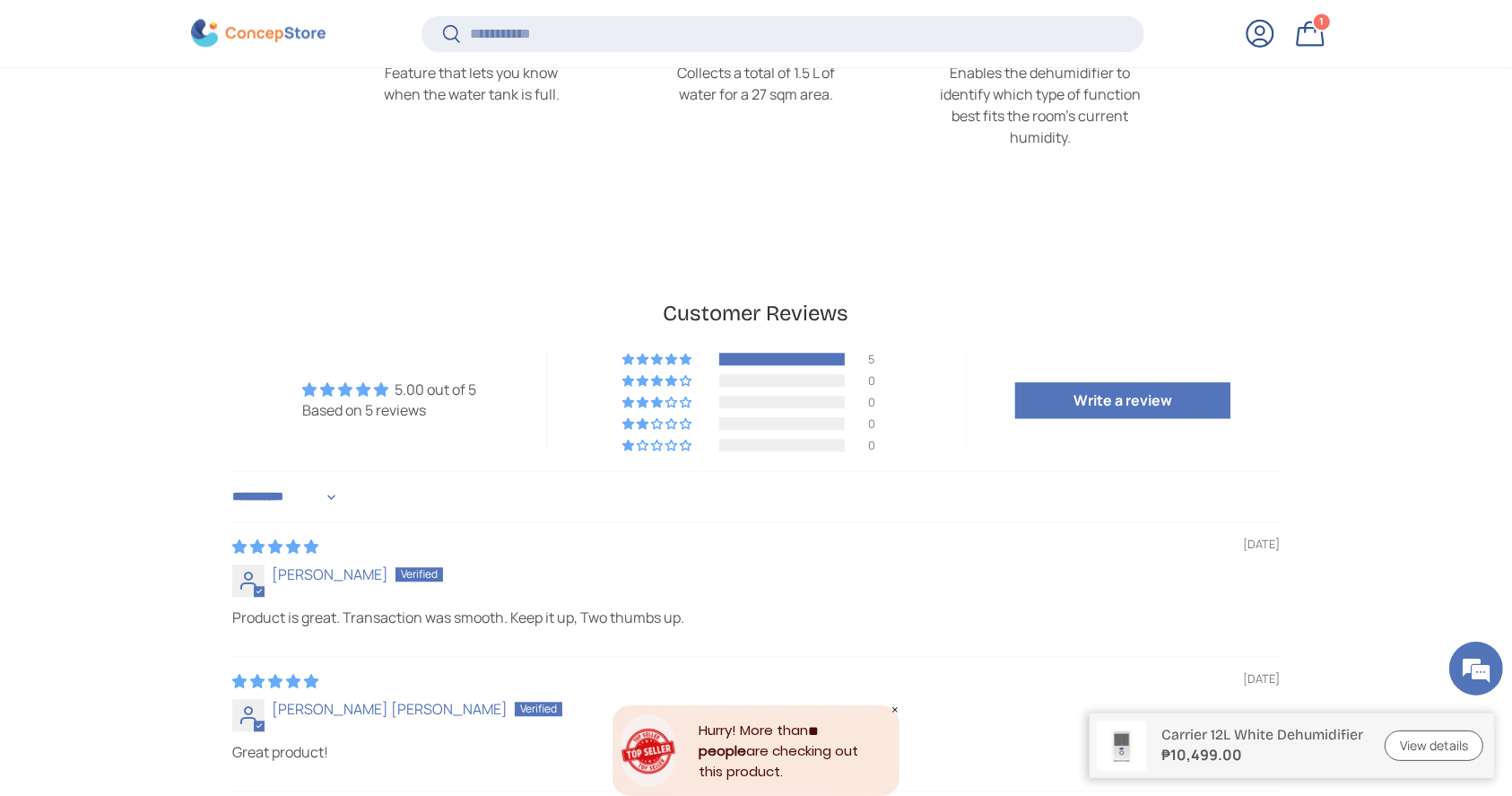
click at [708, 607] on p "Product is great. Transaction was smooth. Keep it up, Two thumbs up." at bounding box center [755, 617] width 1047 height 20
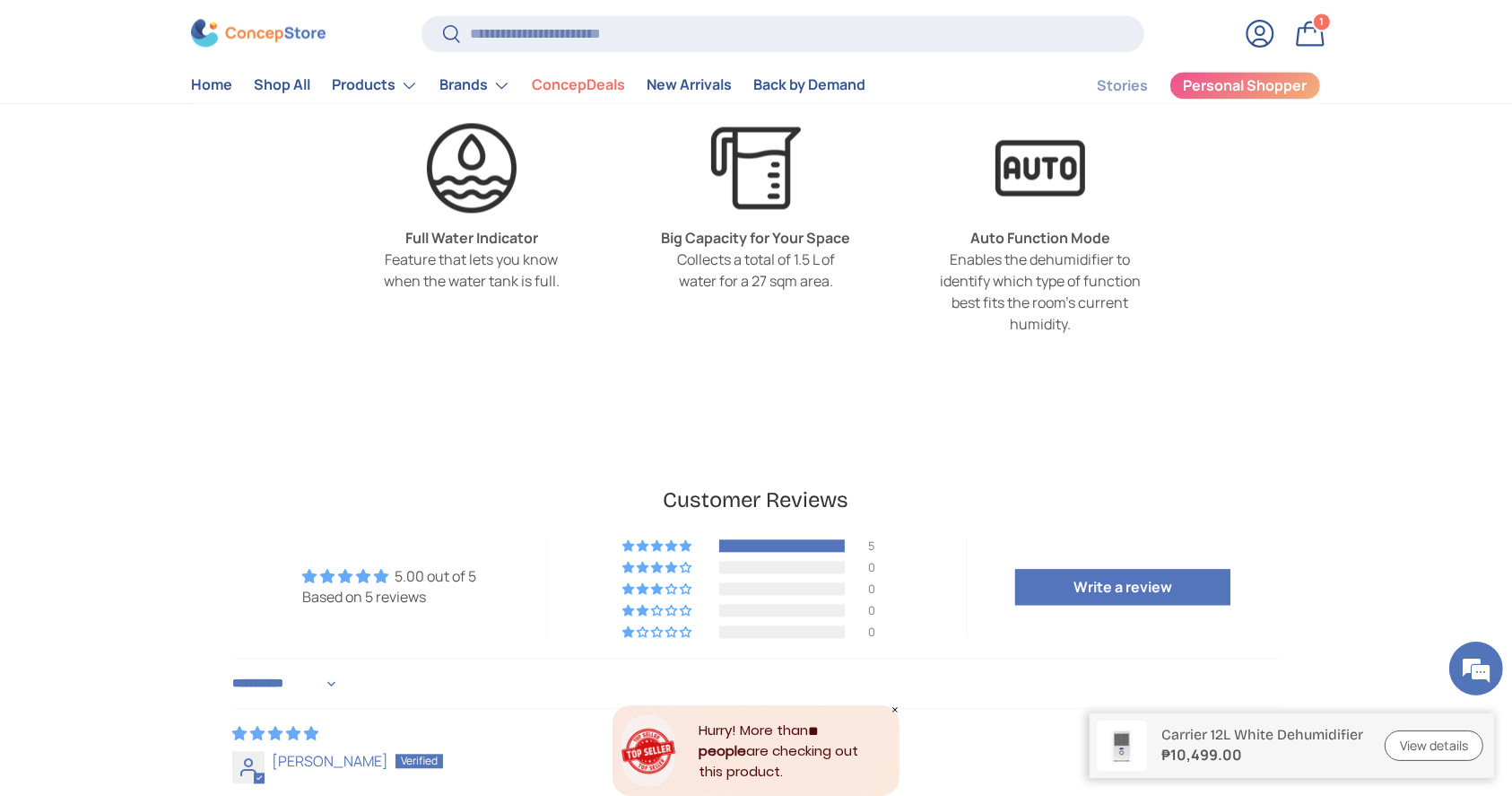
scroll to position [3889, 0]
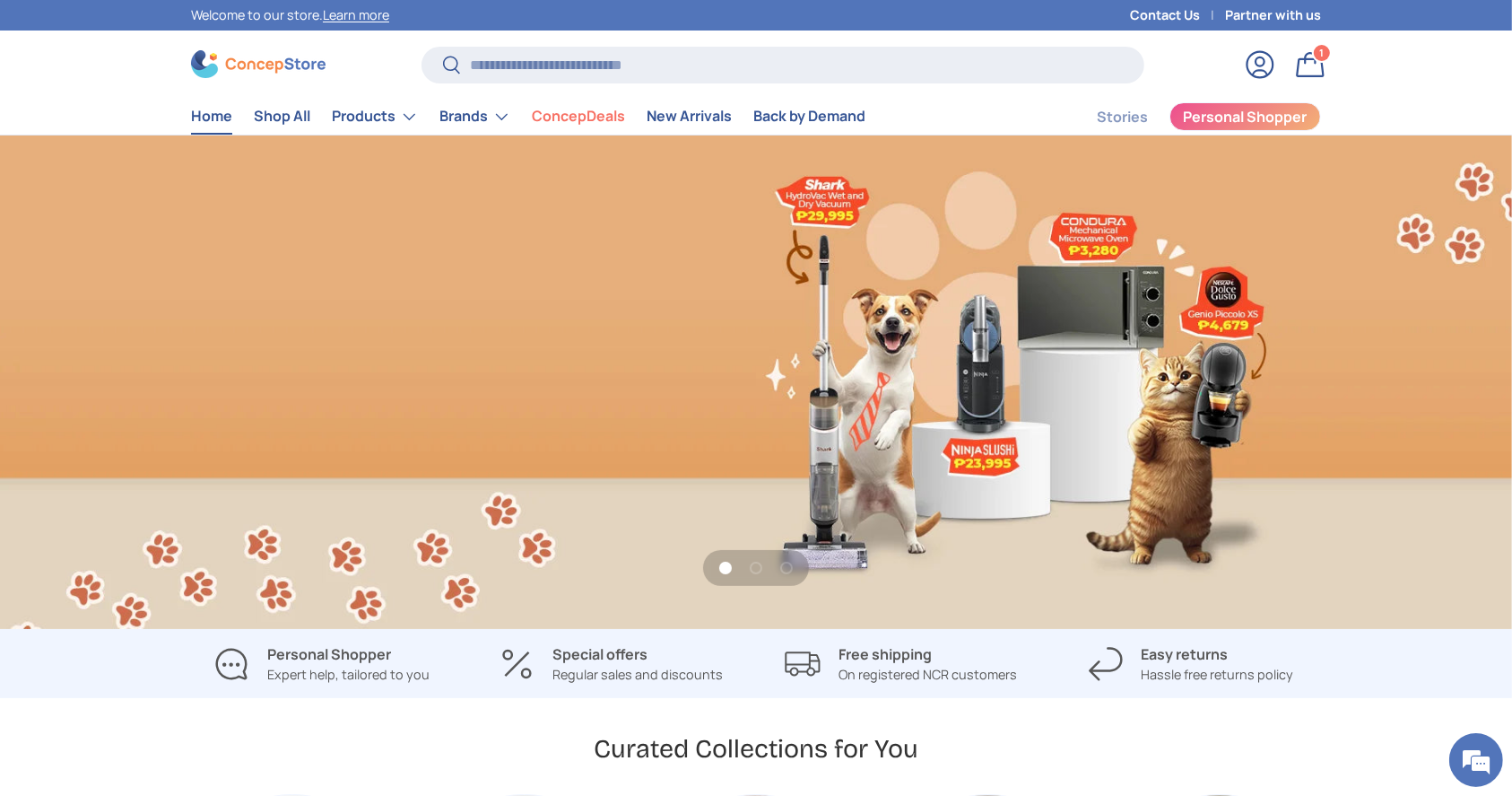
scroll to position [0, 1512]
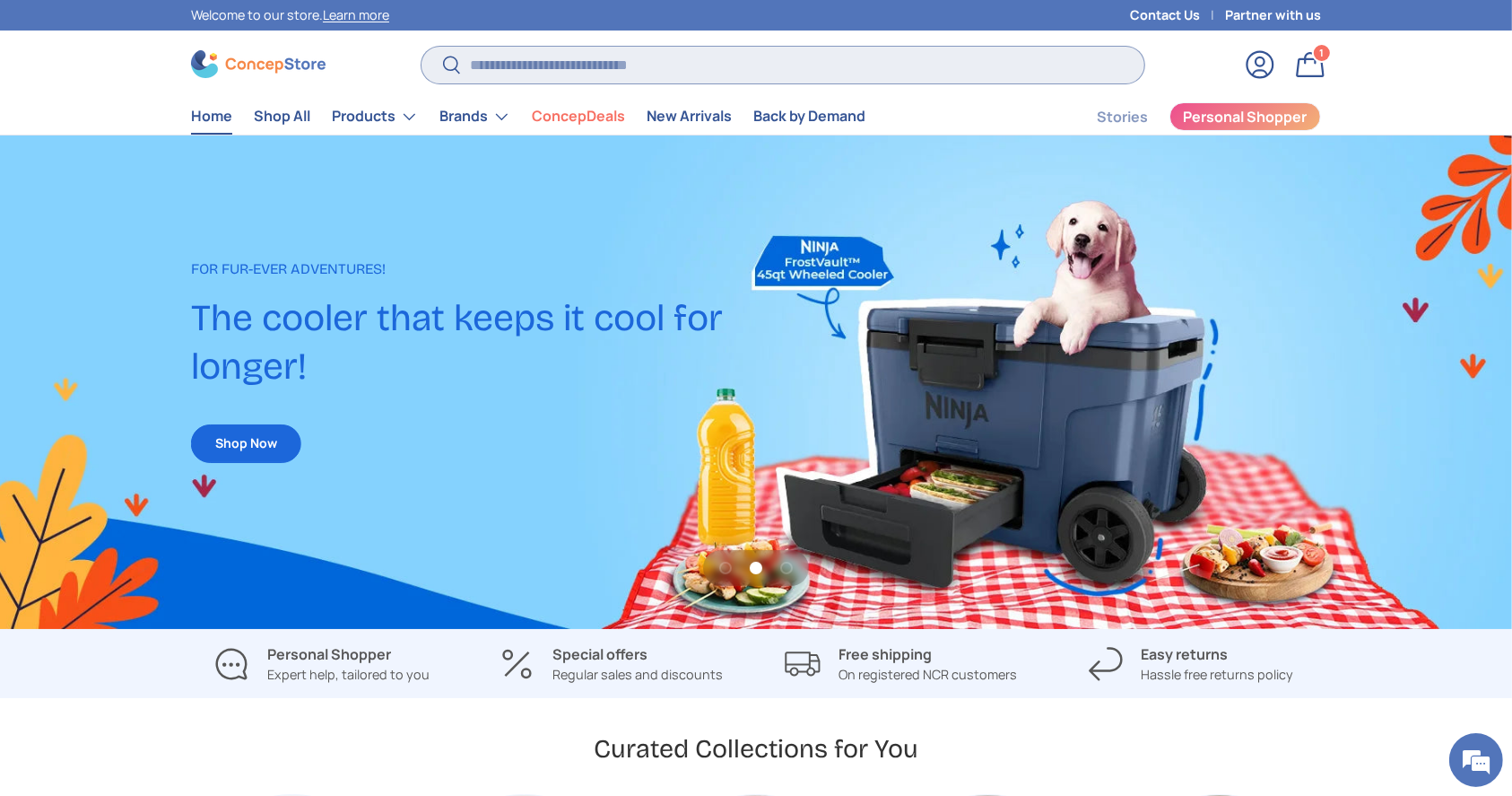
click at [910, 63] on input "Search" at bounding box center [783, 65] width 723 height 37
click at [283, 427] on link "Shop Now" at bounding box center [246, 443] width 111 height 39
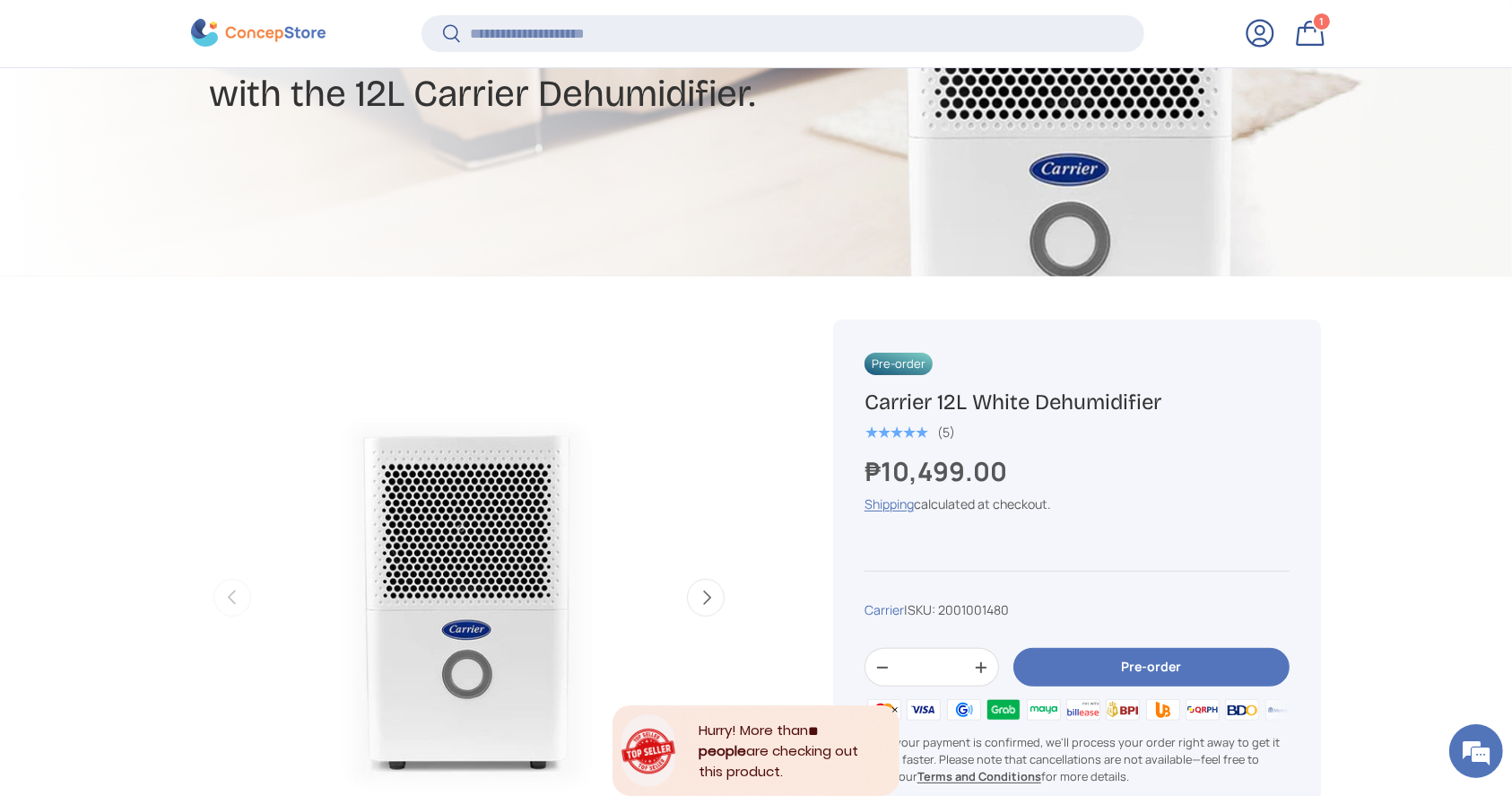
scroll to position [352, 0]
